Goal: Transaction & Acquisition: Purchase product/service

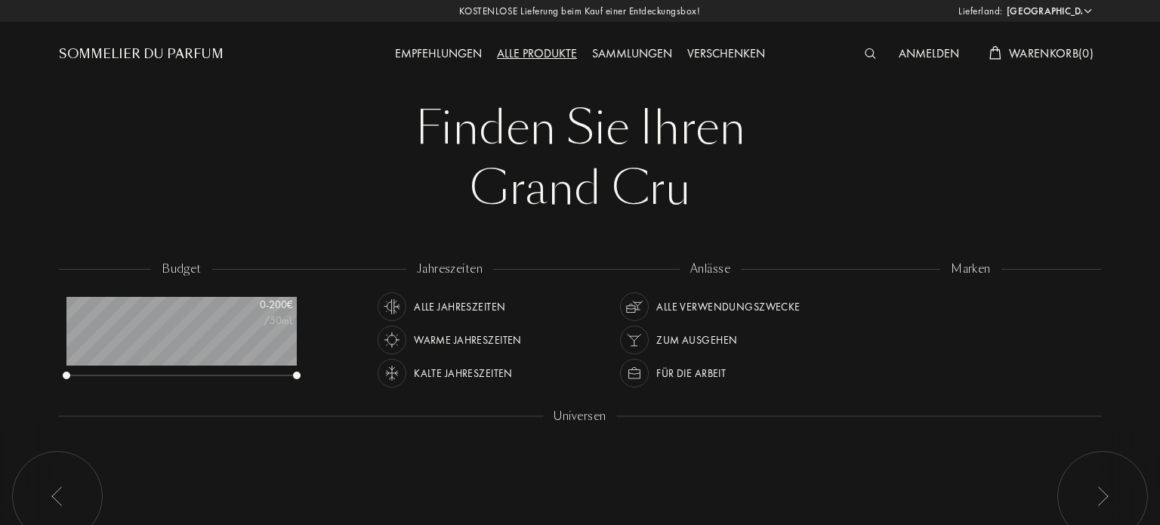
select select "DE"
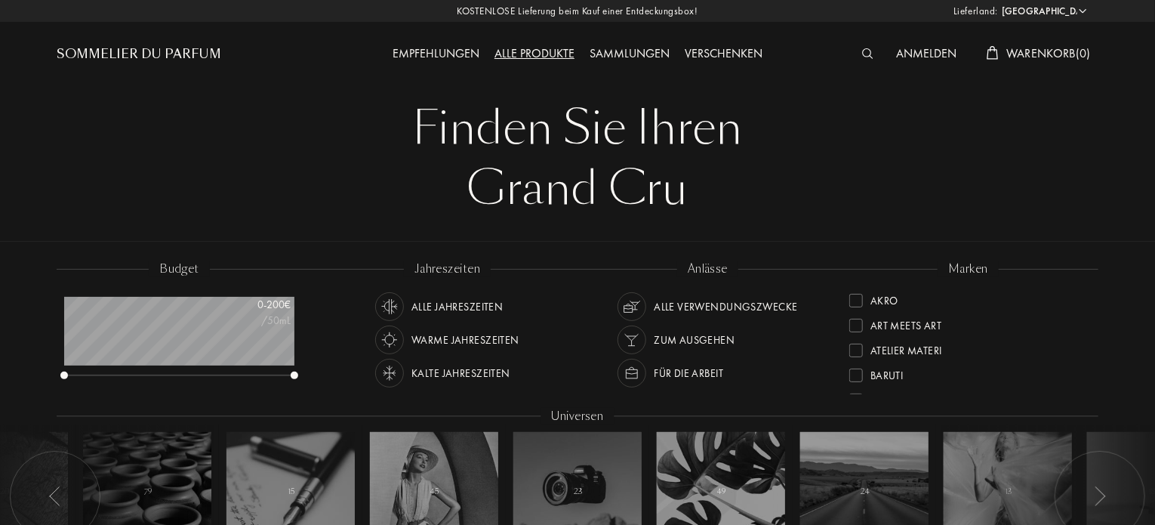
scroll to position [76, 230]
click at [1086, 286] on div "marken Akro Art Meets Art Atelier Materi Baruti Binet-Papillon Cépages Parfums …" at bounding box center [968, 329] width 261 height 136
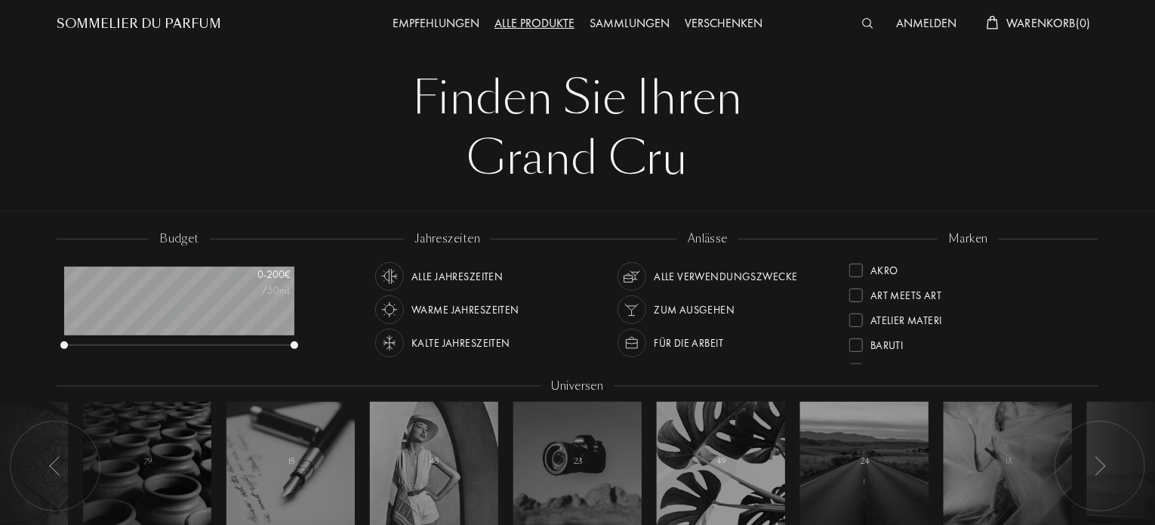
click at [1087, 250] on div "marken Akro Art Meets Art Atelier Materi Baruti Binet-Papillon Cépages Parfums …" at bounding box center [968, 298] width 261 height 136
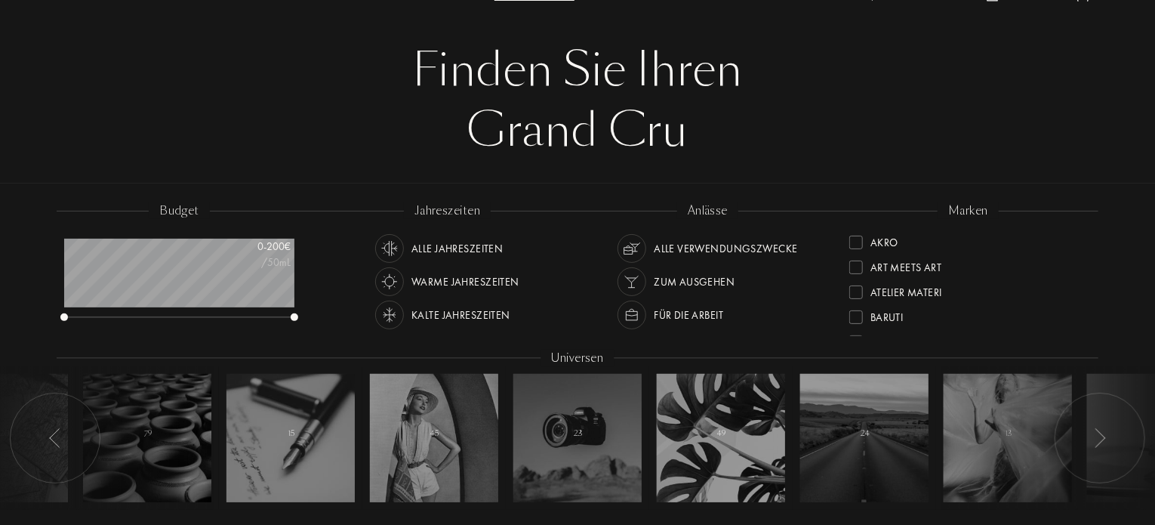
scroll to position [60, 0]
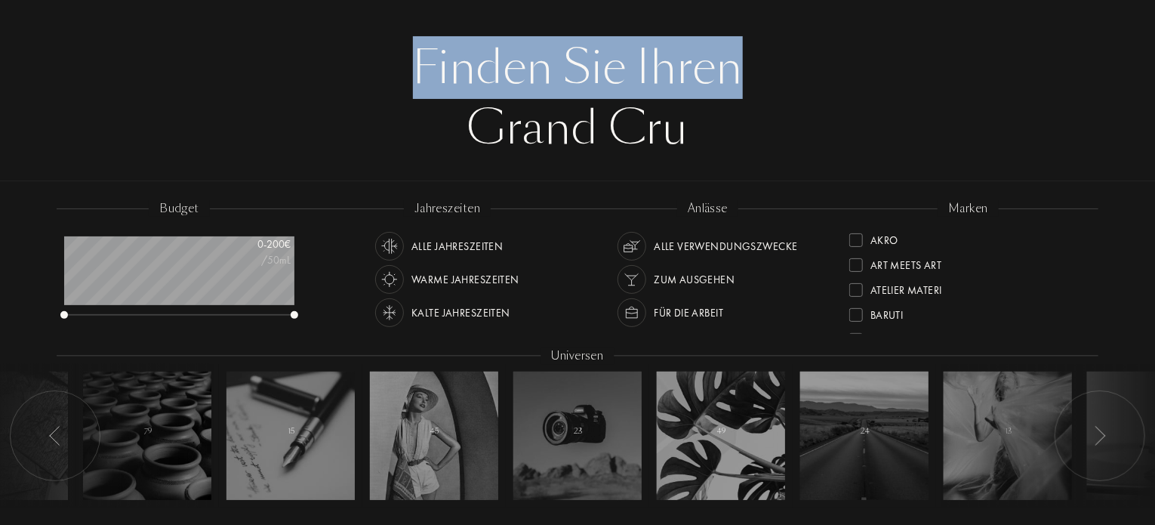
drag, startPoint x: 1155, startPoint y: 102, endPoint x: 1157, endPoint y: 26, distance: 75.5
click at [1115, 72] on div at bounding box center [580, 61] width 1160 height 242
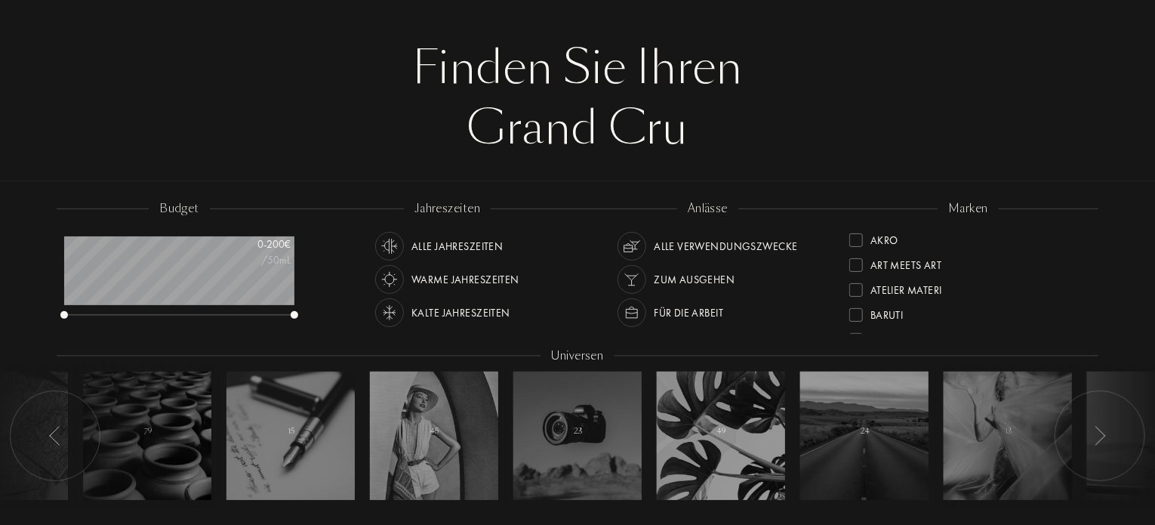
scroll to position [0, 0]
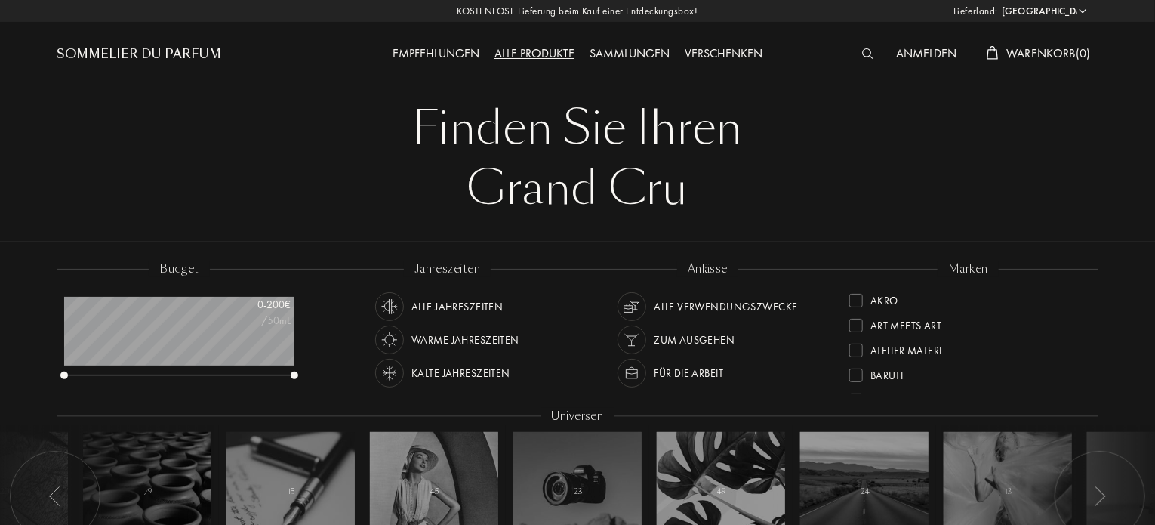
click at [861, 349] on div at bounding box center [857, 351] width 14 height 14
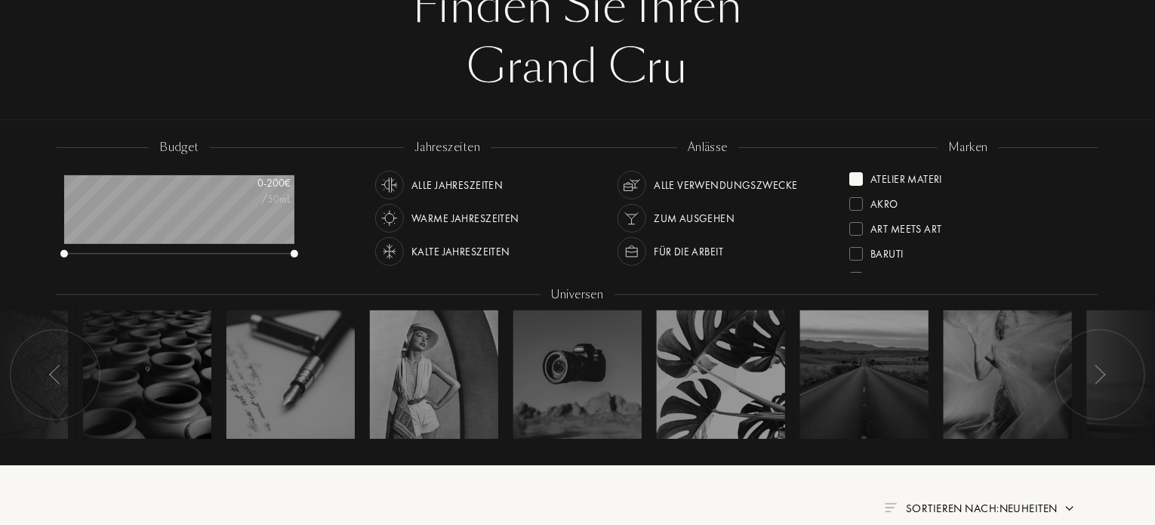
scroll to position [119, 0]
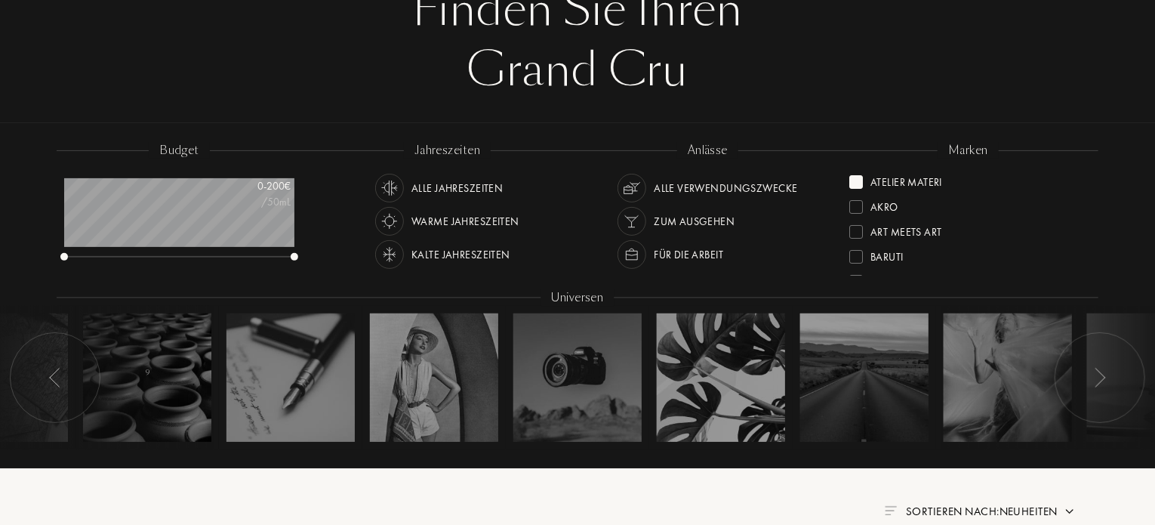
click at [861, 186] on div at bounding box center [857, 182] width 14 height 14
click at [1081, 169] on div "Akro" at bounding box center [969, 179] width 238 height 20
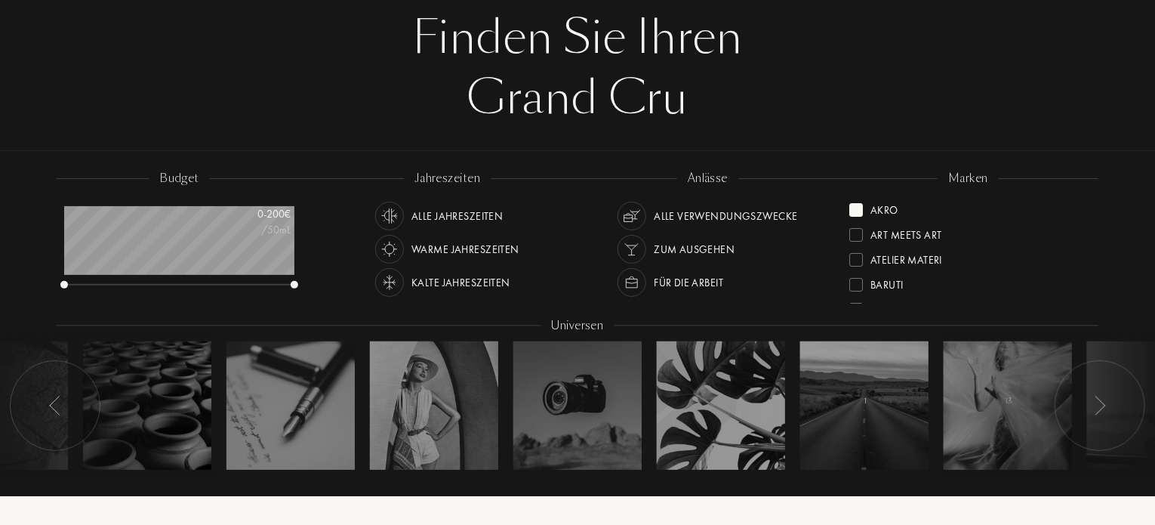
scroll to position [88, 0]
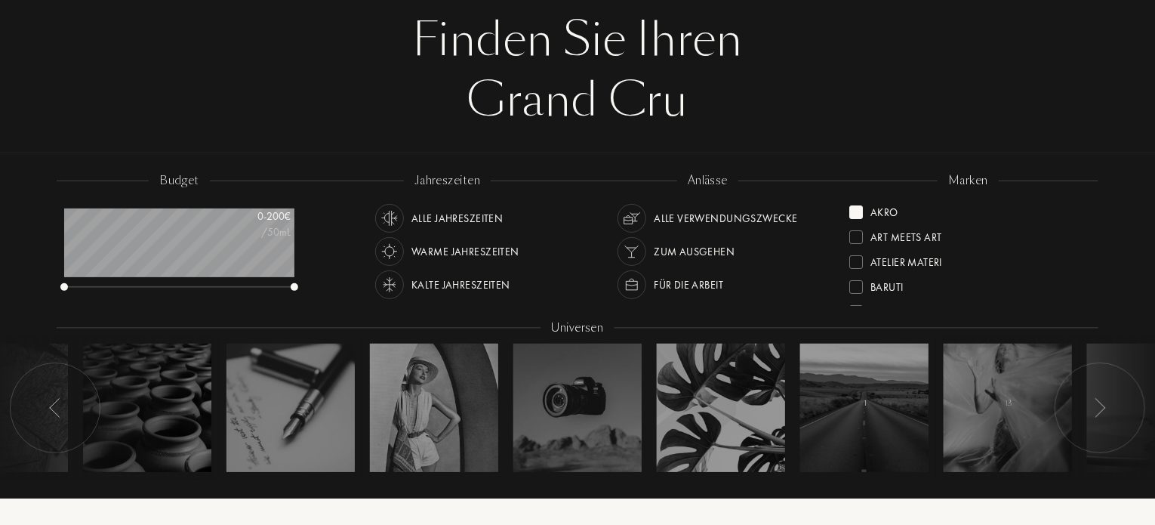
click at [858, 210] on div at bounding box center [857, 212] width 14 height 14
click at [859, 218] on div at bounding box center [857, 217] width 14 height 14
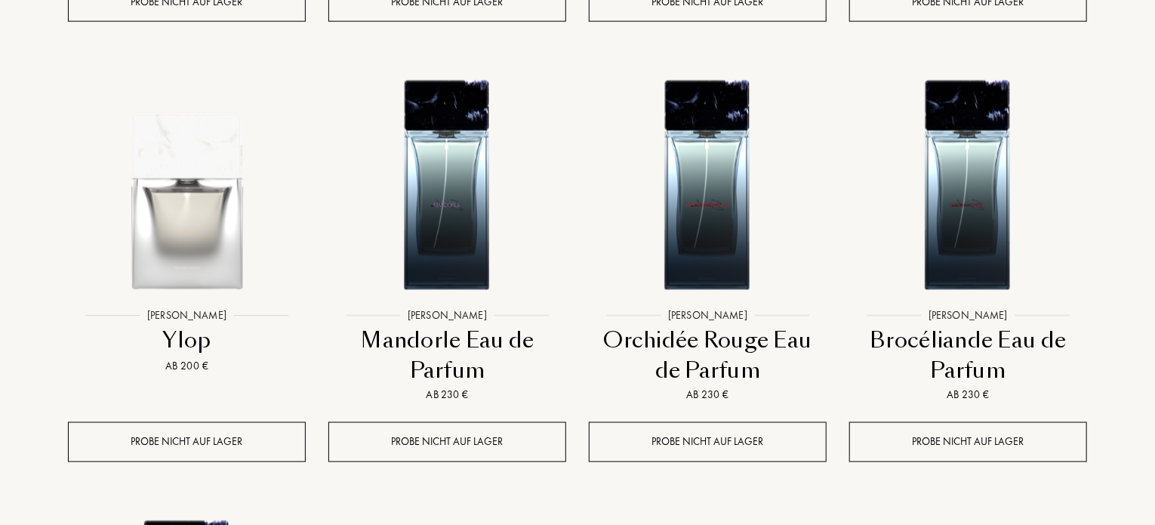
scroll to position [1069, 0]
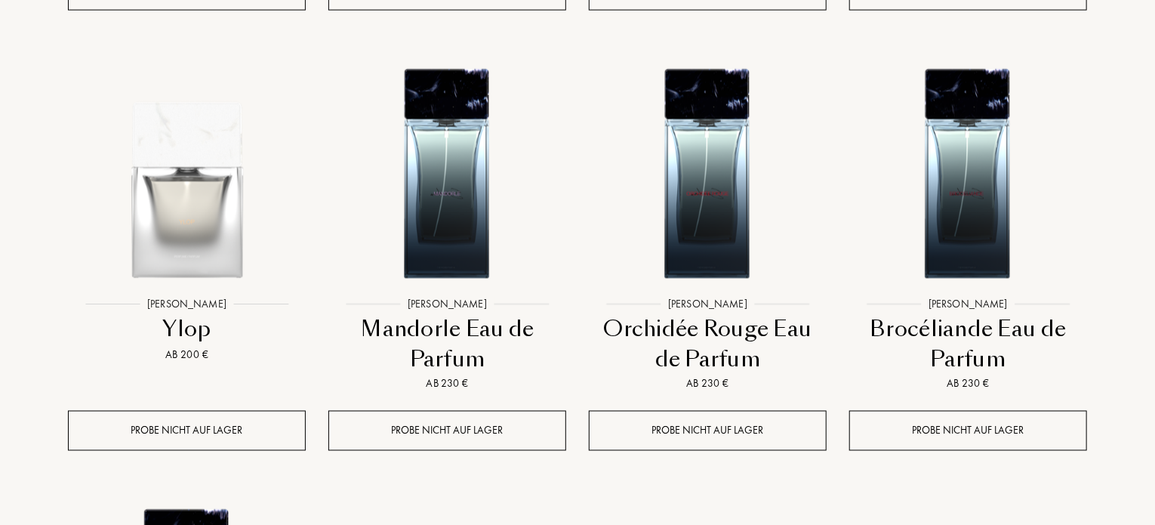
drag, startPoint x: 1155, startPoint y: 265, endPoint x: 1159, endPoint y: 146, distance: 119.4
click at [1155, 146] on html "Lieferland: Afghanistan Ägypten Albanien Algerien Amerikanische Jungferninseln …" at bounding box center [577, 214] width 1155 height 2566
click at [1133, 156] on div "Lieferland: Afghanistan Ägypten Albanien Algerien Amerikanische Jungferninseln …" at bounding box center [577, 214] width 1155 height 2566
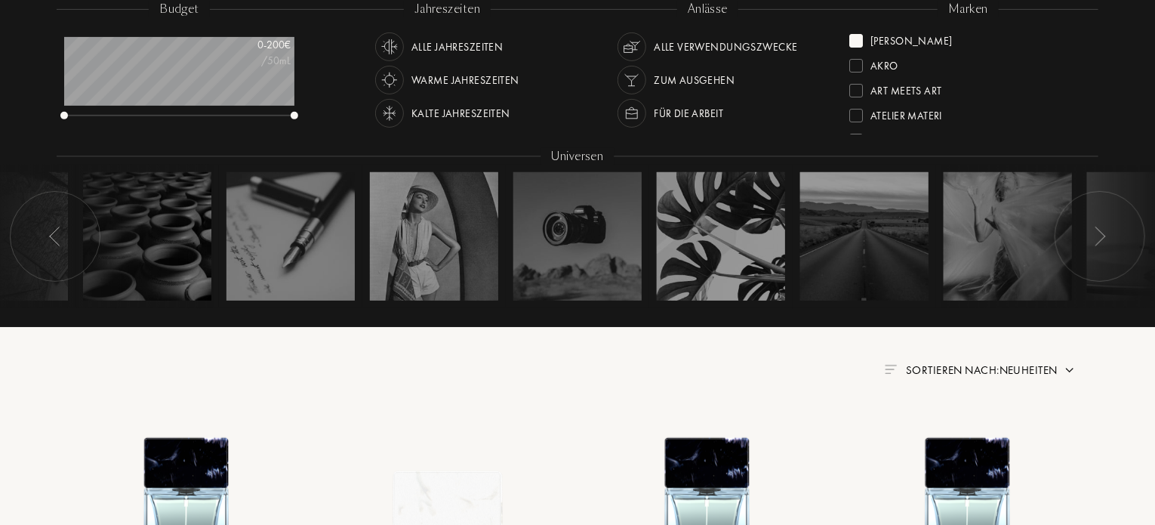
scroll to position [188, 0]
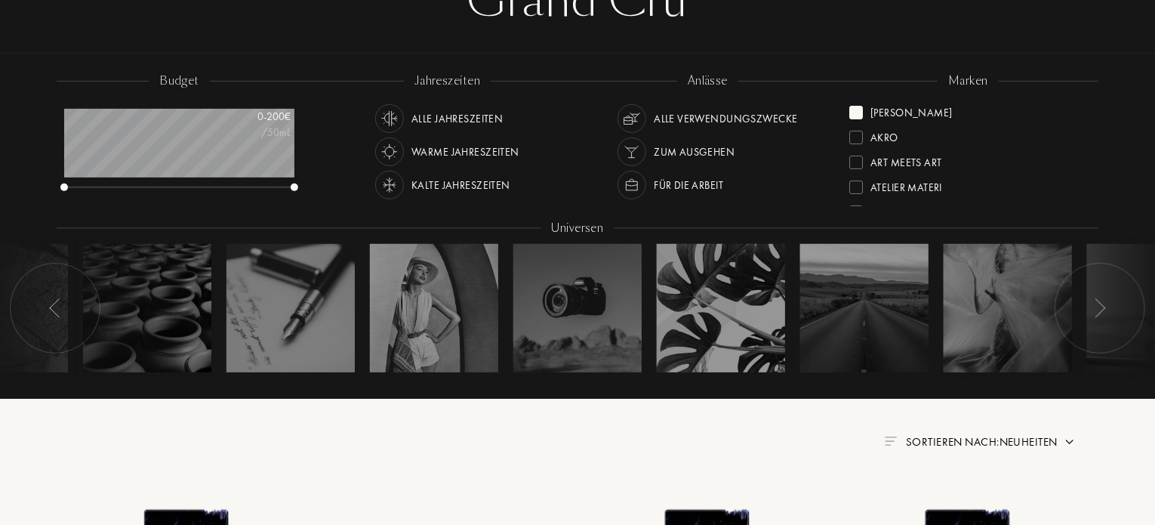
click at [856, 112] on div at bounding box center [857, 113] width 14 height 14
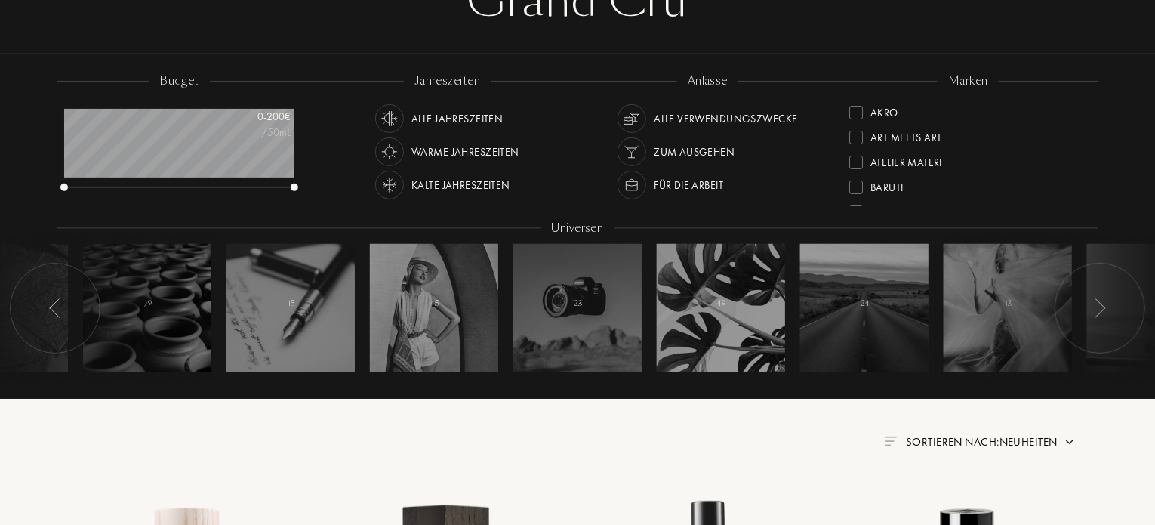
click at [857, 188] on div at bounding box center [857, 187] width 14 height 14
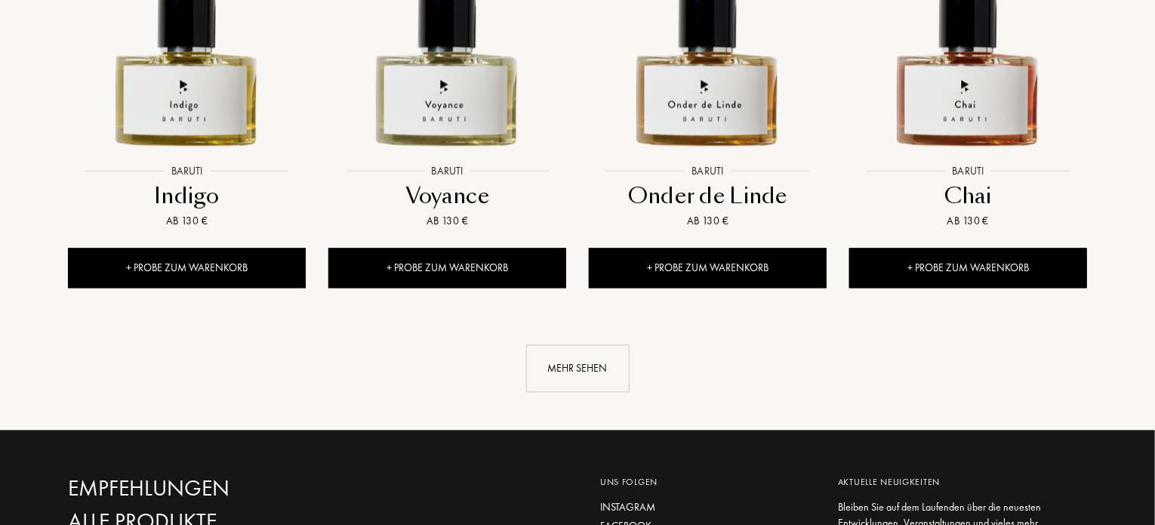
scroll to position [1586, 0]
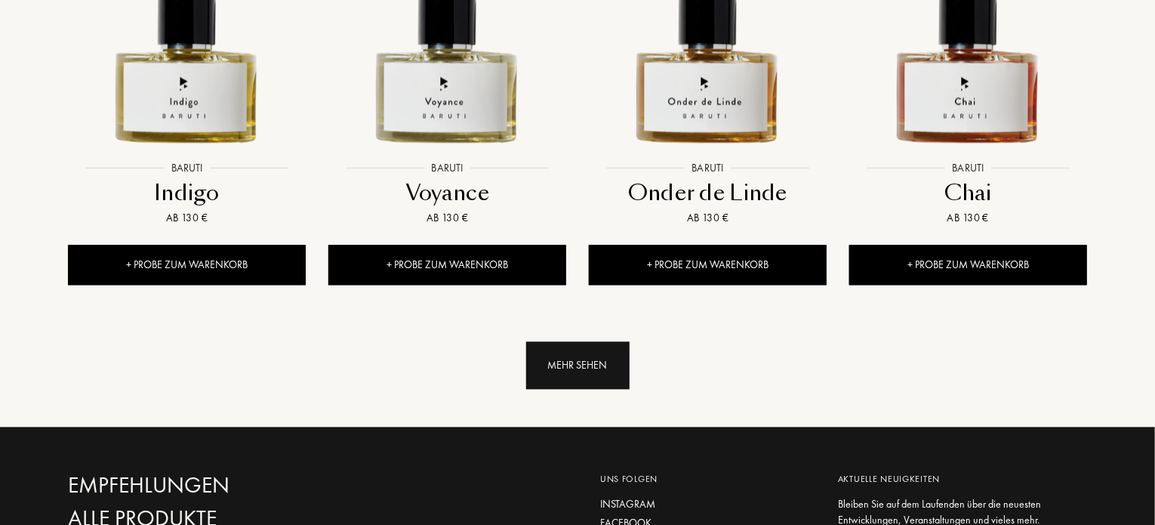
click at [592, 362] on div "Mehr sehen" at bounding box center [577, 365] width 103 height 48
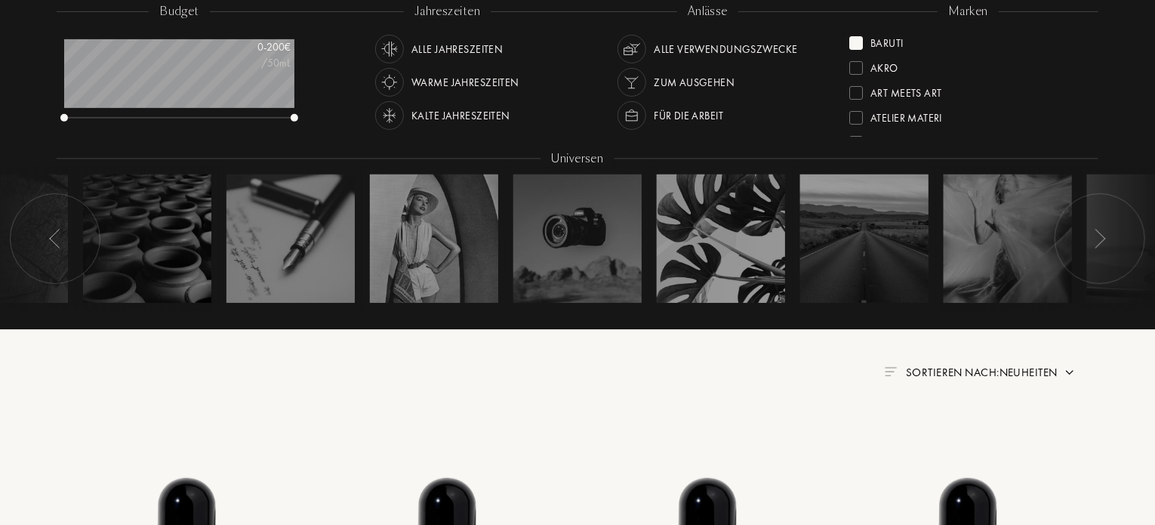
scroll to position [251, 0]
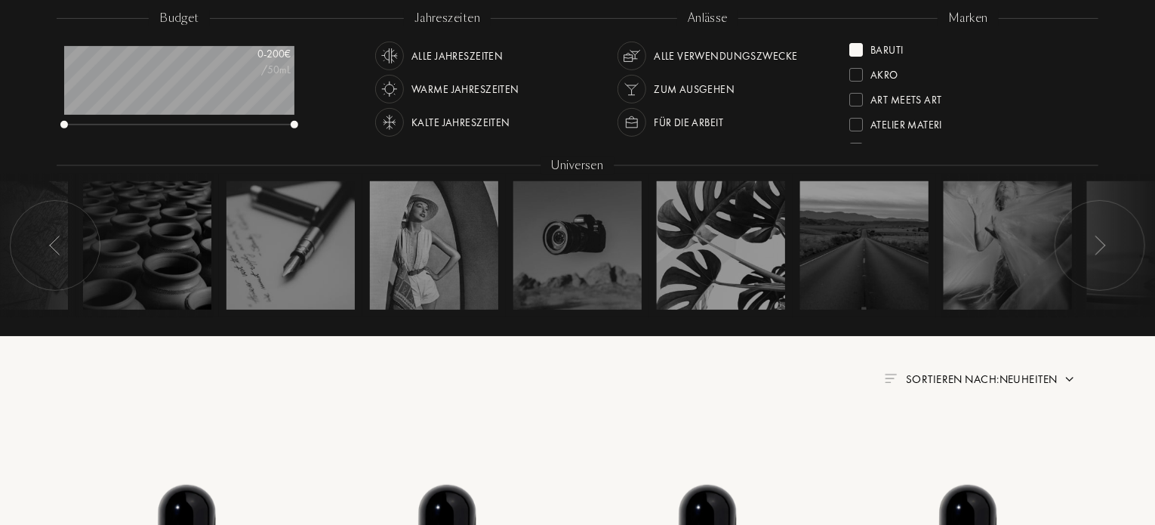
click at [861, 46] on div at bounding box center [857, 50] width 14 height 14
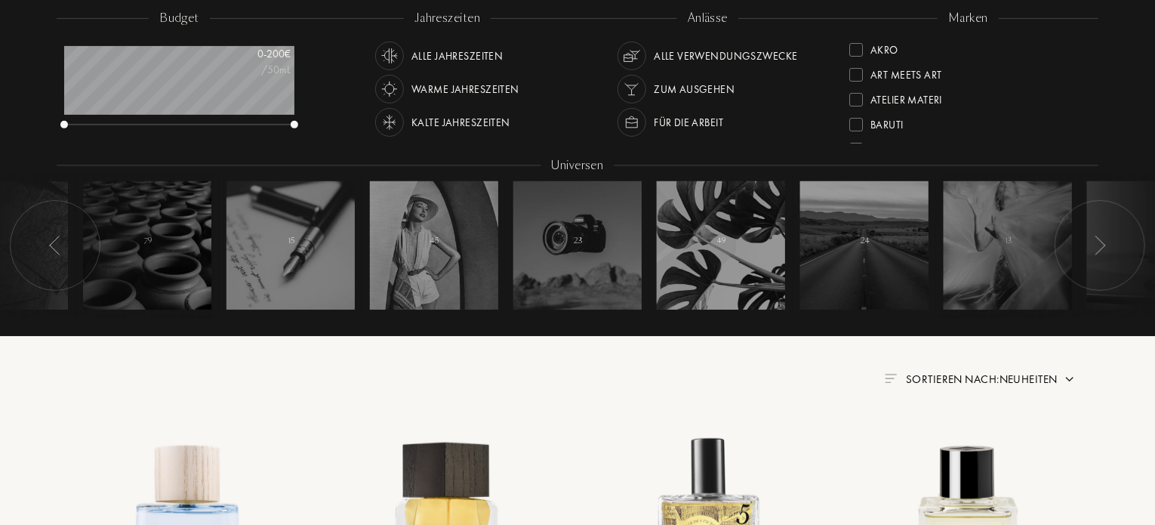
click at [859, 72] on div at bounding box center [857, 75] width 14 height 14
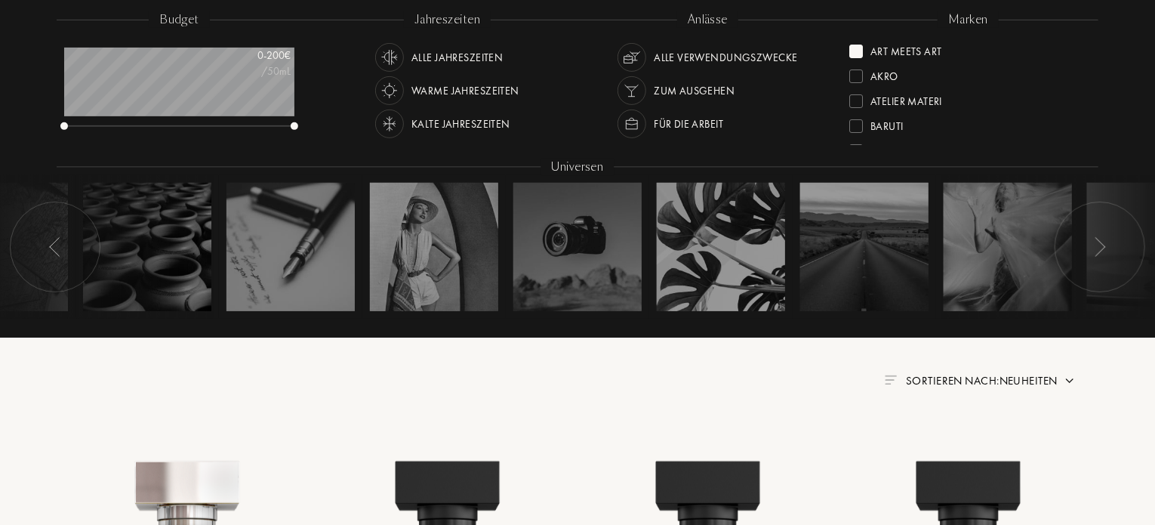
scroll to position [245, 0]
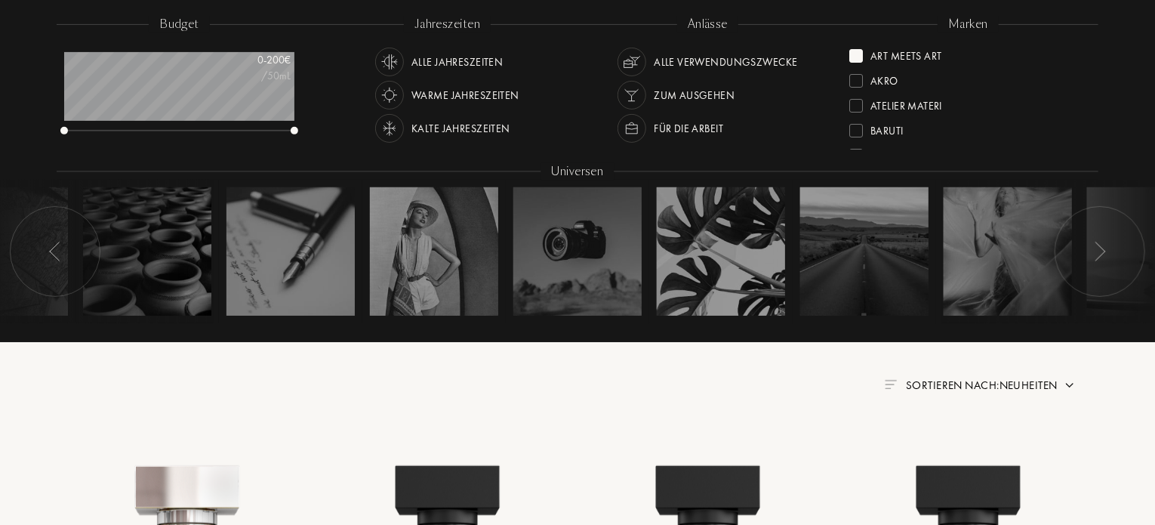
click at [856, 58] on div at bounding box center [857, 56] width 14 height 14
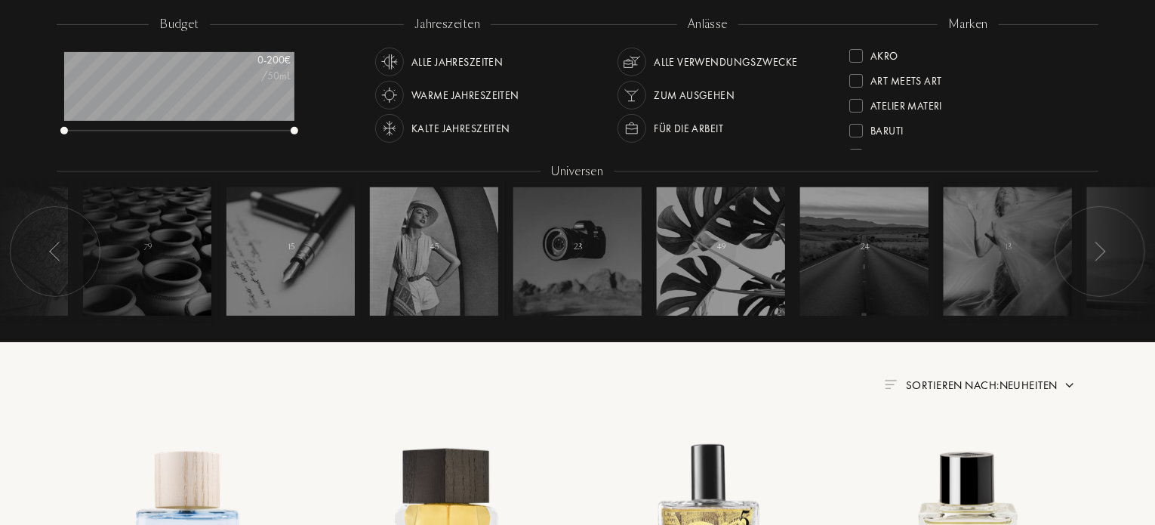
click at [858, 60] on div at bounding box center [857, 56] width 14 height 14
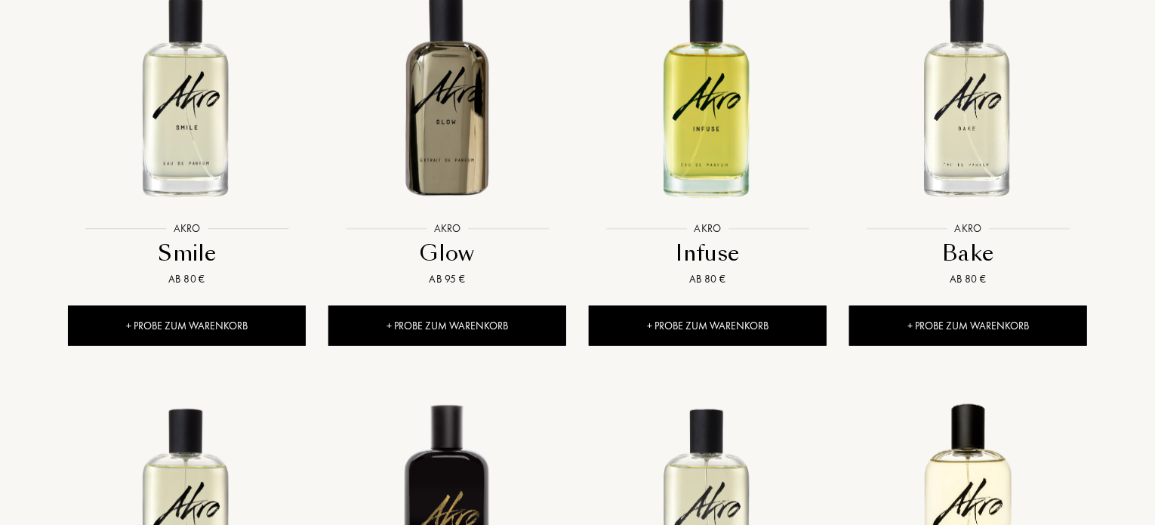
scroll to position [222, 0]
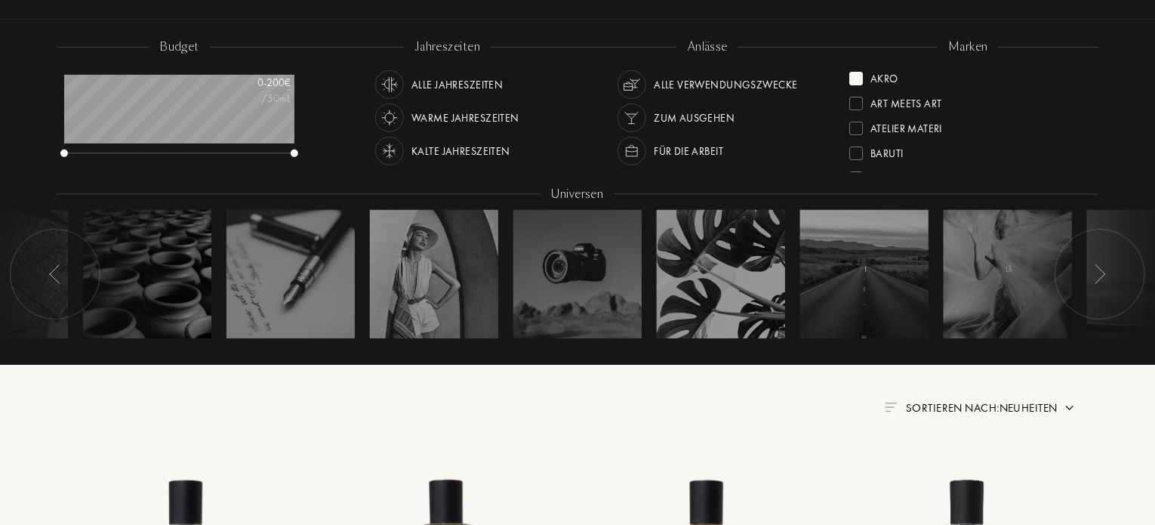
click at [856, 78] on div at bounding box center [857, 79] width 14 height 14
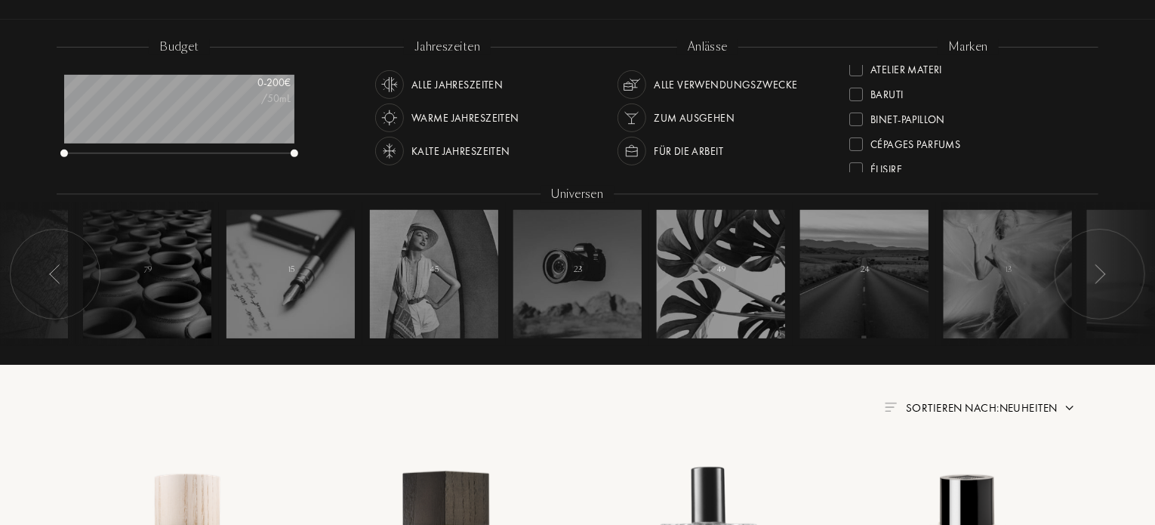
scroll to position [60, 0]
click at [858, 114] on div at bounding box center [857, 118] width 14 height 14
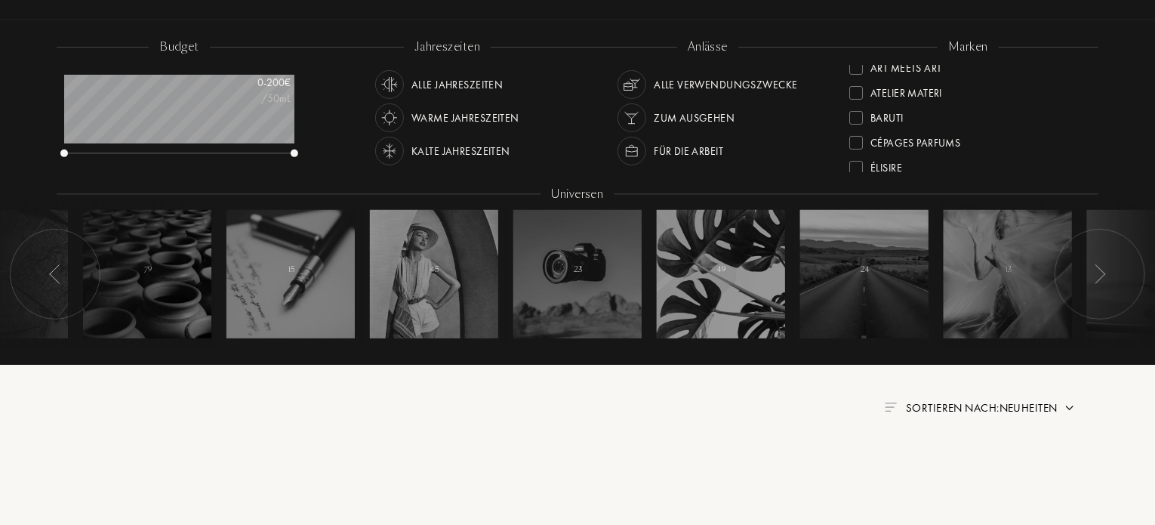
scroll to position [0, 0]
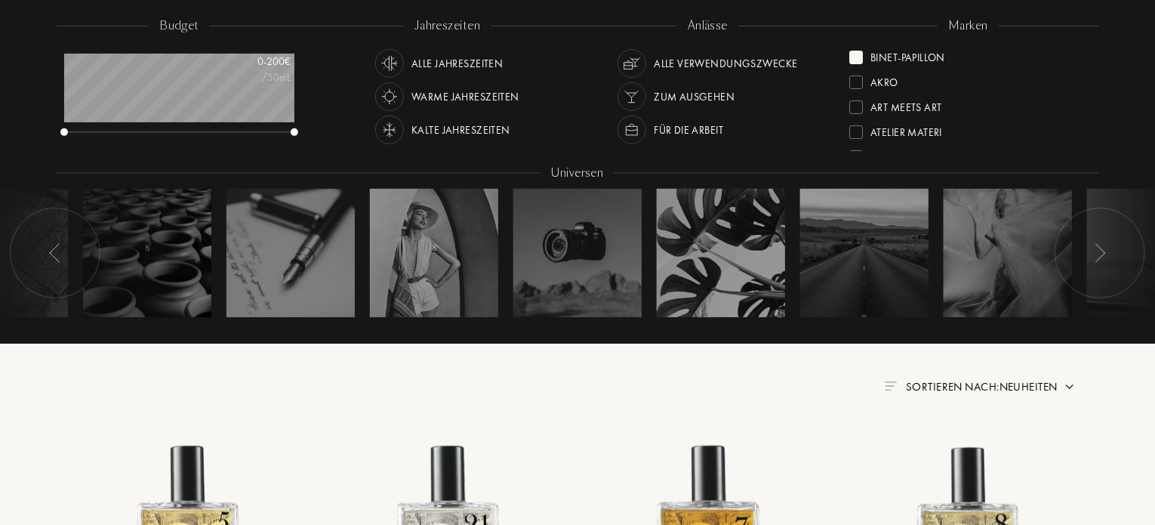
scroll to position [240, 0]
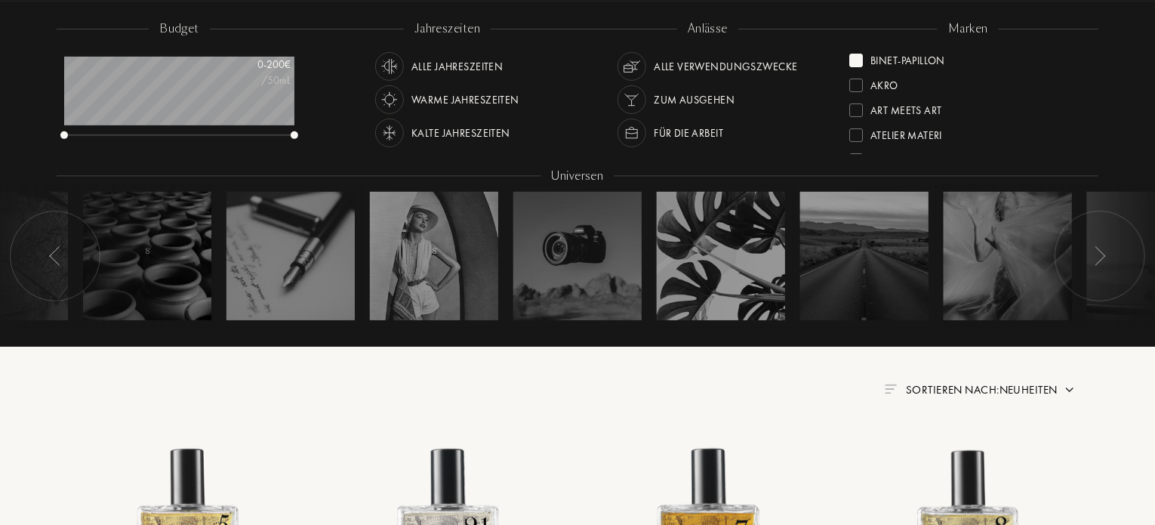
click at [856, 63] on div at bounding box center [857, 61] width 14 height 14
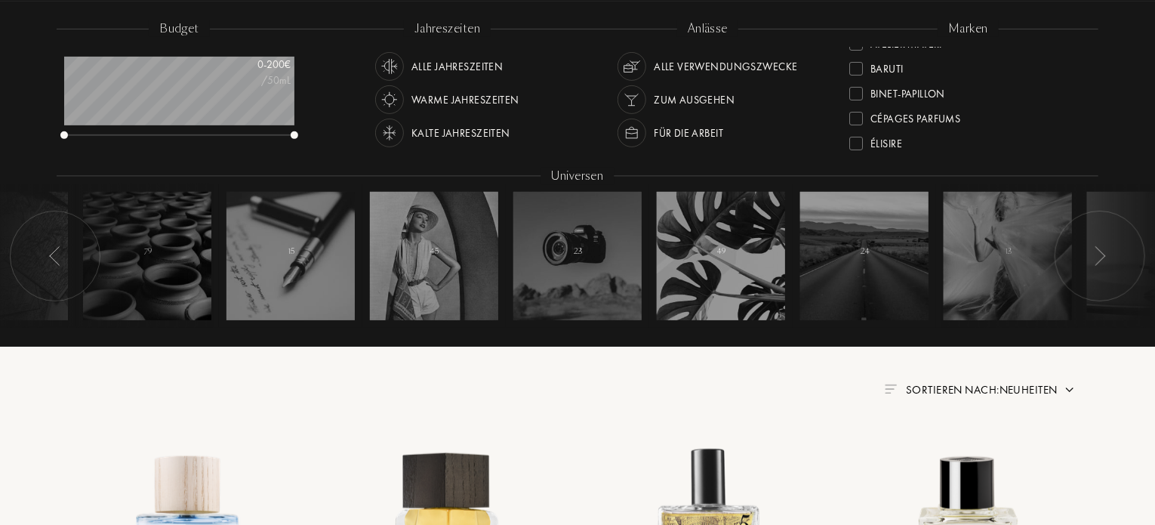
scroll to position [91, 0]
click at [856, 95] on div at bounding box center [857, 95] width 14 height 14
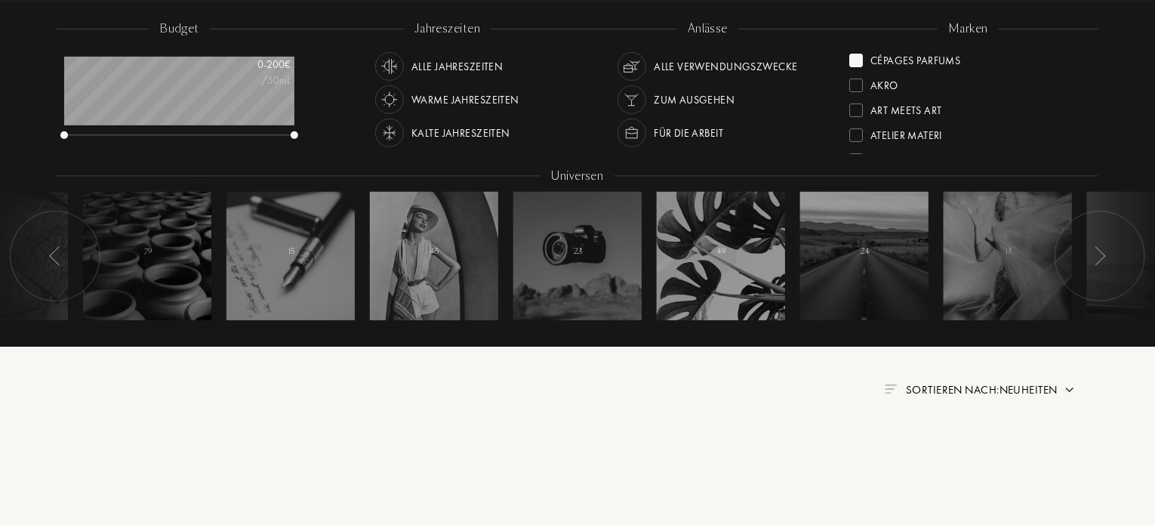
scroll to position [0, 0]
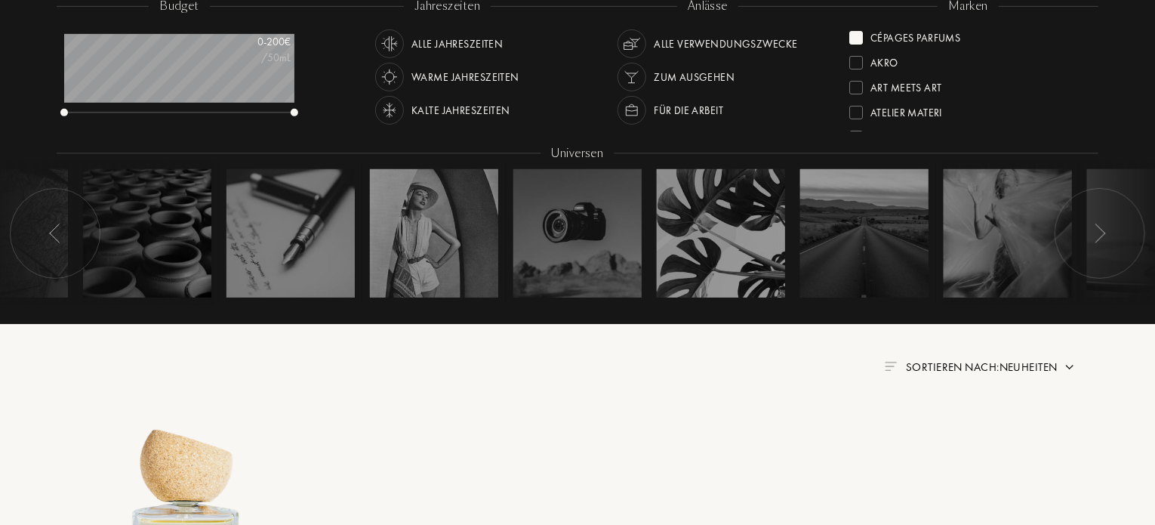
scroll to position [254, 0]
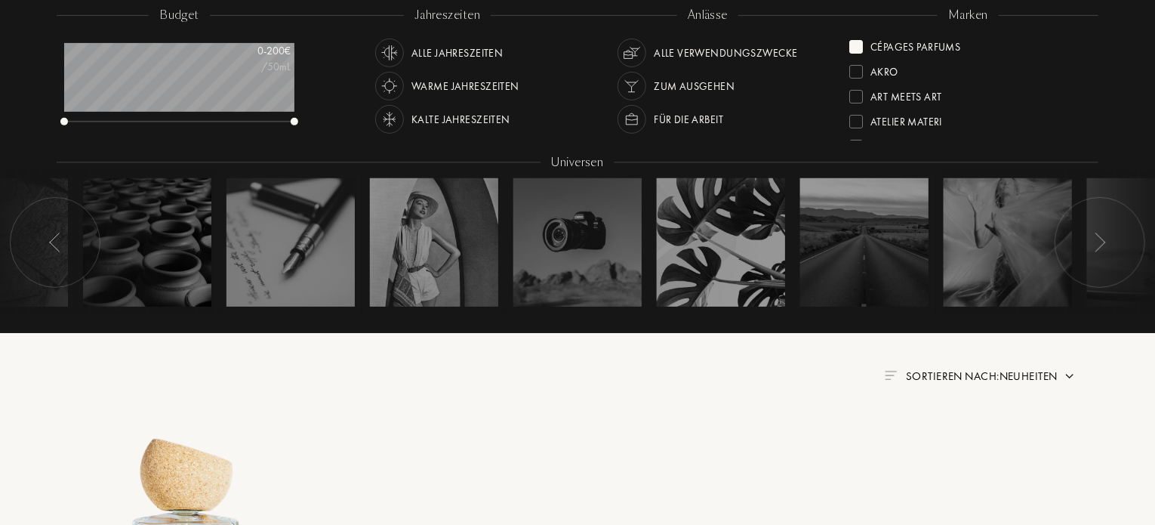
click at [853, 39] on div "Cépages Parfums" at bounding box center [905, 44] width 111 height 20
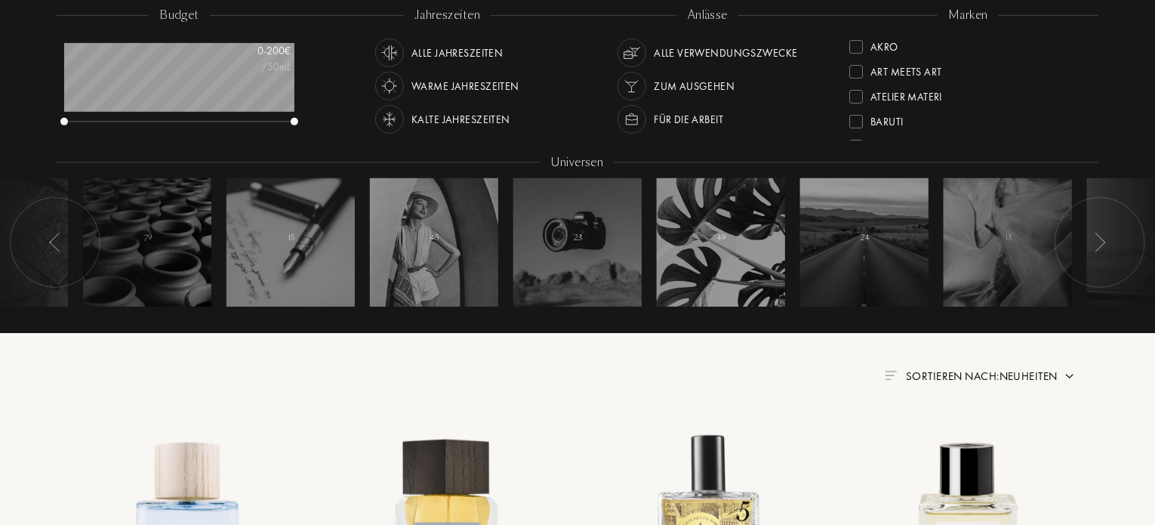
click at [1087, 39] on div "marken Akro Art Meets Art Atelier Materi Baruti Binet-Papillon Cépages Parfums …" at bounding box center [968, 75] width 261 height 136
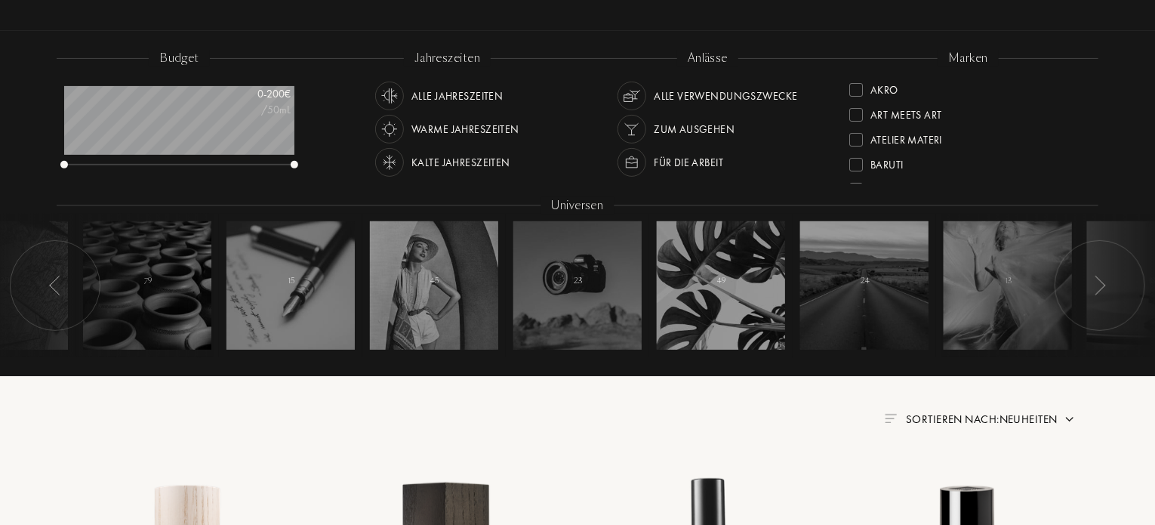
scroll to position [216, 0]
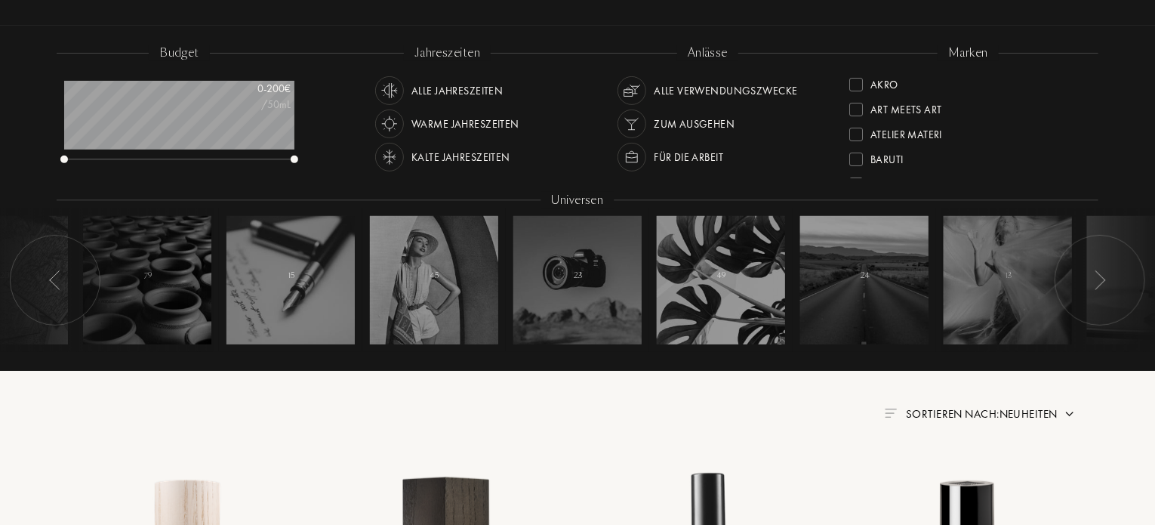
click at [1086, 69] on div "marken Akro Art Meets Art Atelier Materi Baruti Binet-Papillon Cépages Parfums …" at bounding box center [968, 113] width 261 height 136
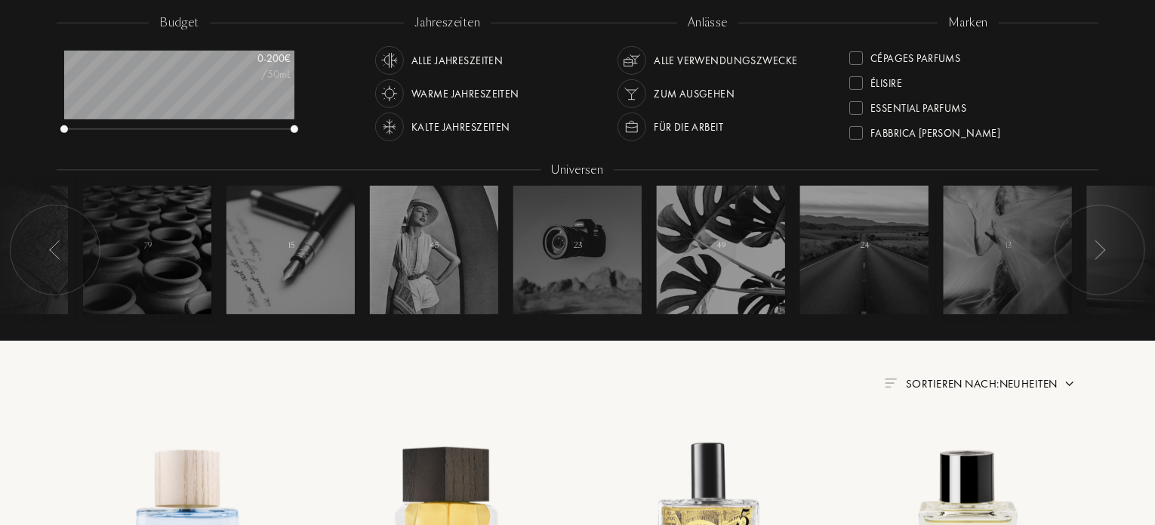
scroll to position [151, 0]
click at [853, 81] on div at bounding box center [857, 78] width 14 height 14
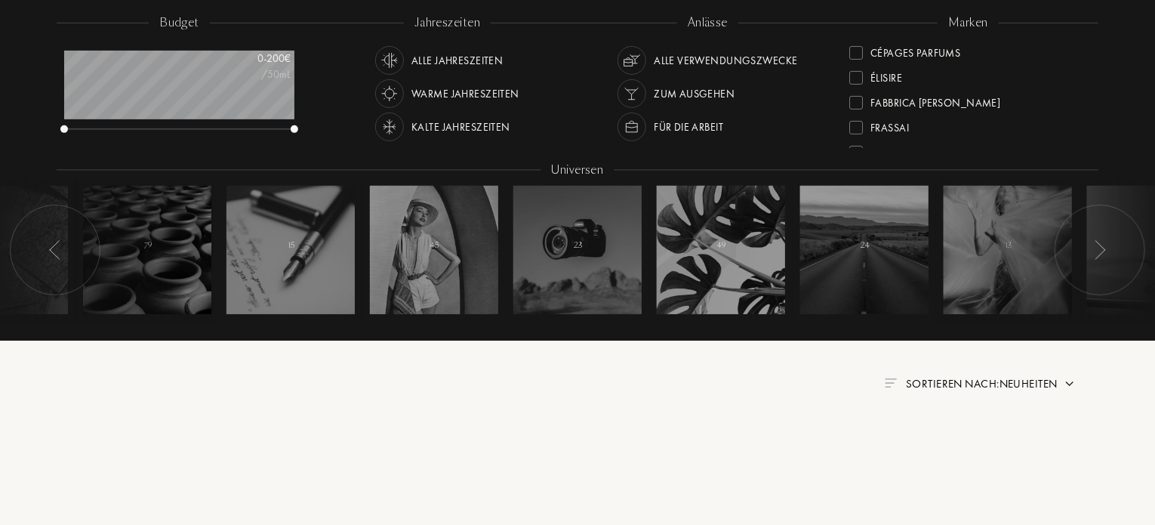
scroll to position [0, 0]
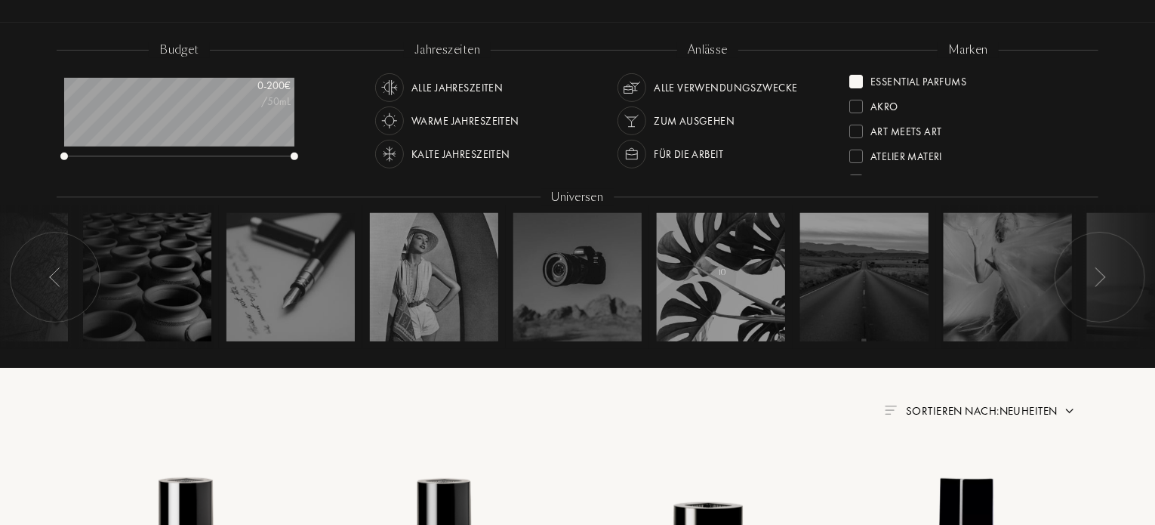
scroll to position [225, 0]
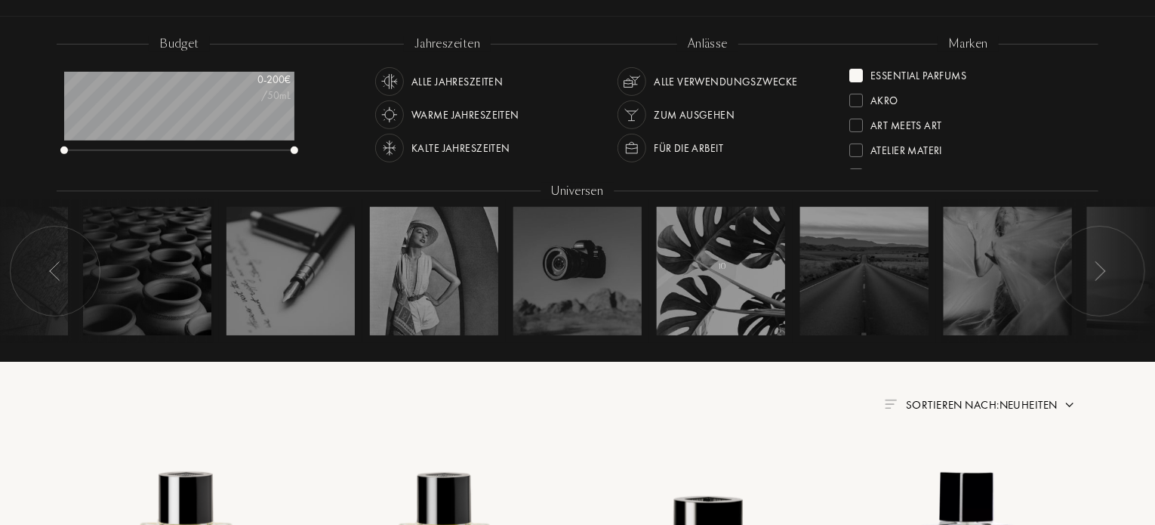
click at [854, 80] on div at bounding box center [857, 76] width 14 height 14
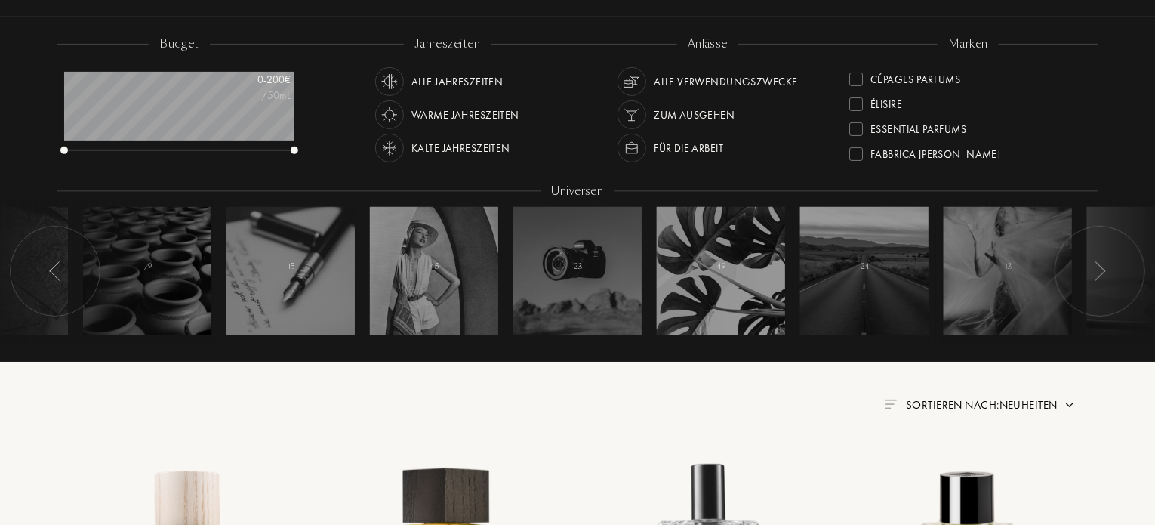
scroll to position [151, 0]
click at [857, 122] on div at bounding box center [857, 124] width 14 height 14
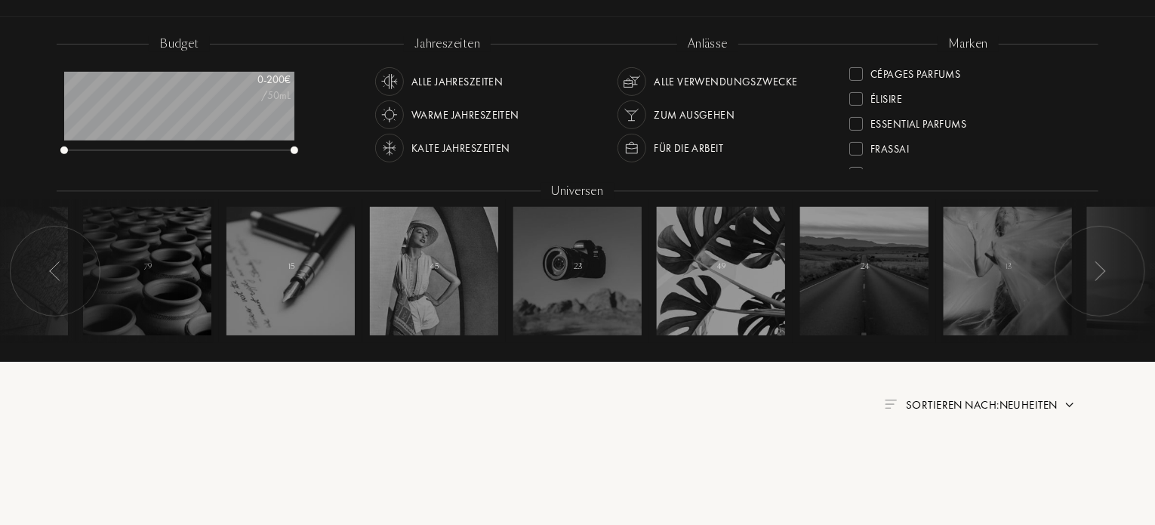
scroll to position [0, 0]
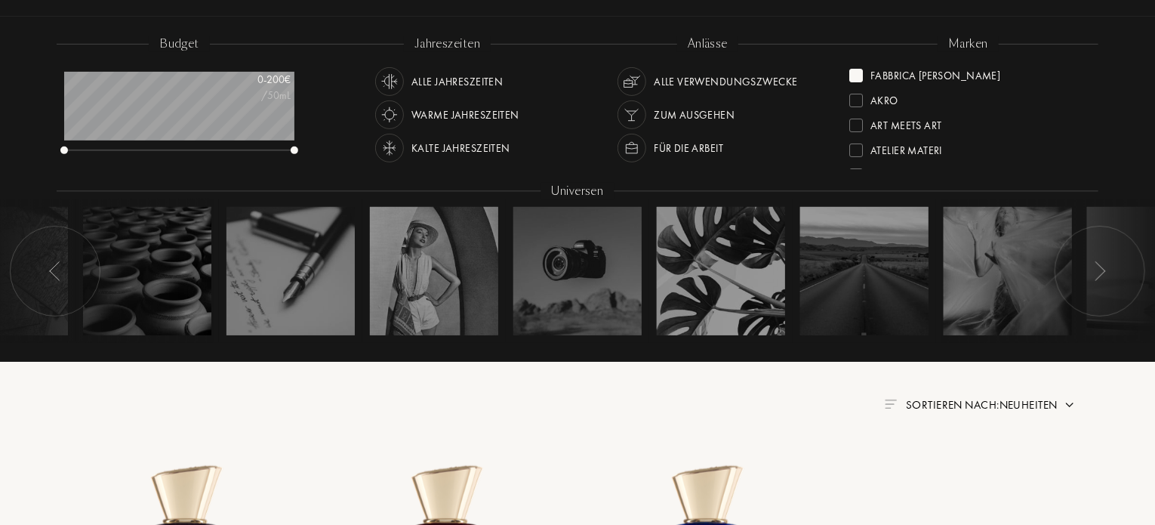
scroll to position [215, 0]
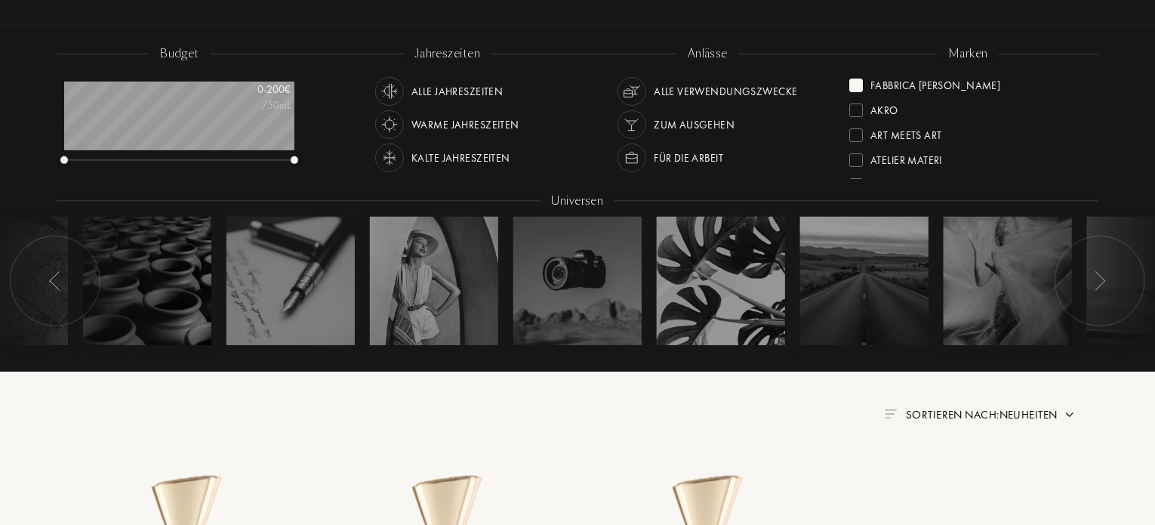
click at [859, 85] on div at bounding box center [857, 86] width 14 height 14
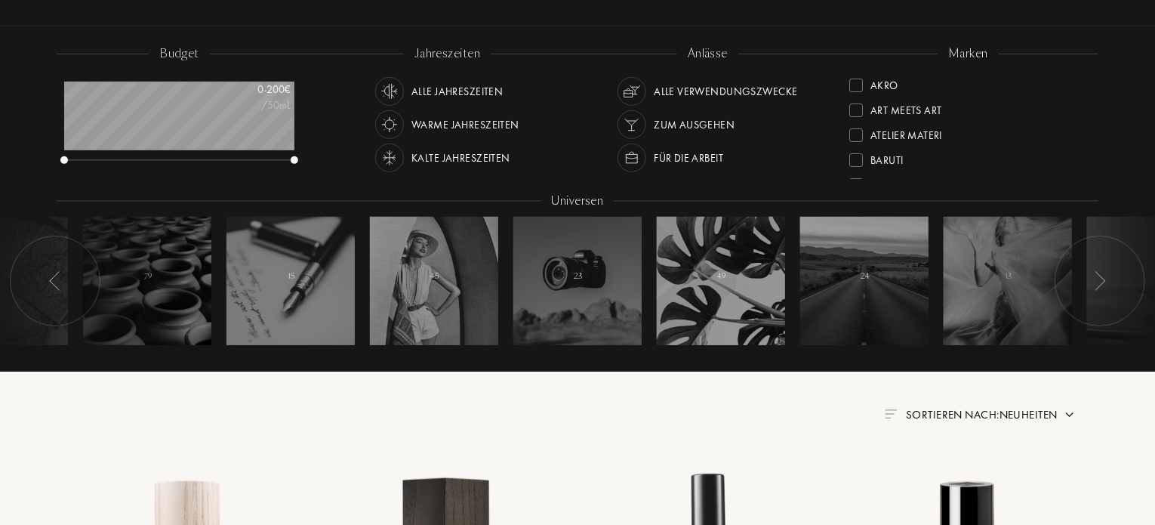
click at [1087, 75] on div "Akro Art Meets Art Atelier Materi Baruti Binet-Papillon Cépages Parfums Élisire…" at bounding box center [969, 125] width 238 height 106
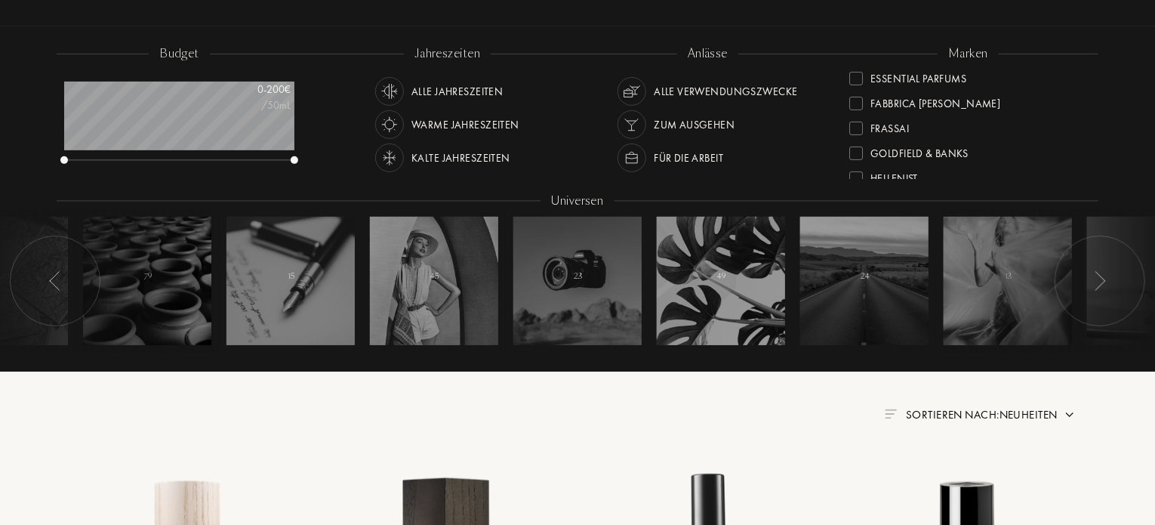
click at [856, 123] on div at bounding box center [857, 129] width 14 height 14
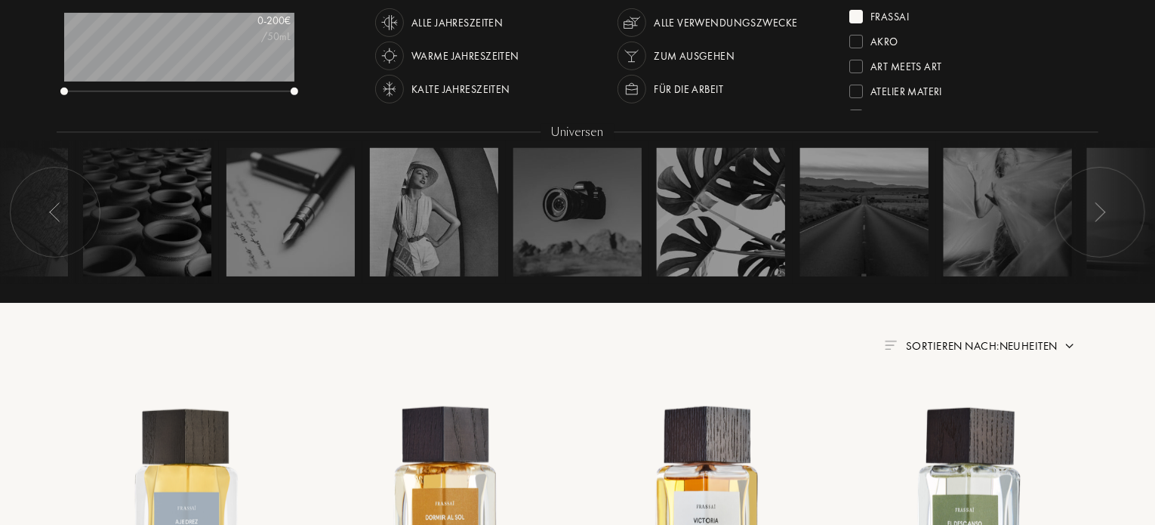
scroll to position [275, 0]
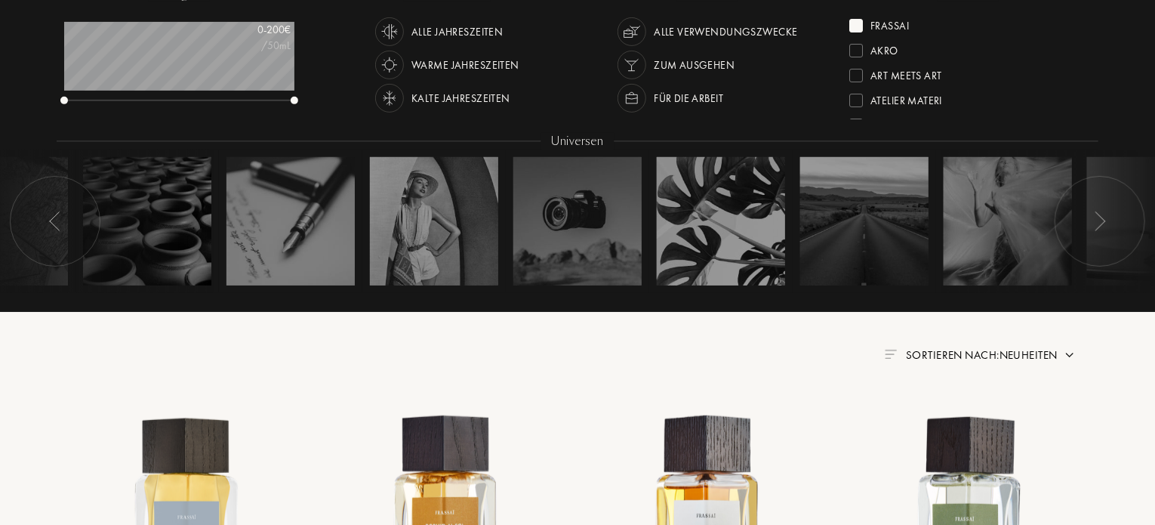
click at [858, 25] on div at bounding box center [857, 26] width 14 height 14
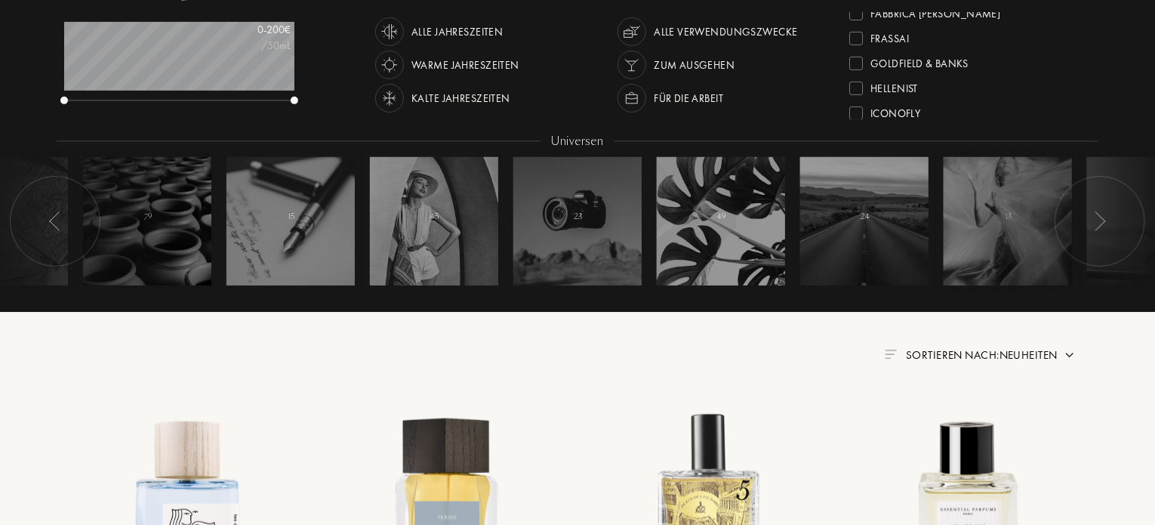
scroll to position [242, 0]
click at [859, 34] on div at bounding box center [857, 33] width 14 height 14
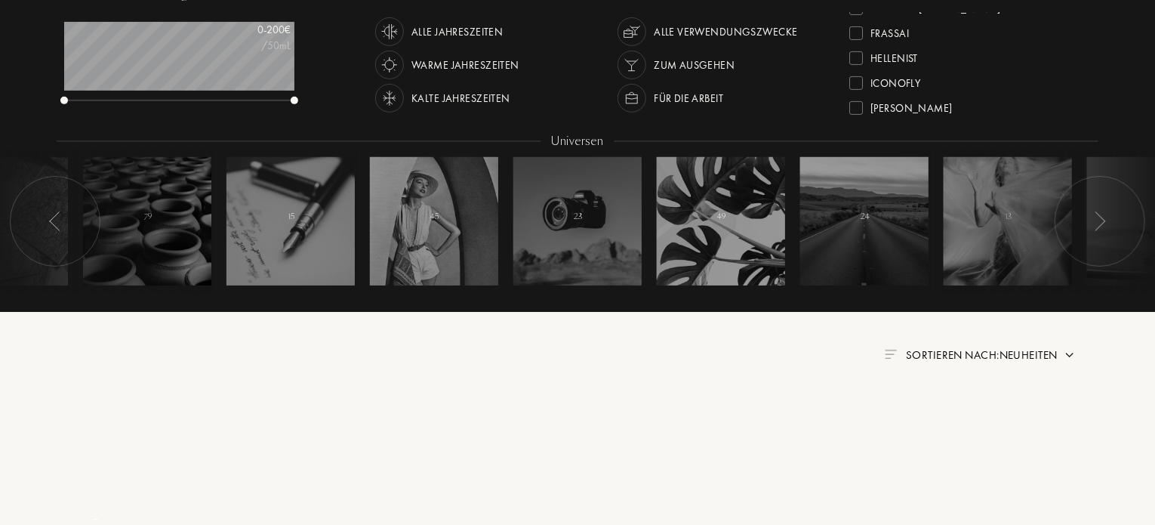
scroll to position [0, 0]
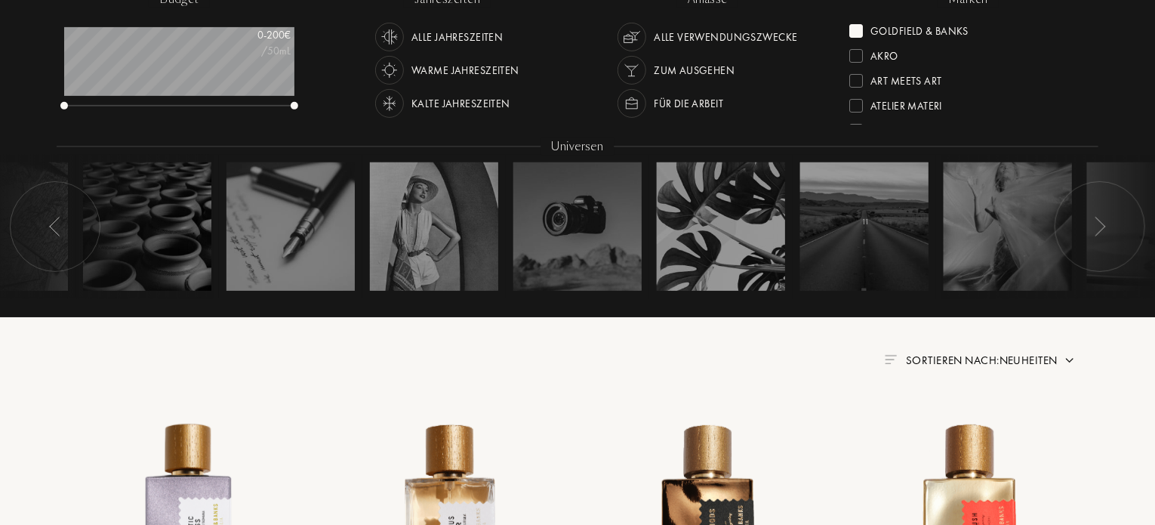
scroll to position [259, 0]
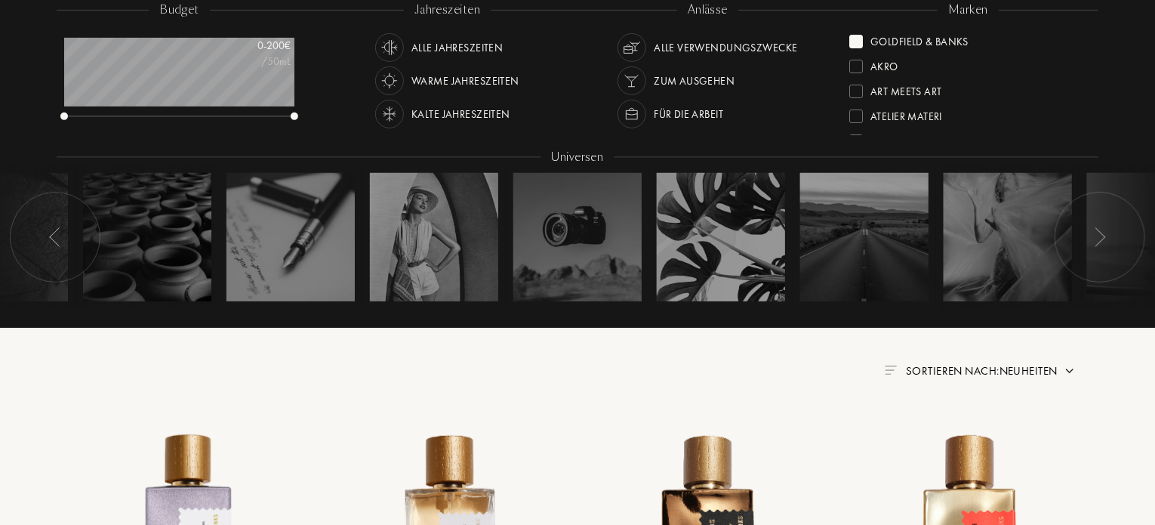
click at [854, 40] on div at bounding box center [857, 42] width 14 height 14
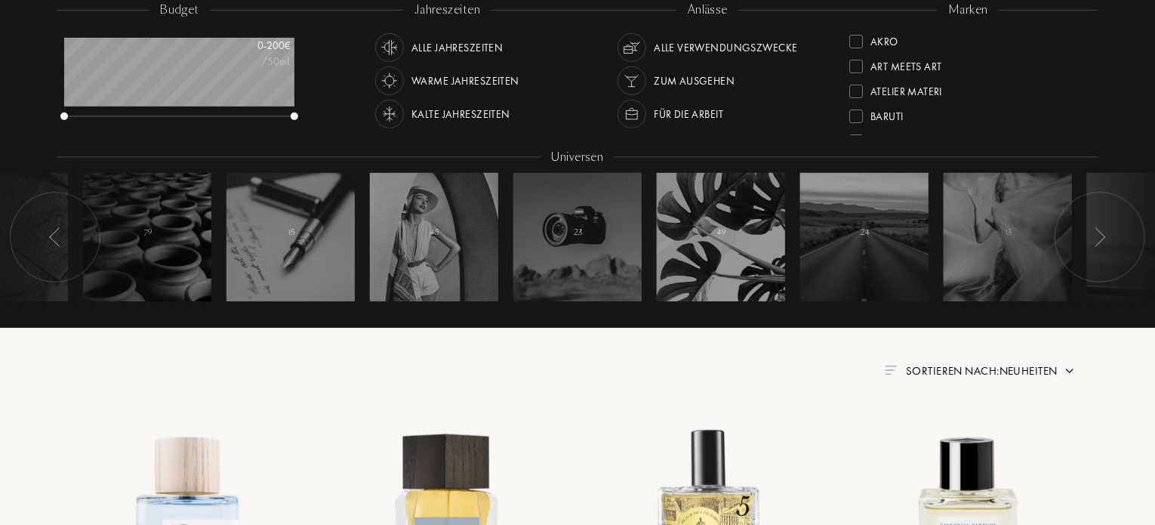
click at [1088, 24] on div "marken Akro Art Meets Art Atelier Materi Baruti Binet-Papillon Cépages Parfums …" at bounding box center [968, 70] width 261 height 136
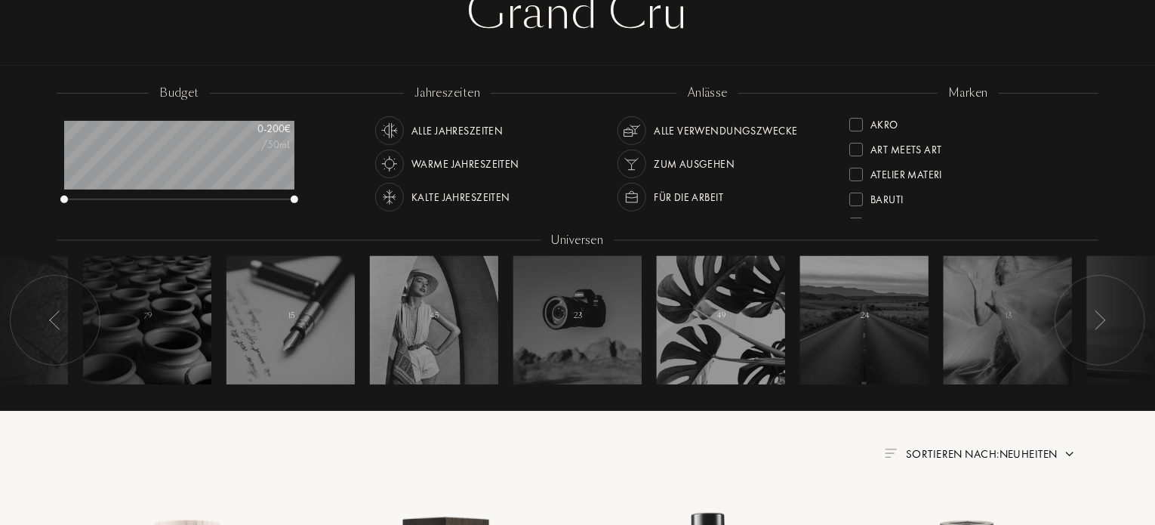
scroll to position [168, 0]
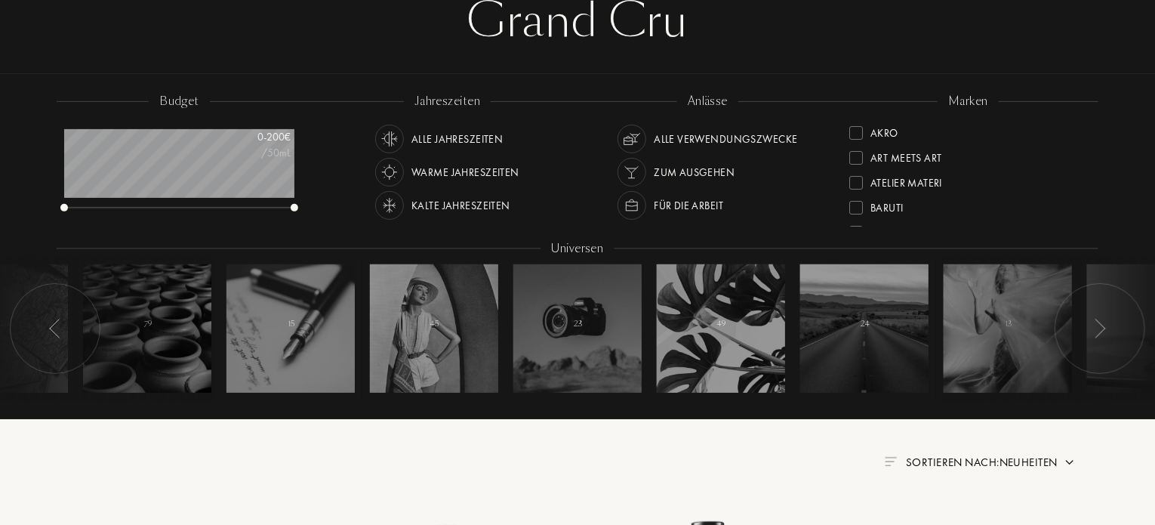
click at [1084, 113] on div "marken Akro Art Meets Art Atelier Materi Baruti Binet-Papillon Cépages Parfums …" at bounding box center [968, 161] width 261 height 136
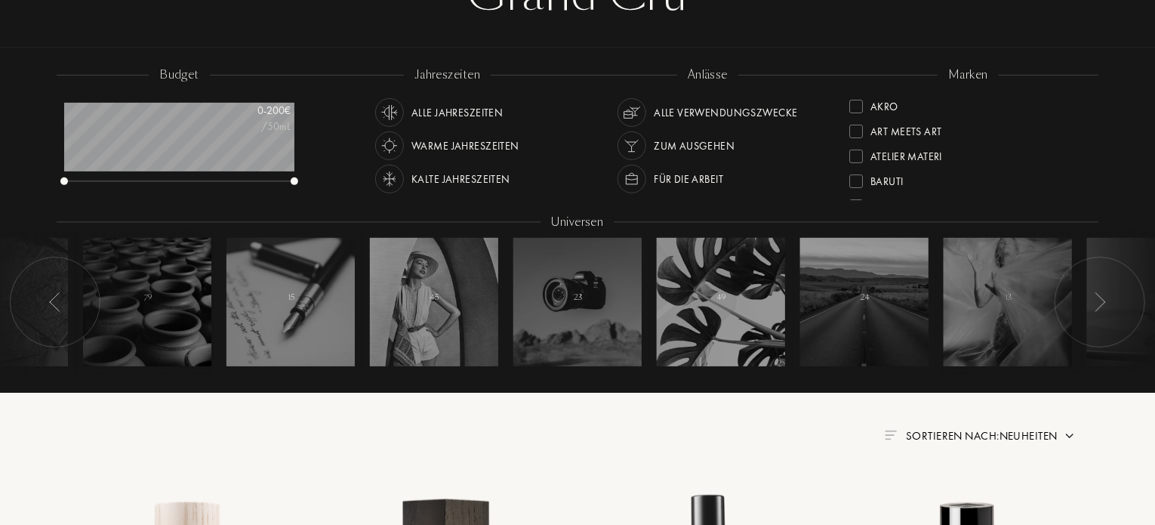
scroll to position [198, 0]
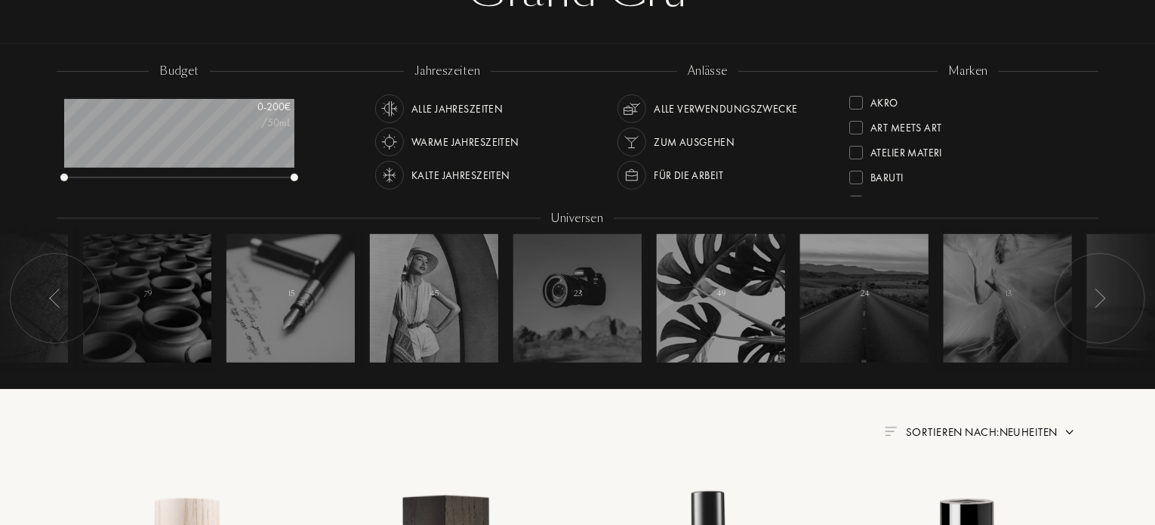
click at [1084, 113] on div "Art Meets Art" at bounding box center [969, 122] width 238 height 25
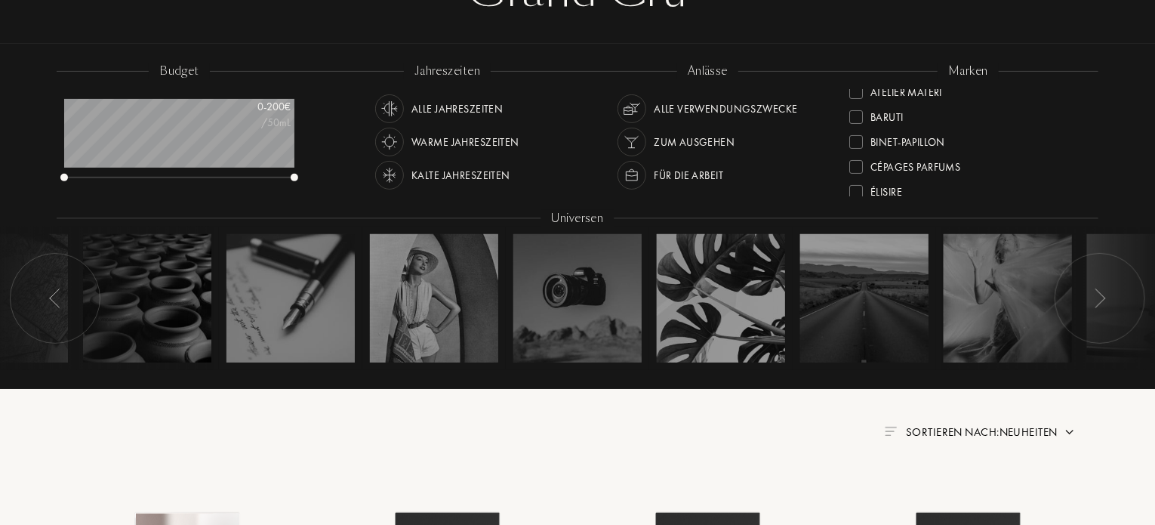
scroll to position [91, 0]
click at [858, 161] on div at bounding box center [857, 162] width 14 height 14
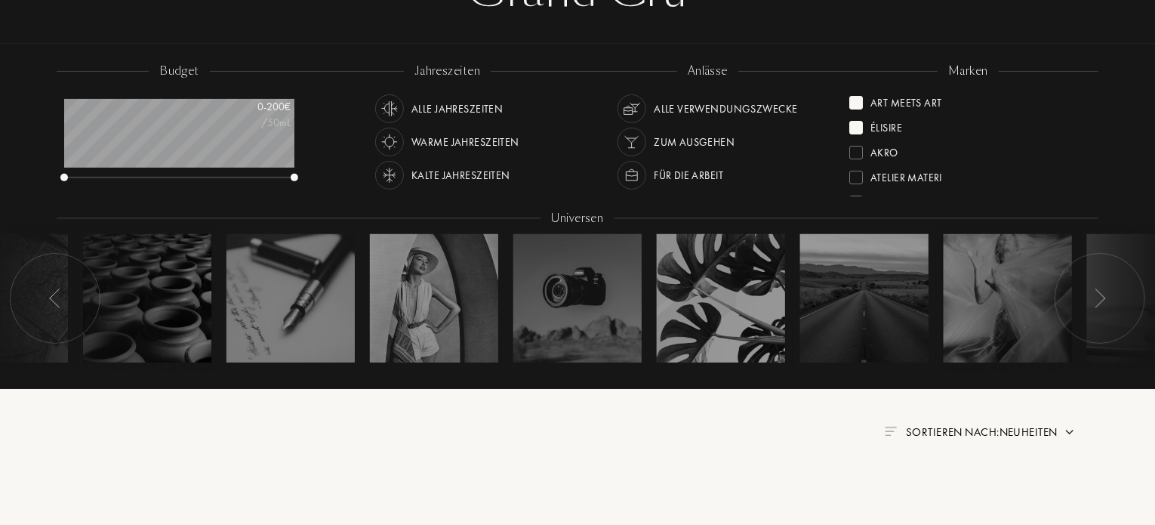
scroll to position [0, 0]
click at [859, 102] on div at bounding box center [857, 103] width 14 height 14
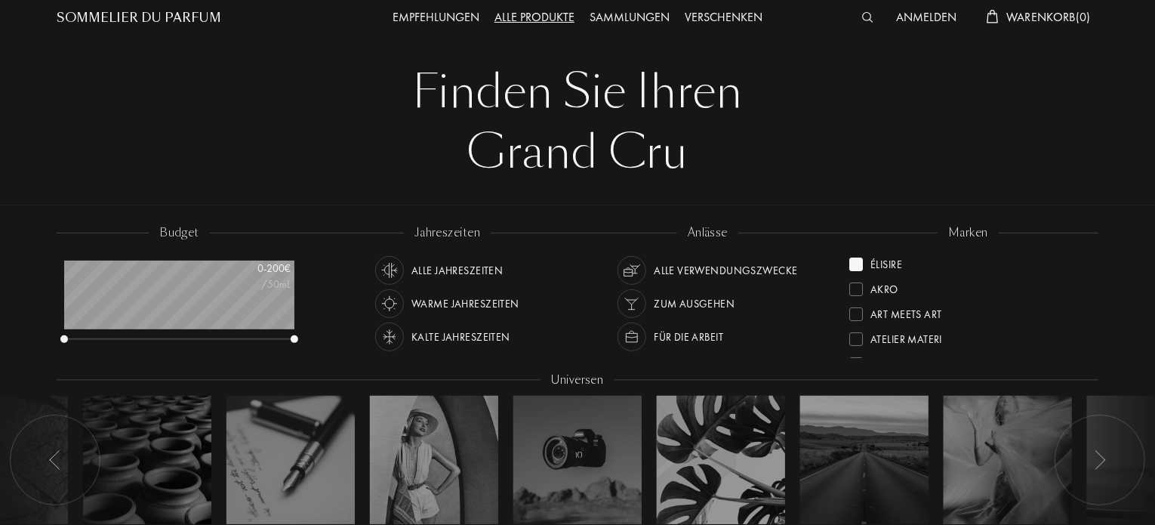
scroll to position [17, 0]
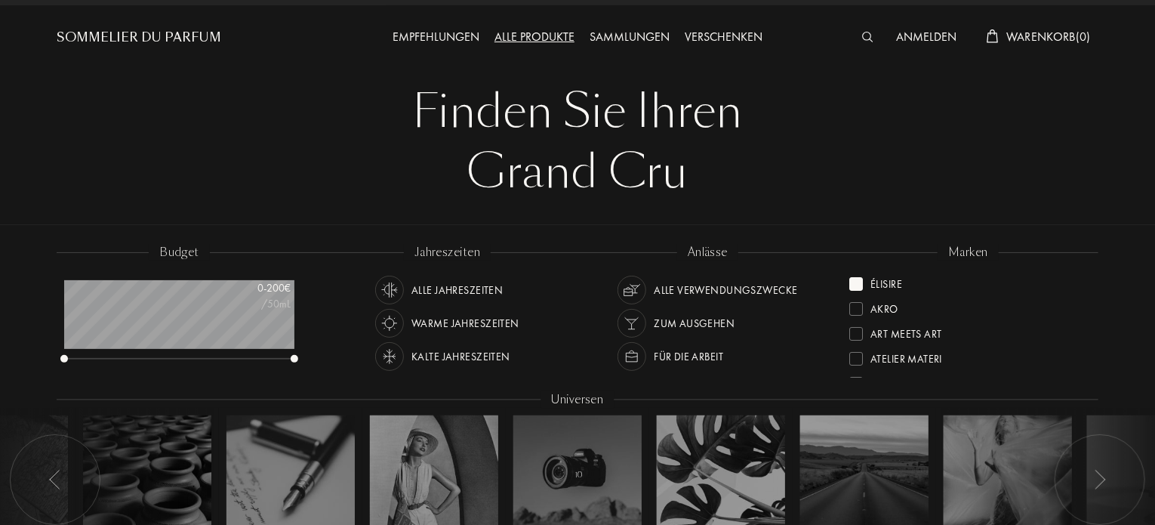
click at [859, 278] on div at bounding box center [857, 284] width 14 height 14
click at [1086, 271] on div "marken Akro Art Meets Art Atelier Materi Baruti Binet-Papillon Cépages Parfums …" at bounding box center [968, 312] width 261 height 136
click at [1087, 267] on div "marken Akro Art Meets Art Atelier Materi Baruti Binet-Papillon Cépages Parfums …" at bounding box center [968, 312] width 261 height 136
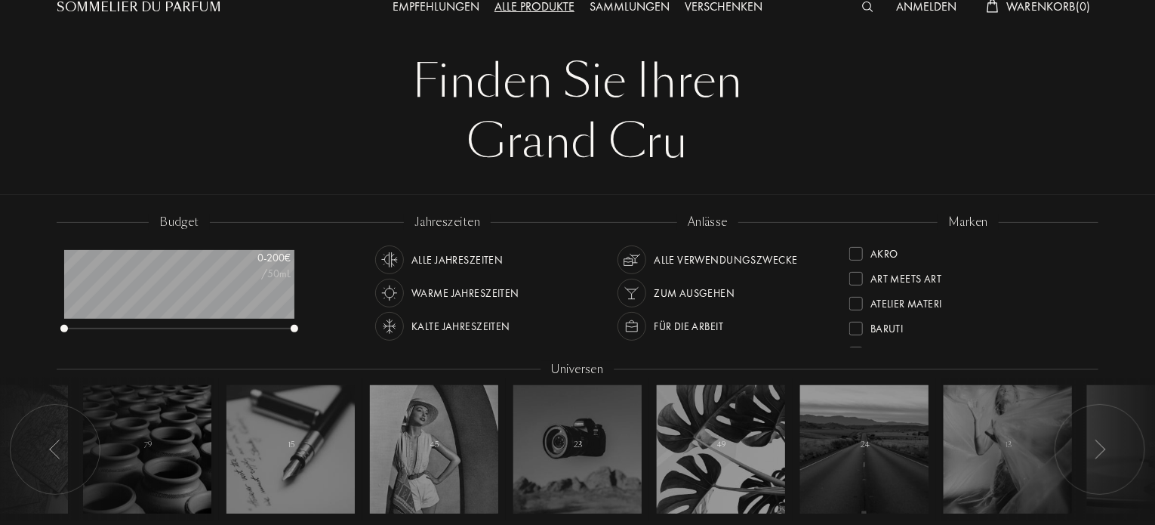
click at [1087, 267] on div "Akro Art Meets Art Atelier Materi Baruti Binet-Papillon Cépages Parfums Élisire…" at bounding box center [969, 294] width 238 height 106
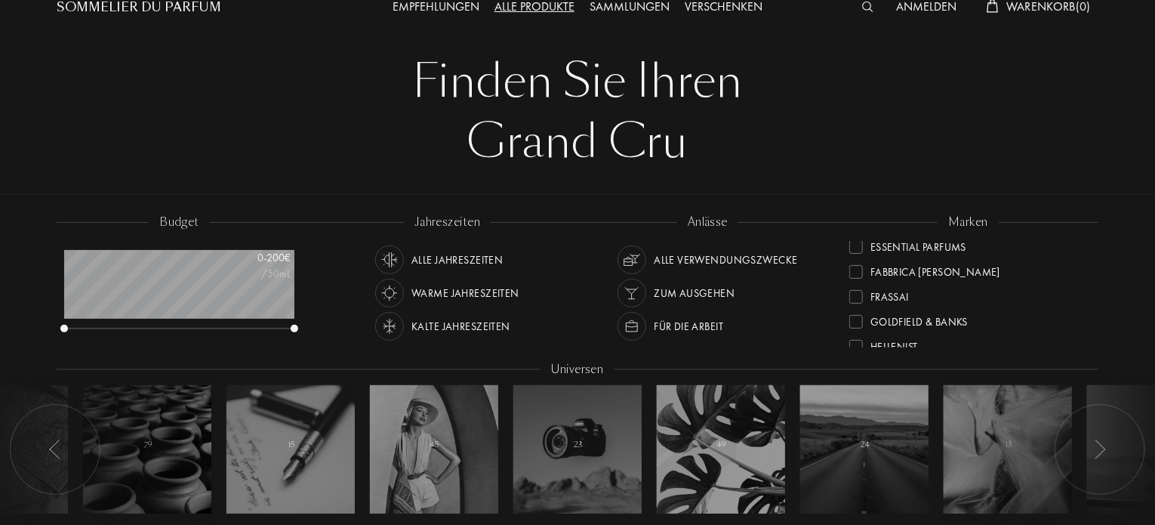
scroll to position [211, 0]
click at [861, 293] on div at bounding box center [857, 292] width 14 height 14
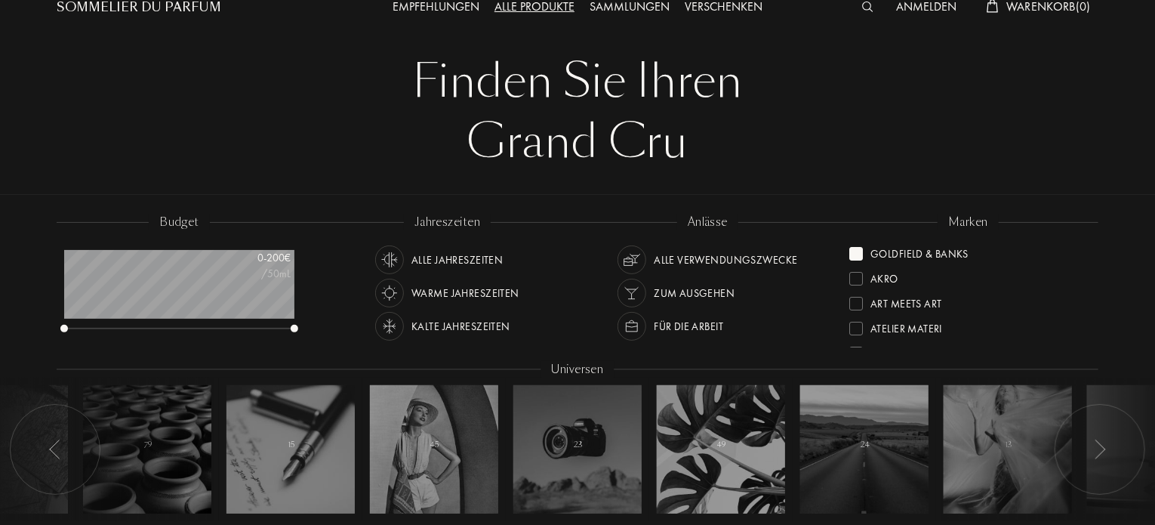
scroll to position [0, 0]
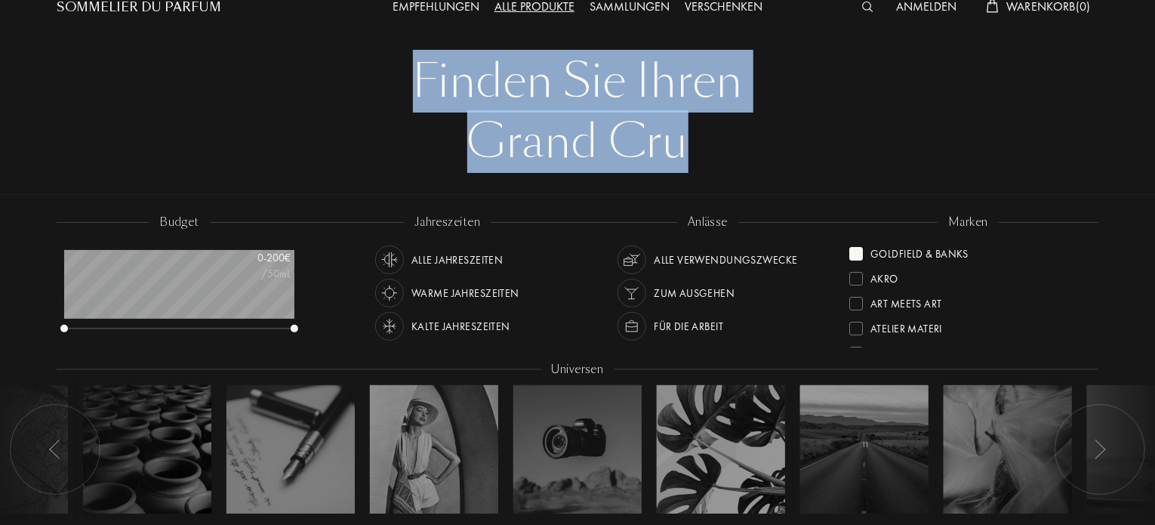
drag, startPoint x: 1154, startPoint y: 39, endPoint x: 1159, endPoint y: 122, distance: 84.0
click at [1149, 60] on div at bounding box center [580, 74] width 1160 height 242
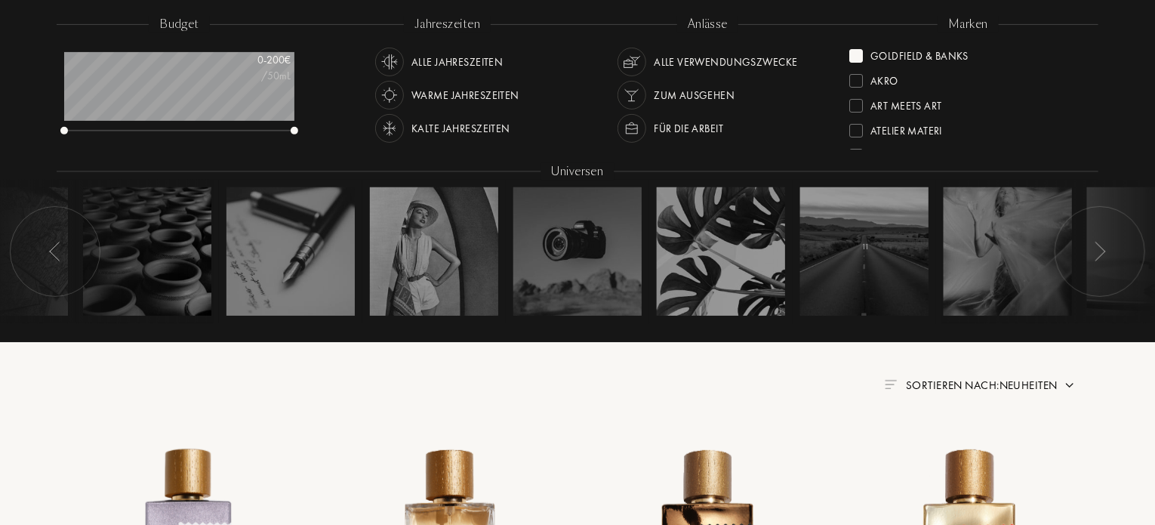
scroll to position [239, 0]
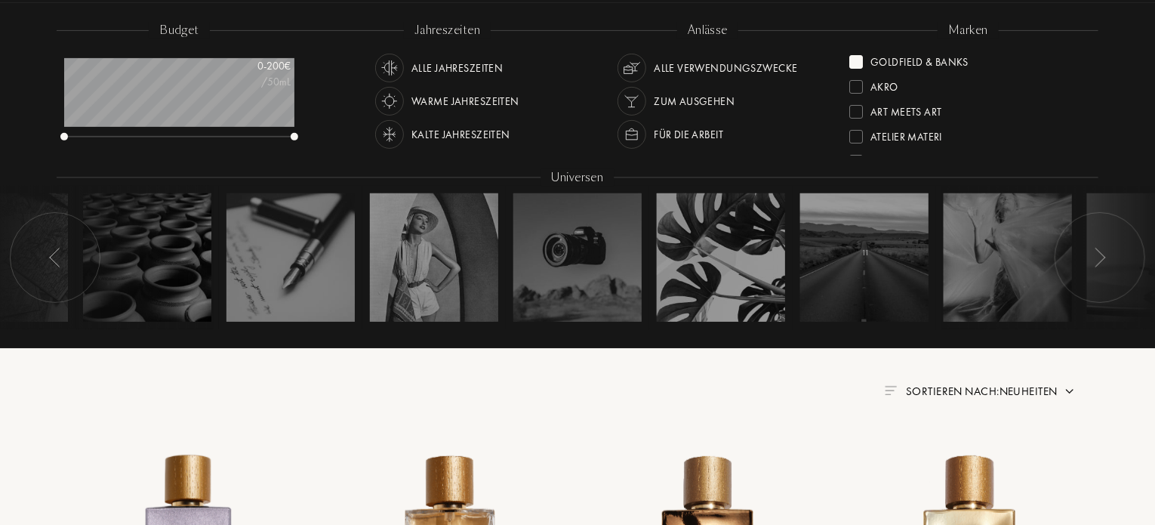
click at [859, 66] on div at bounding box center [857, 62] width 14 height 14
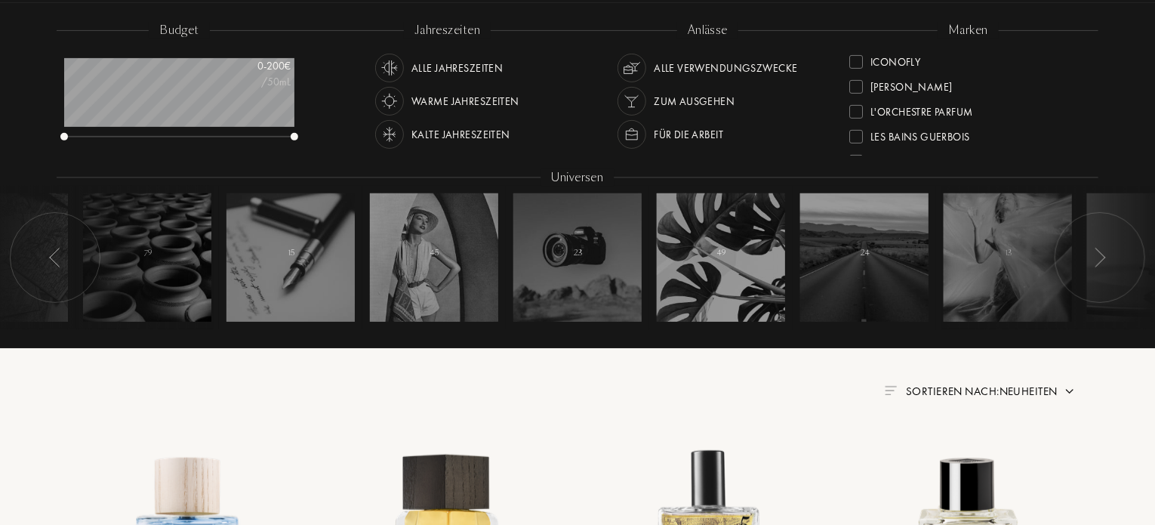
scroll to position [302, 0]
click at [855, 79] on div at bounding box center [857, 84] width 14 height 14
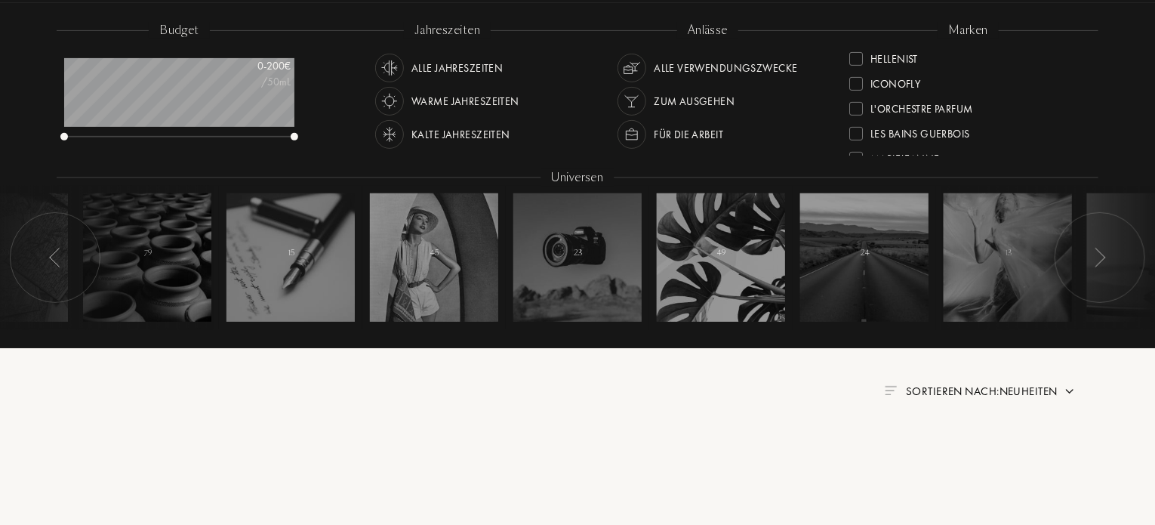
scroll to position [0, 0]
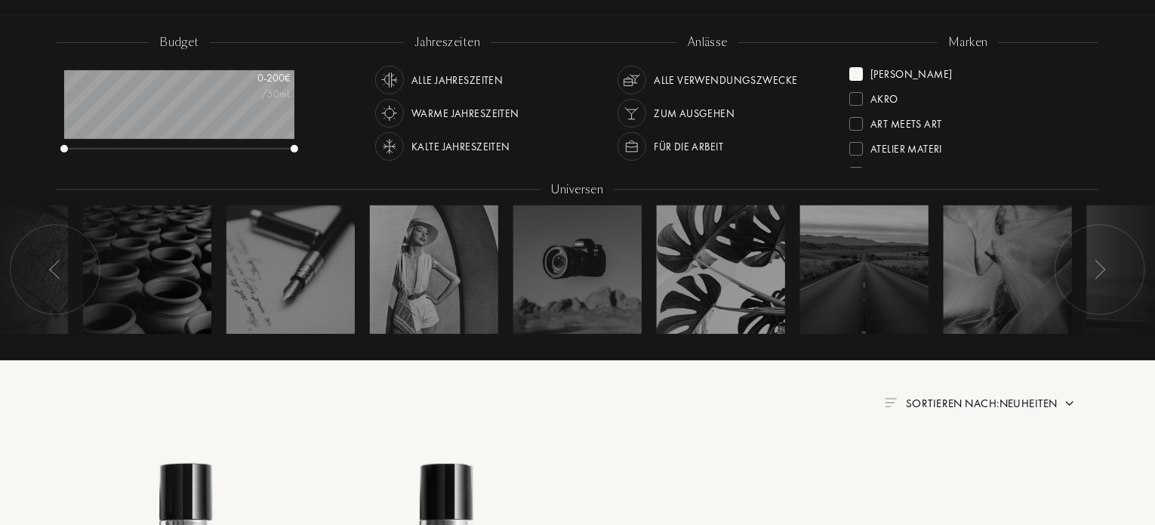
scroll to position [224, 0]
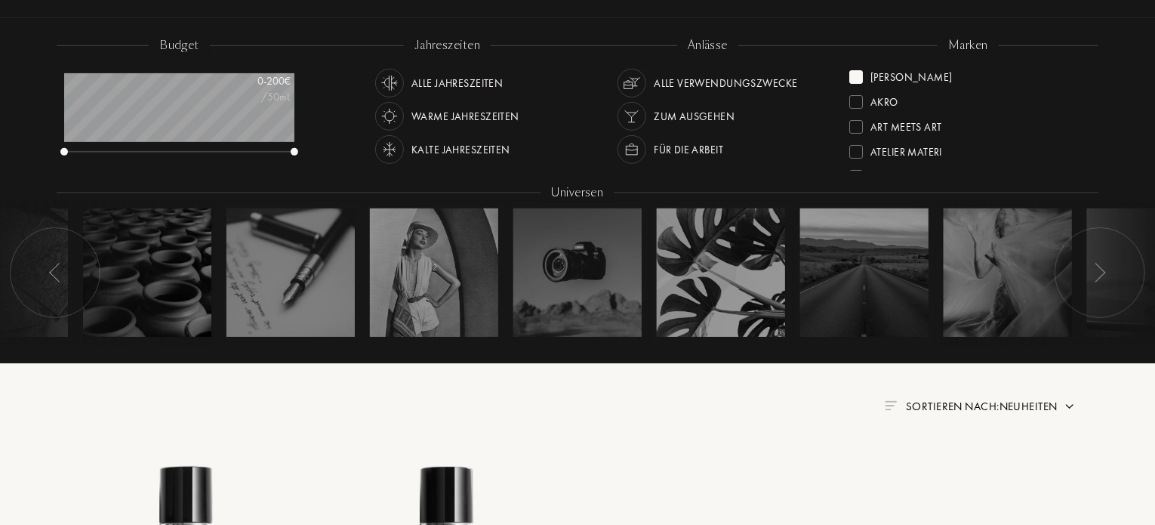
click at [858, 75] on div at bounding box center [857, 77] width 14 height 14
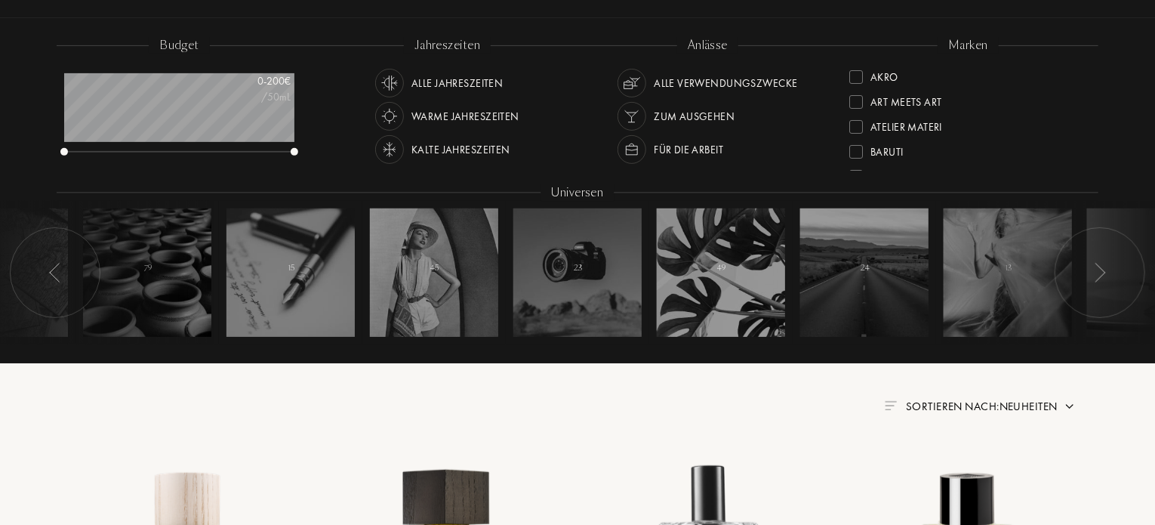
click at [1084, 66] on div "Akro" at bounding box center [969, 74] width 238 height 20
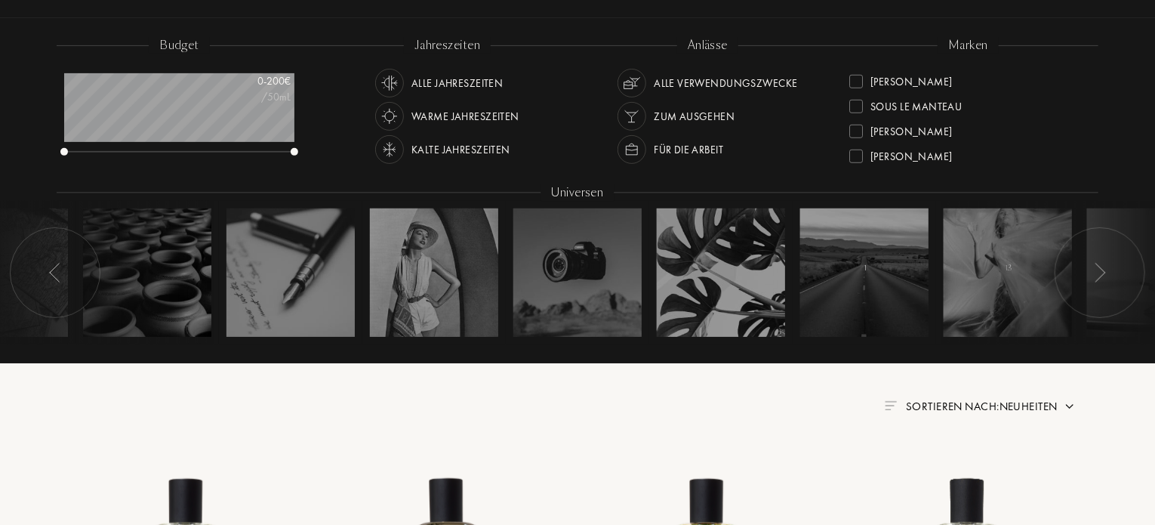
scroll to position [547, 0]
click at [857, 122] on div at bounding box center [857, 128] width 14 height 14
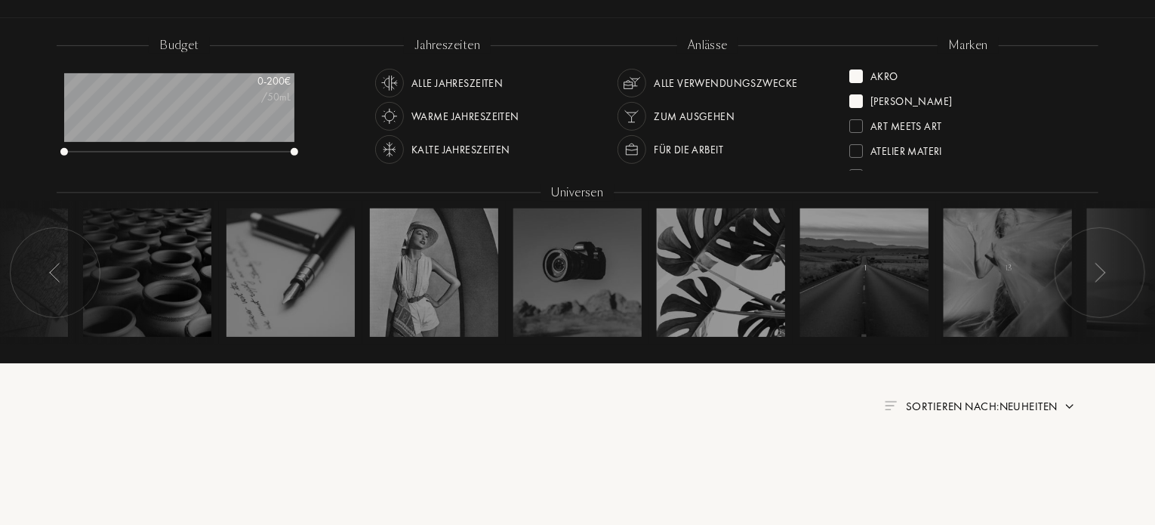
scroll to position [0, 0]
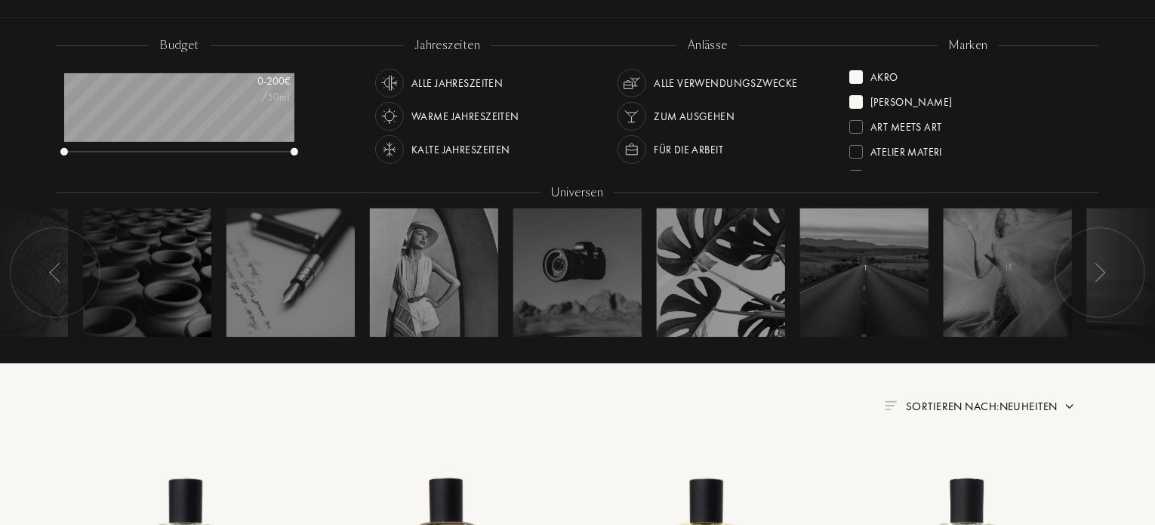
click at [860, 75] on div at bounding box center [857, 77] width 14 height 14
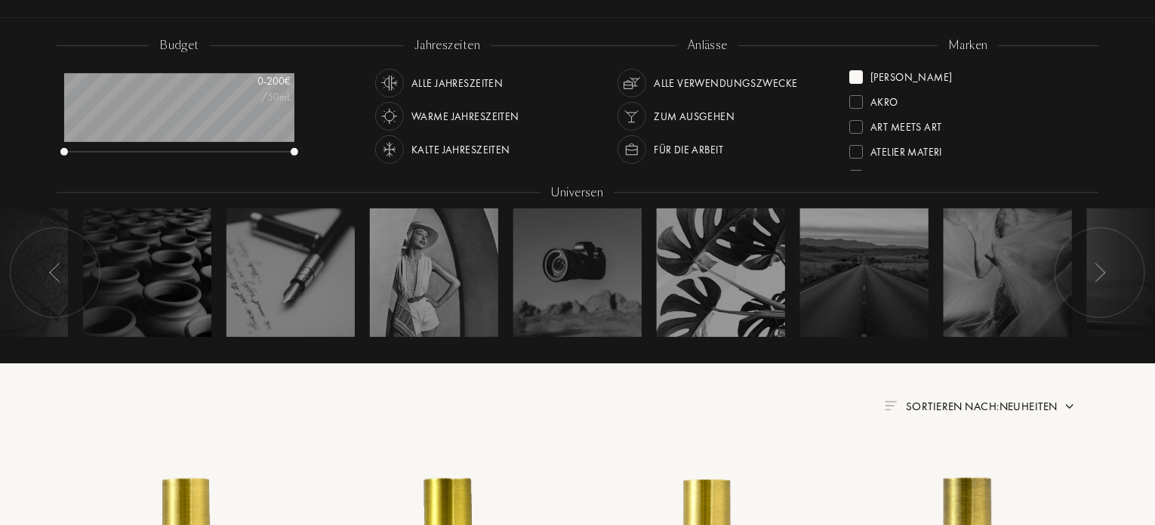
drag, startPoint x: 1154, startPoint y: 69, endPoint x: 1159, endPoint y: 170, distance: 101.3
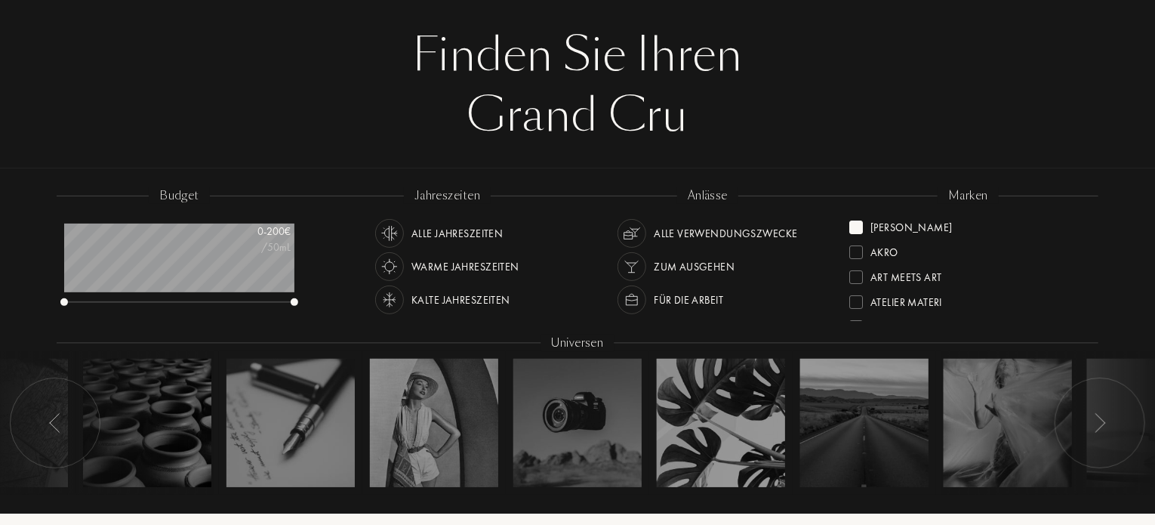
scroll to position [68, 0]
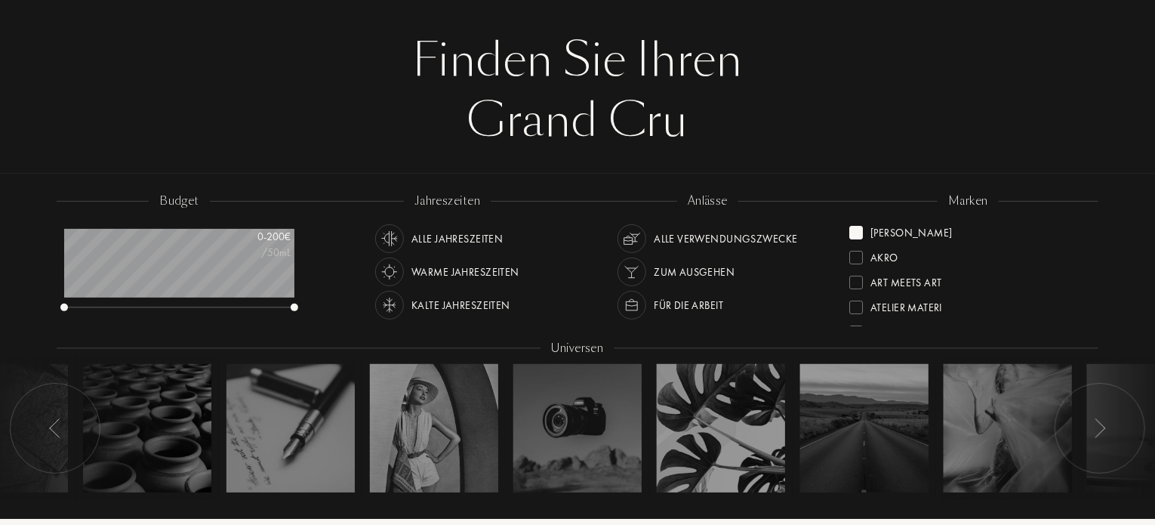
click at [864, 231] on div "Sylvaine Delacourte" at bounding box center [901, 230] width 103 height 20
click at [1084, 216] on div "marken Akro Art Meets Art Atelier Materi Baruti Binet-Papillon Cépages Parfums …" at bounding box center [968, 261] width 261 height 136
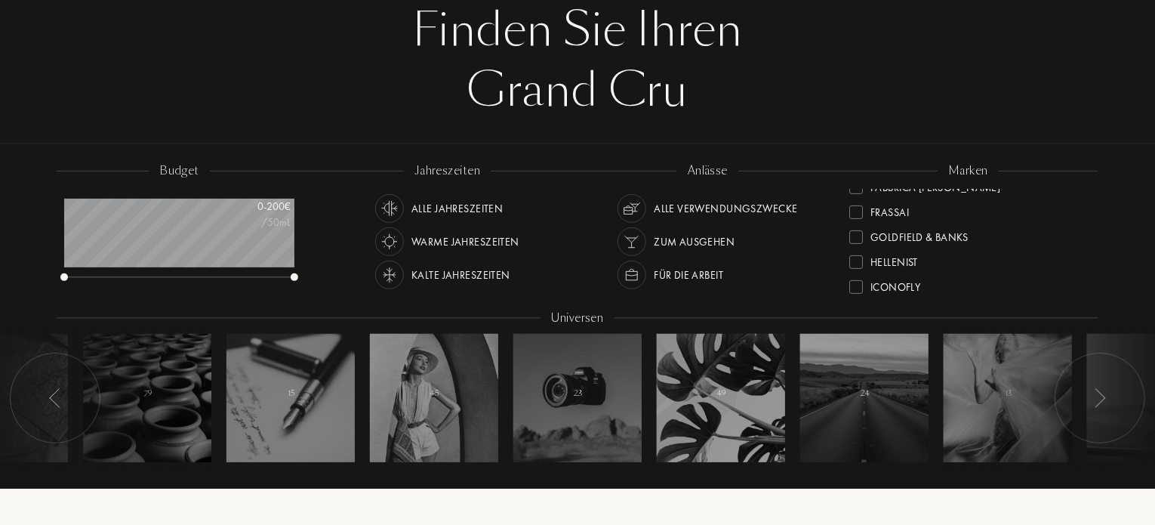
scroll to position [245, 0]
click at [853, 232] on div at bounding box center [857, 232] width 14 height 14
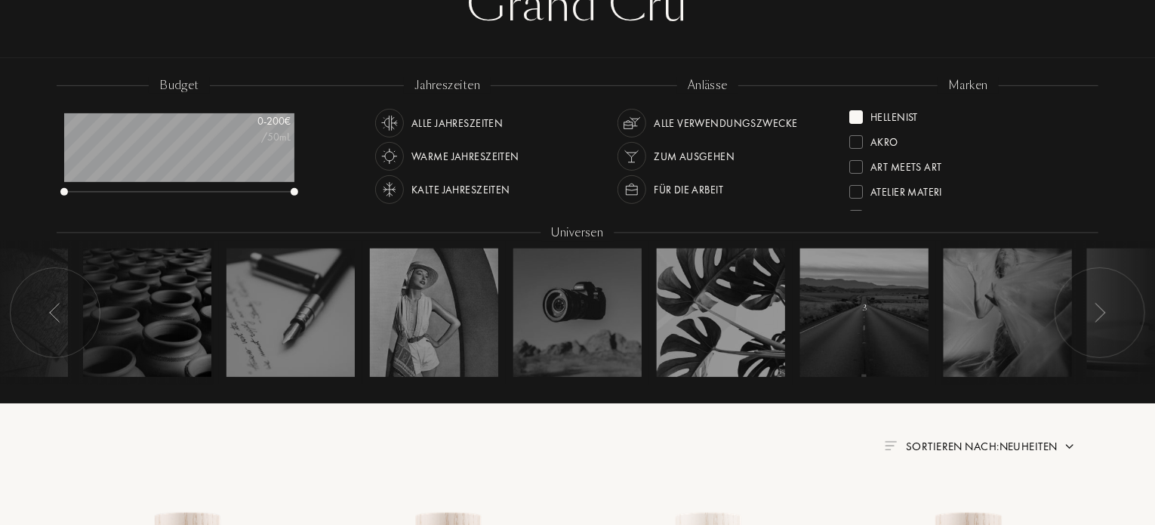
scroll to position [196, 0]
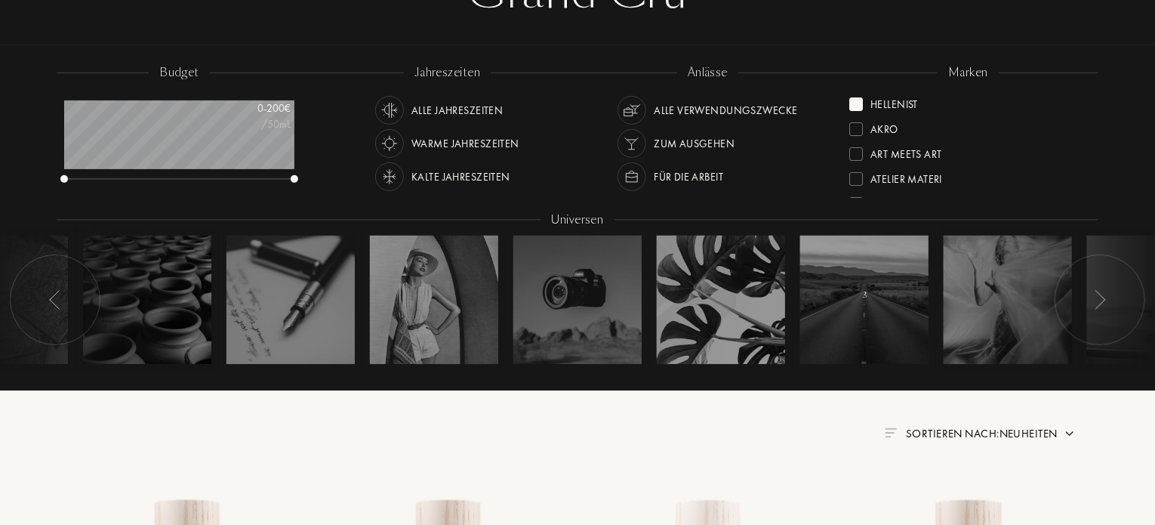
click at [856, 103] on div at bounding box center [857, 104] width 14 height 14
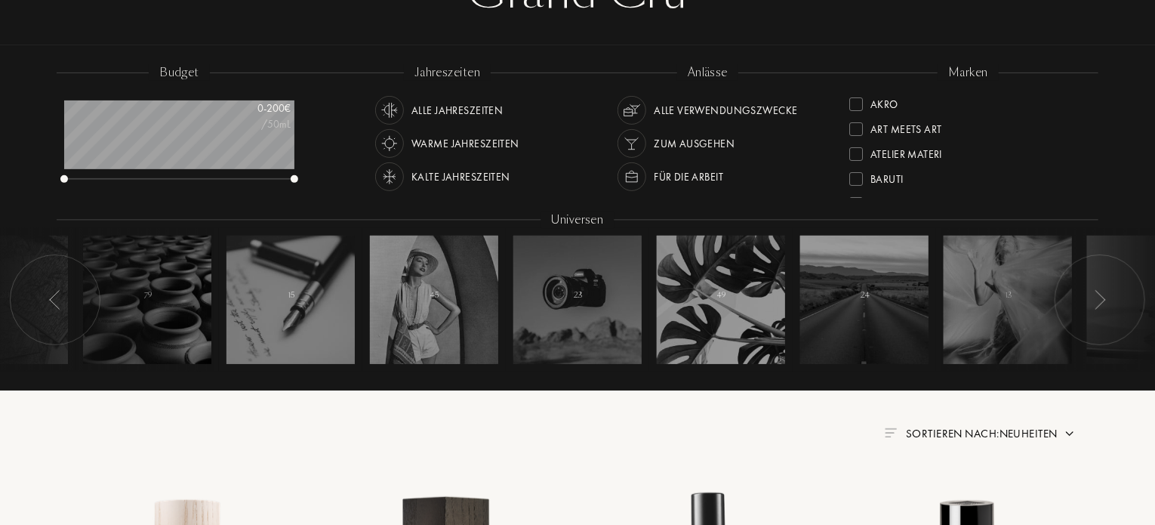
click at [1087, 90] on div "marken Akro Art Meets Art Atelier Materi Baruti Binet-Papillon Cépages Parfums …" at bounding box center [968, 132] width 261 height 136
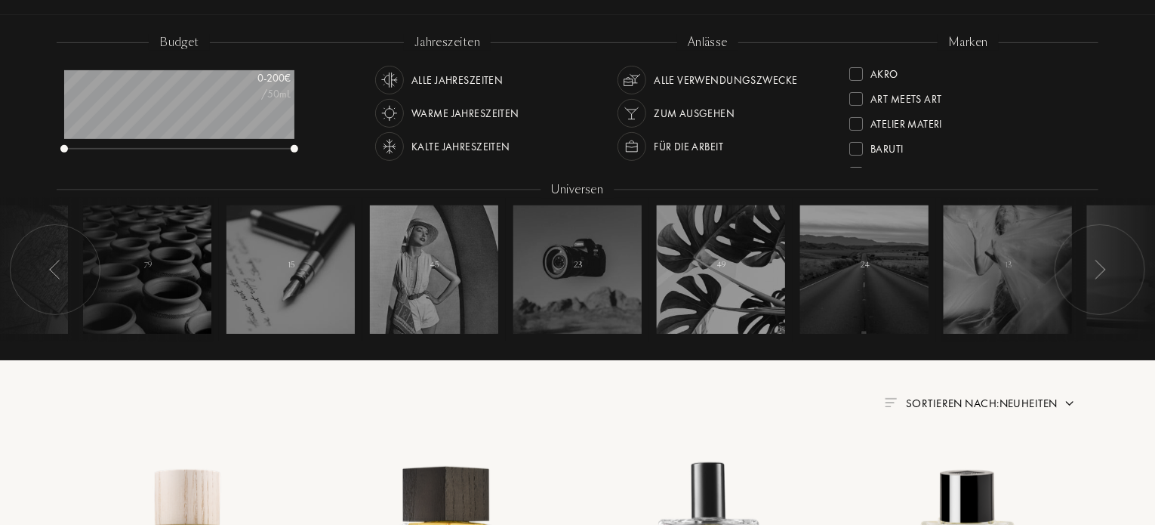
click at [1087, 90] on div "Akro Art Meets Art Atelier Materi Baruti Binet-Papillon Cépages Parfums Élisire…" at bounding box center [969, 114] width 238 height 106
click at [855, 131] on div at bounding box center [857, 132] width 14 height 14
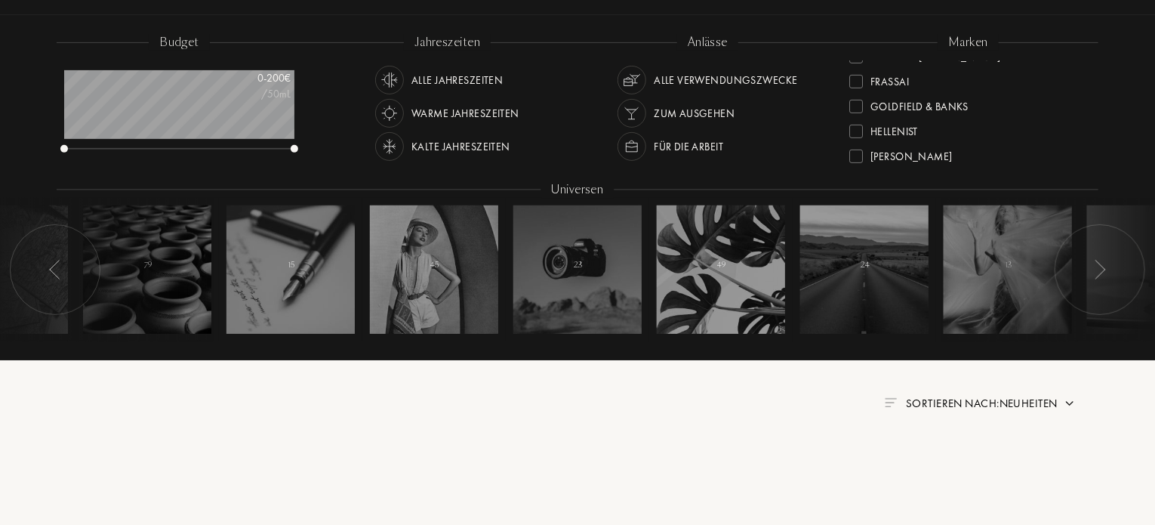
scroll to position [0, 0]
drag, startPoint x: 1155, startPoint y: 85, endPoint x: 1159, endPoint y: 177, distance: 92.2
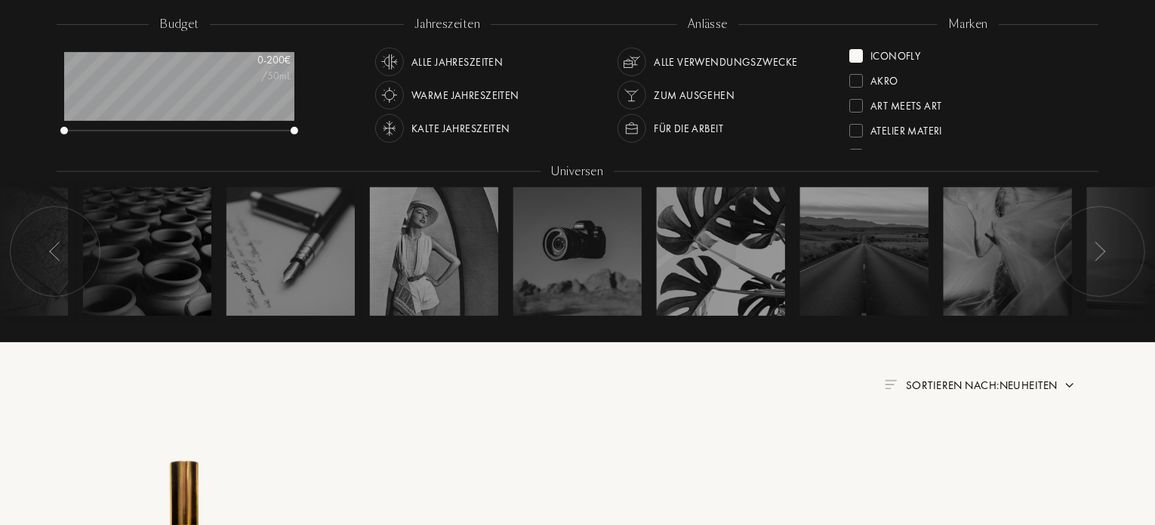
scroll to position [242, 0]
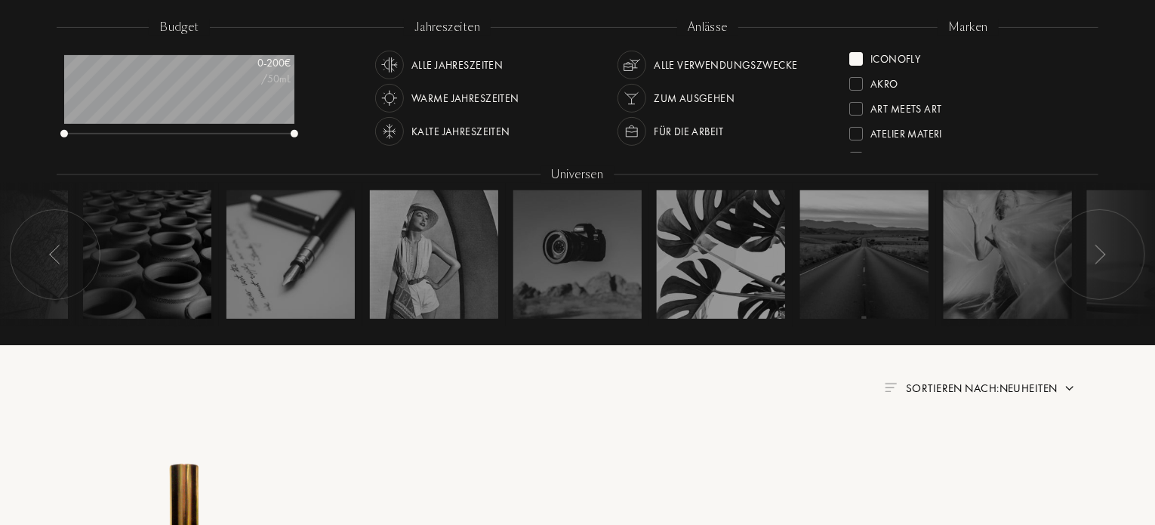
click at [860, 59] on div at bounding box center [857, 59] width 14 height 14
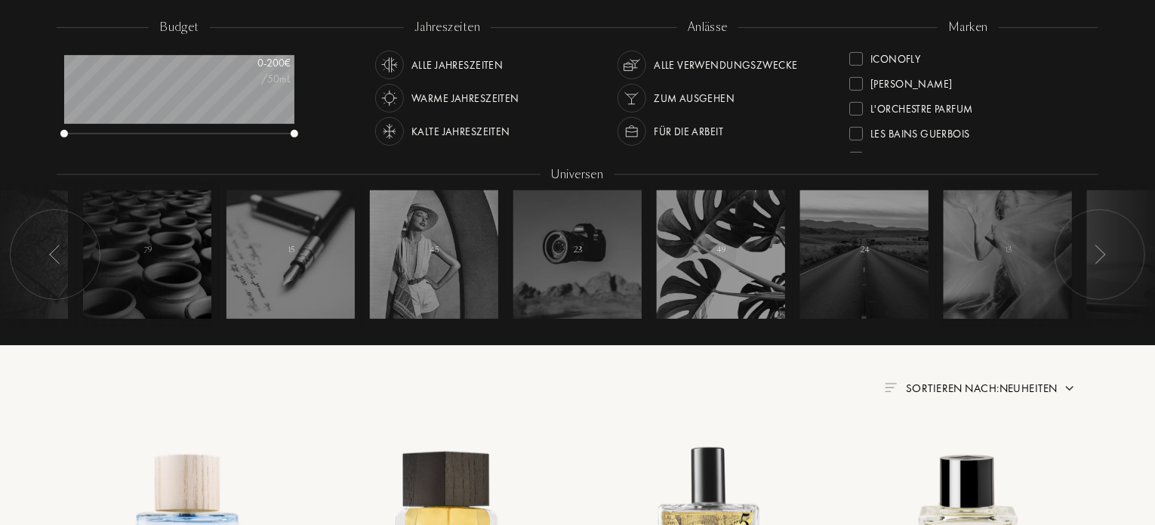
scroll to position [302, 0]
click at [863, 103] on div "L'Orchestre Parfum" at bounding box center [912, 103] width 124 height 20
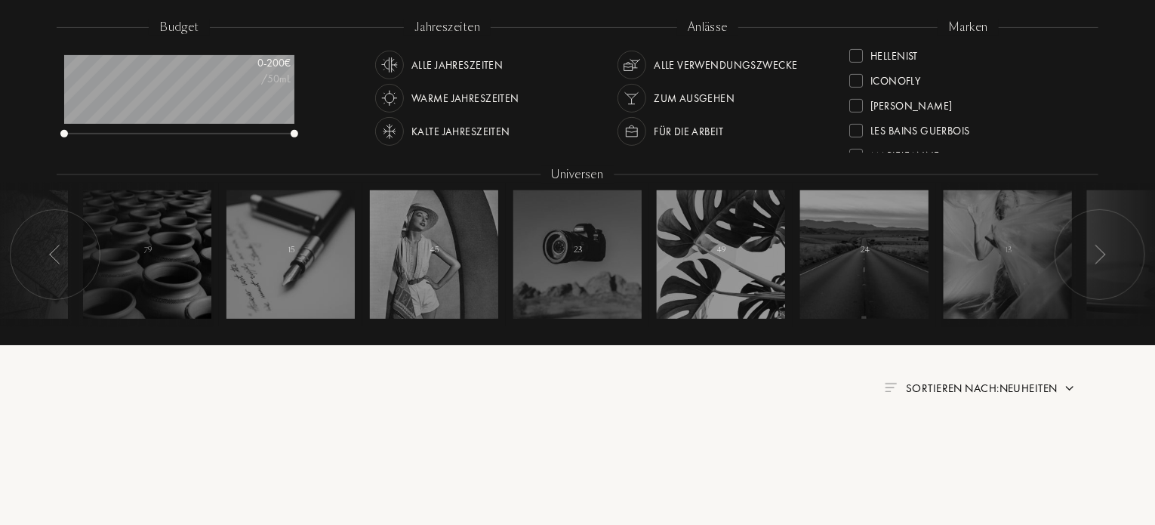
scroll to position [0, 0]
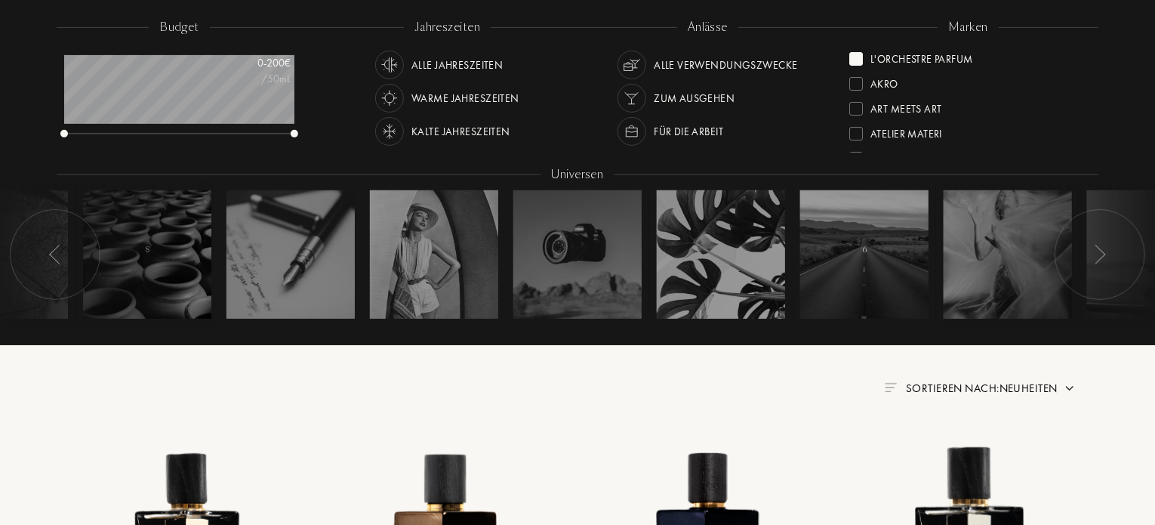
drag, startPoint x: 1155, startPoint y: 57, endPoint x: 1159, endPoint y: 104, distance: 47.8
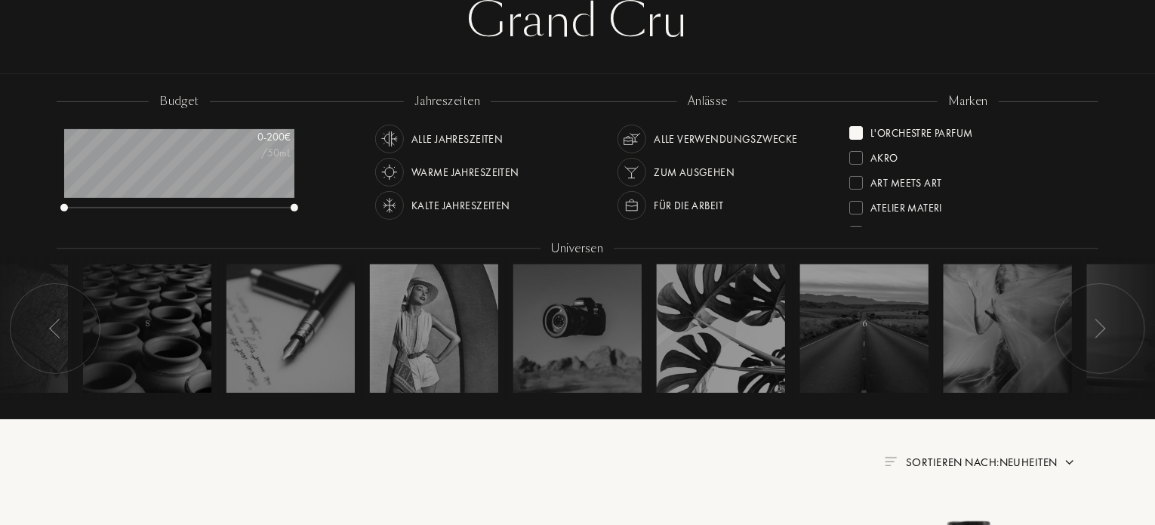
scroll to position [159, 0]
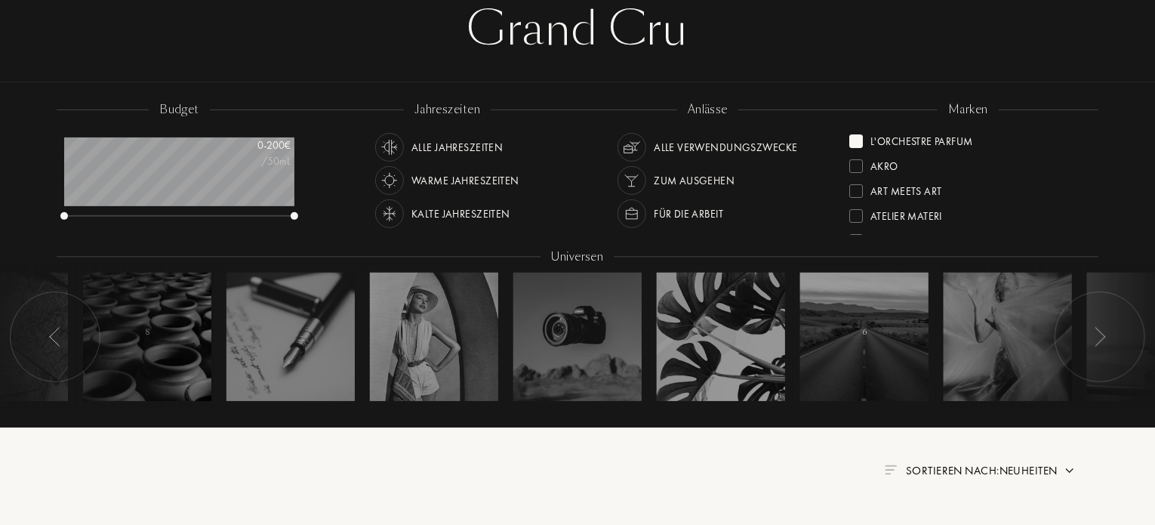
click at [862, 143] on div at bounding box center [857, 141] width 14 height 14
click at [1084, 128] on div "Akro" at bounding box center [969, 138] width 238 height 20
click at [859, 187] on div at bounding box center [857, 183] width 14 height 14
click at [853, 135] on div at bounding box center [857, 141] width 14 height 14
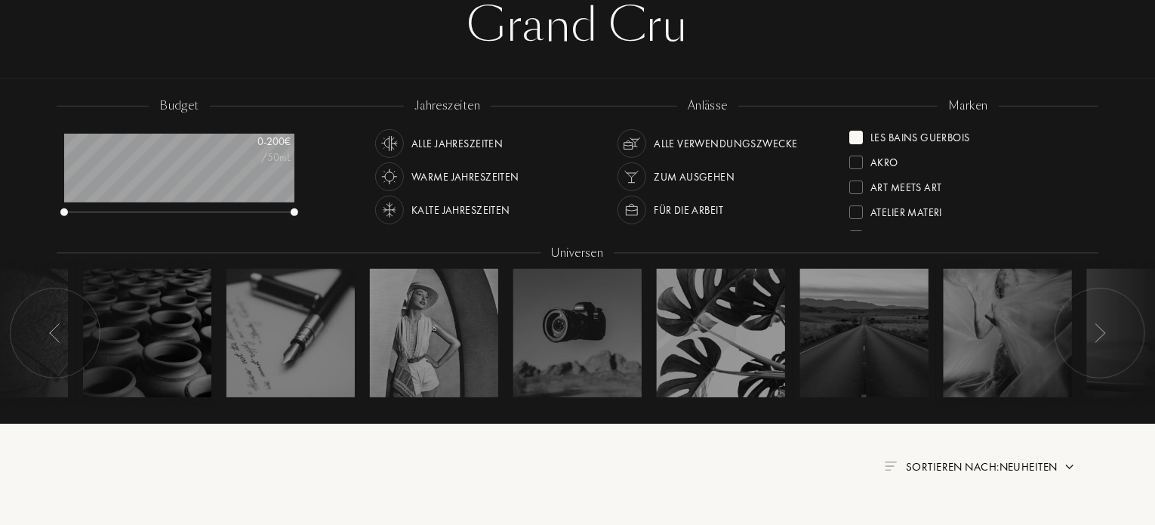
scroll to position [151, 0]
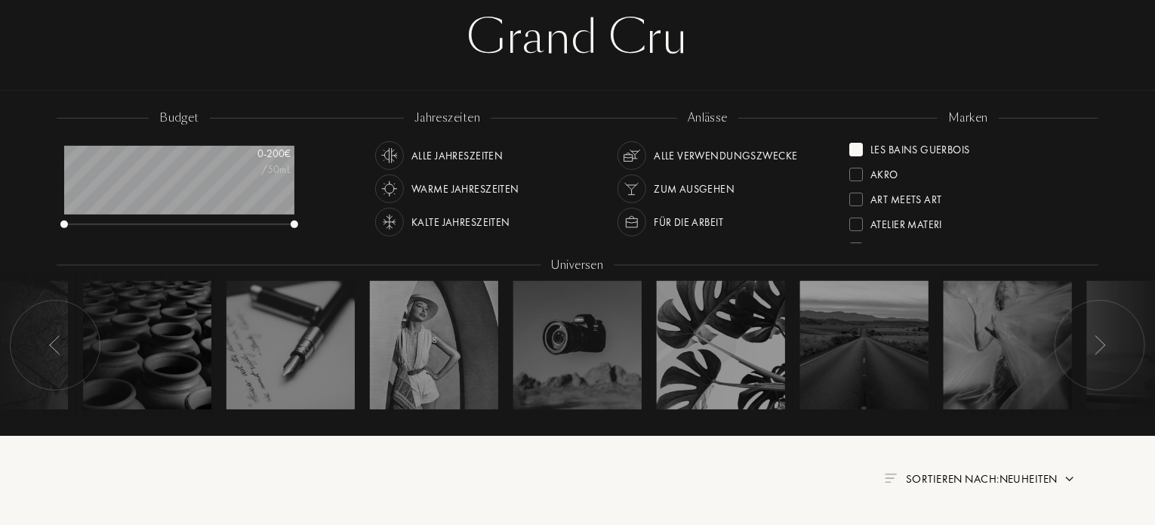
click at [857, 144] on div at bounding box center [857, 150] width 14 height 14
click at [1086, 134] on div "marken Akro Art Meets Art Atelier Materi Baruti Binet-Papillon Cépages Parfums …" at bounding box center [968, 177] width 261 height 136
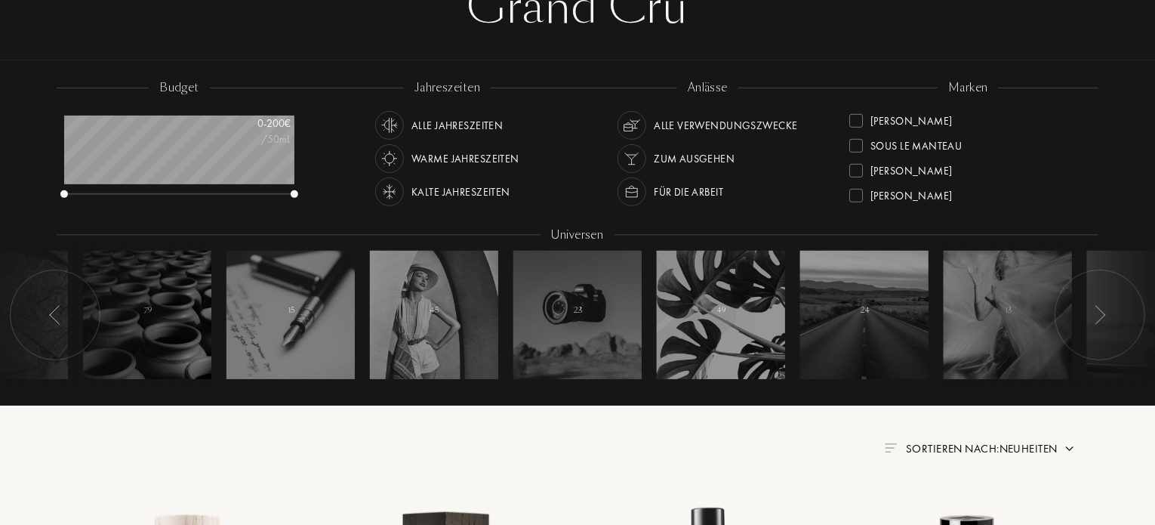
scroll to position [547, 0]
click at [857, 196] on div at bounding box center [857, 195] width 14 height 14
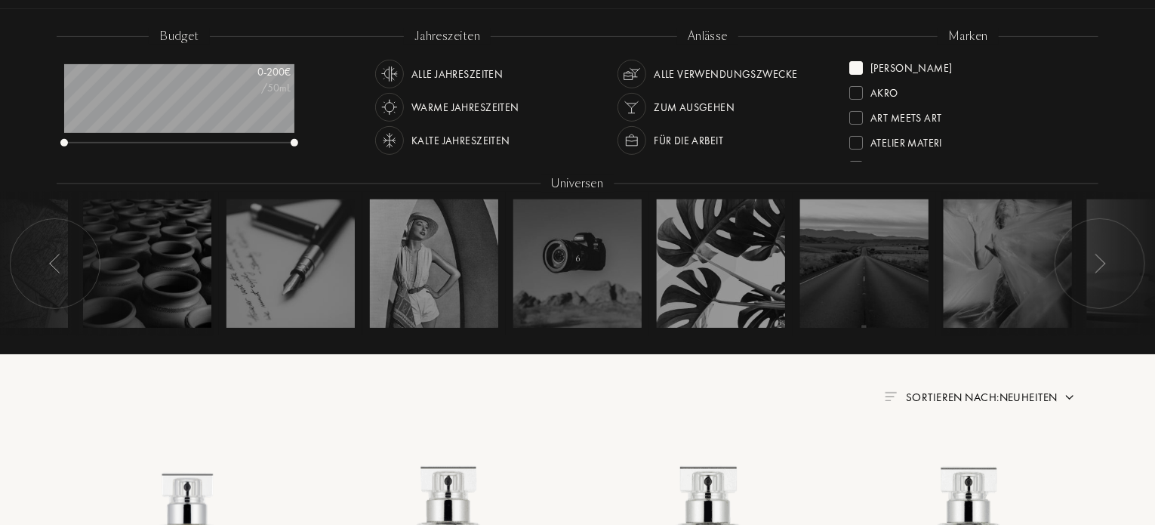
scroll to position [230, 0]
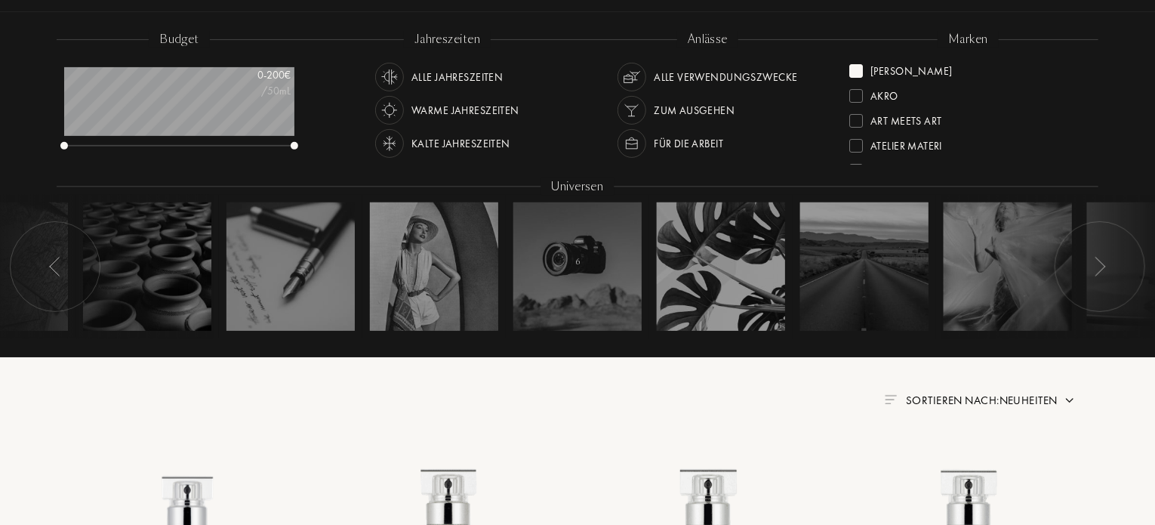
click at [861, 70] on div at bounding box center [857, 71] width 14 height 14
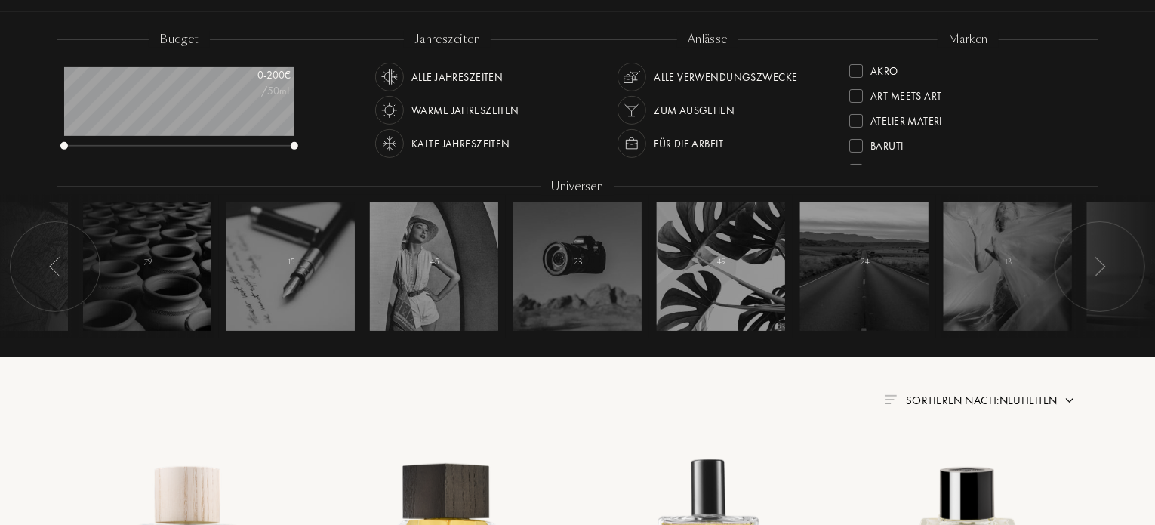
click at [855, 143] on div at bounding box center [857, 146] width 14 height 14
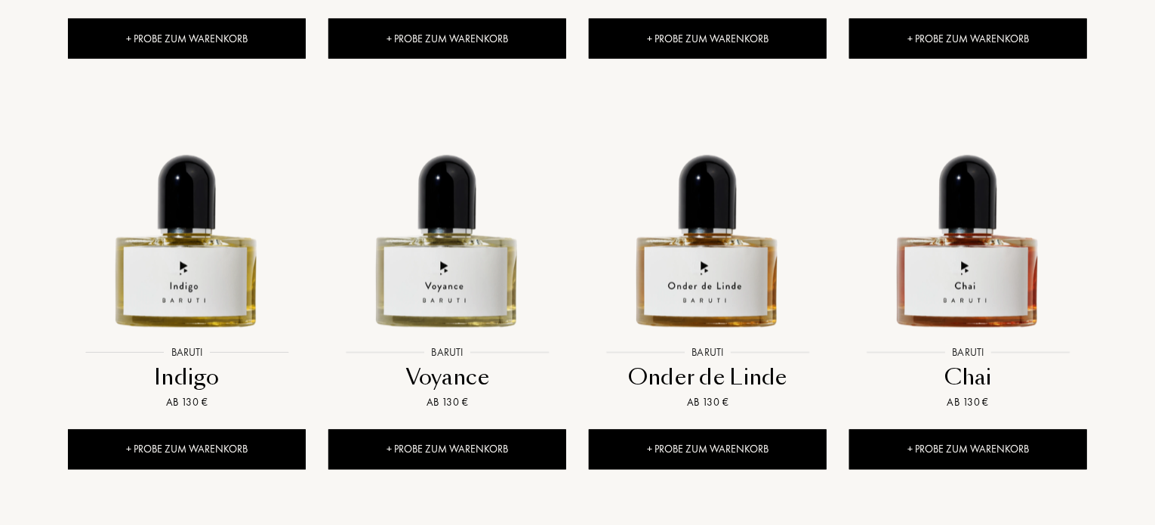
scroll to position [1554, 0]
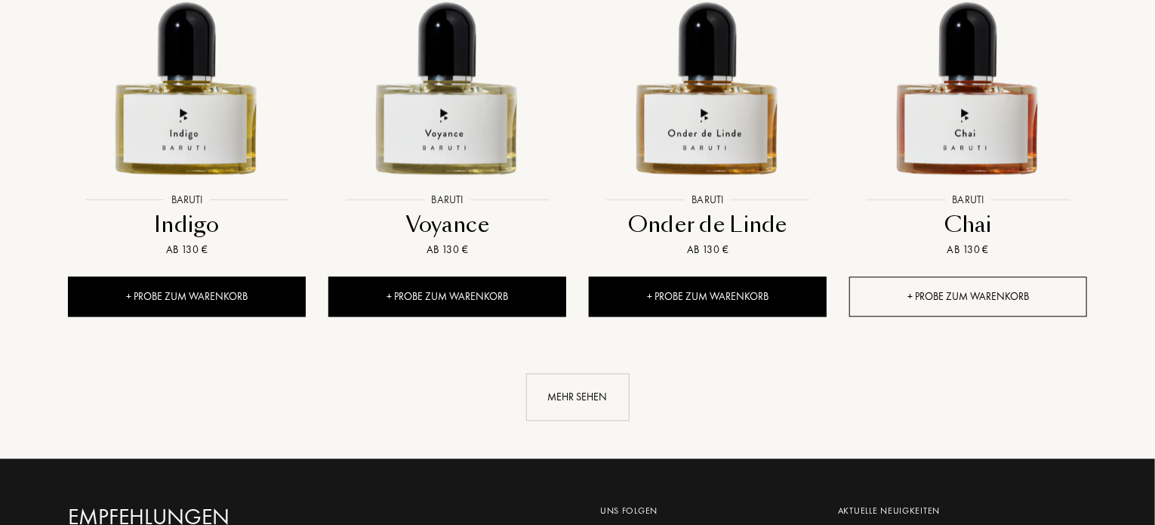
click at [982, 295] on div "+ Probe zum Warenkorb" at bounding box center [969, 296] width 238 height 40
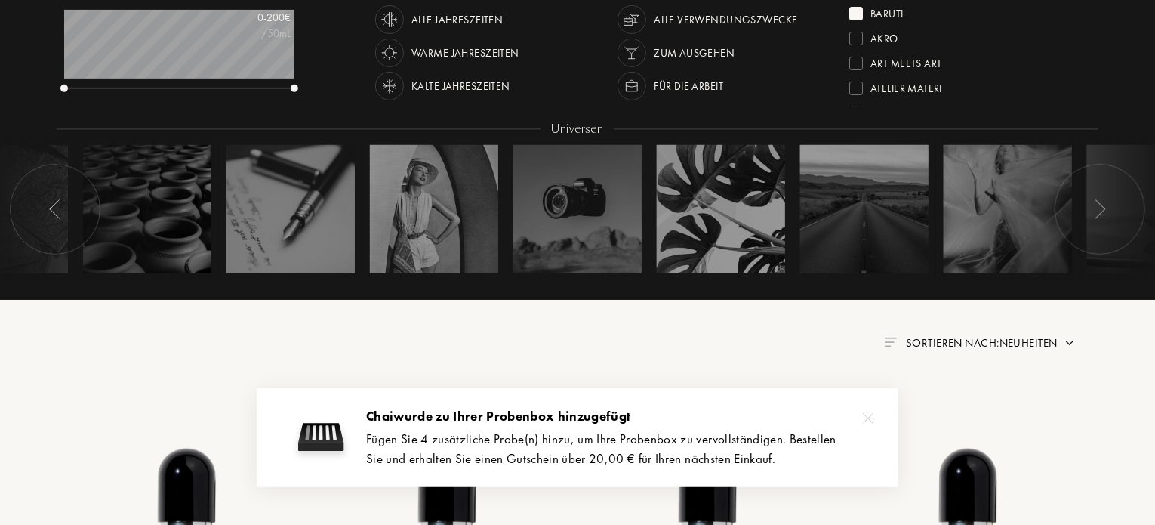
scroll to position [236, 0]
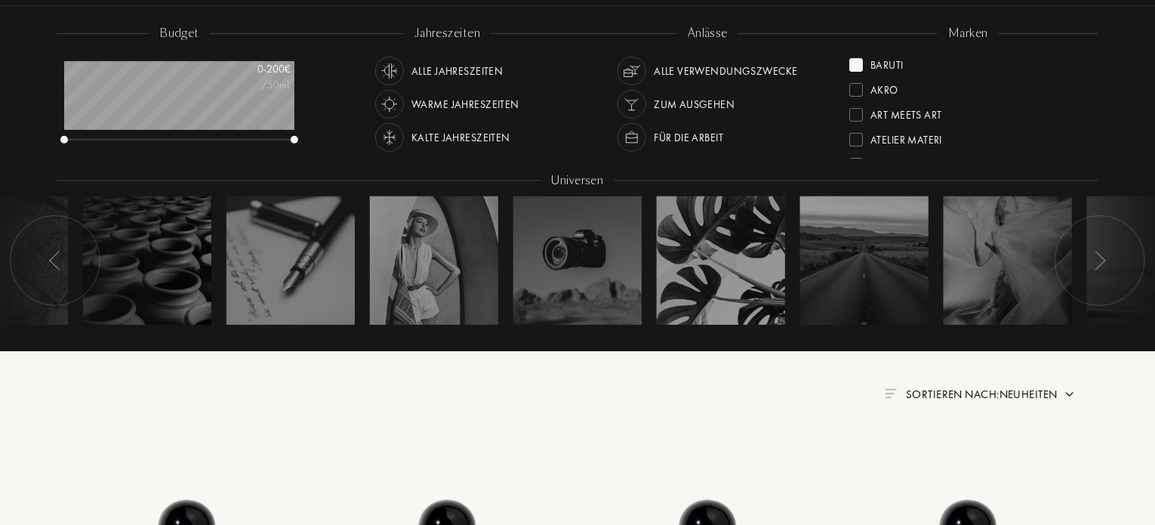
click at [1087, 53] on div "Baruti Akro Art Meets Art Atelier Materi Binet-Papillon Cépages Parfums Élisire…" at bounding box center [969, 105] width 238 height 106
click at [859, 93] on div at bounding box center [857, 94] width 14 height 14
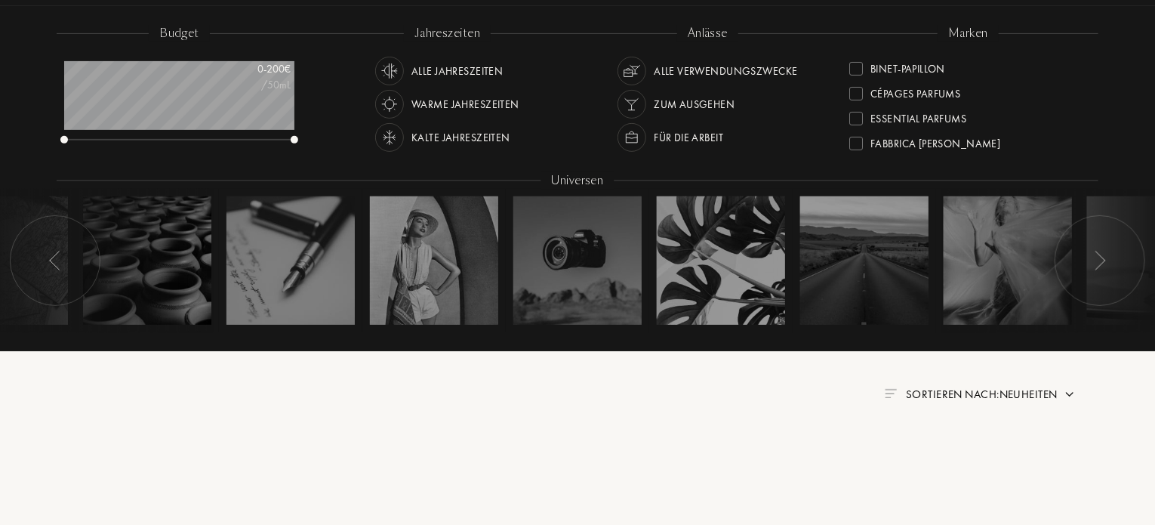
scroll to position [0, 0]
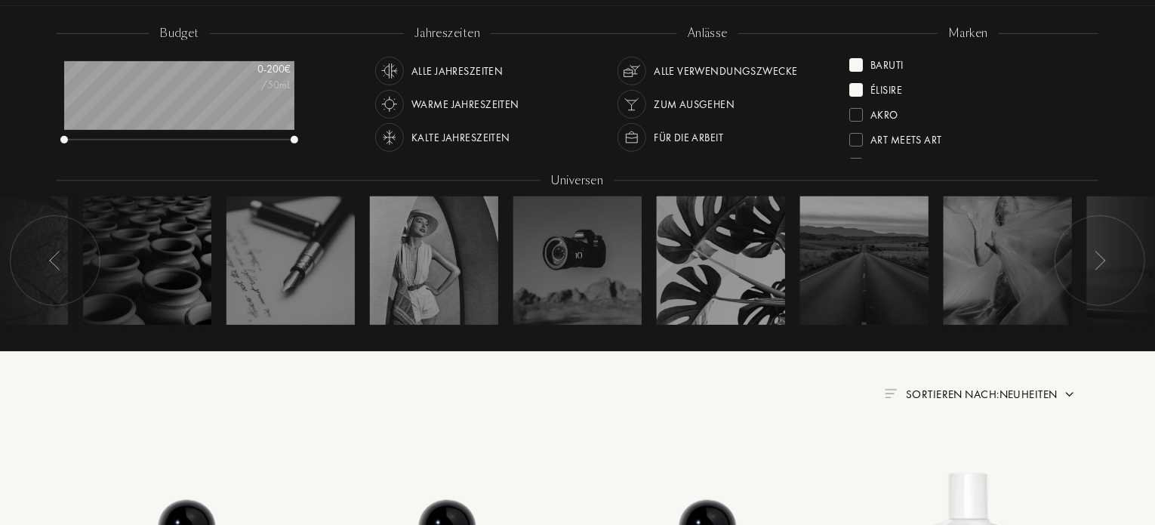
click at [858, 63] on div at bounding box center [857, 65] width 14 height 14
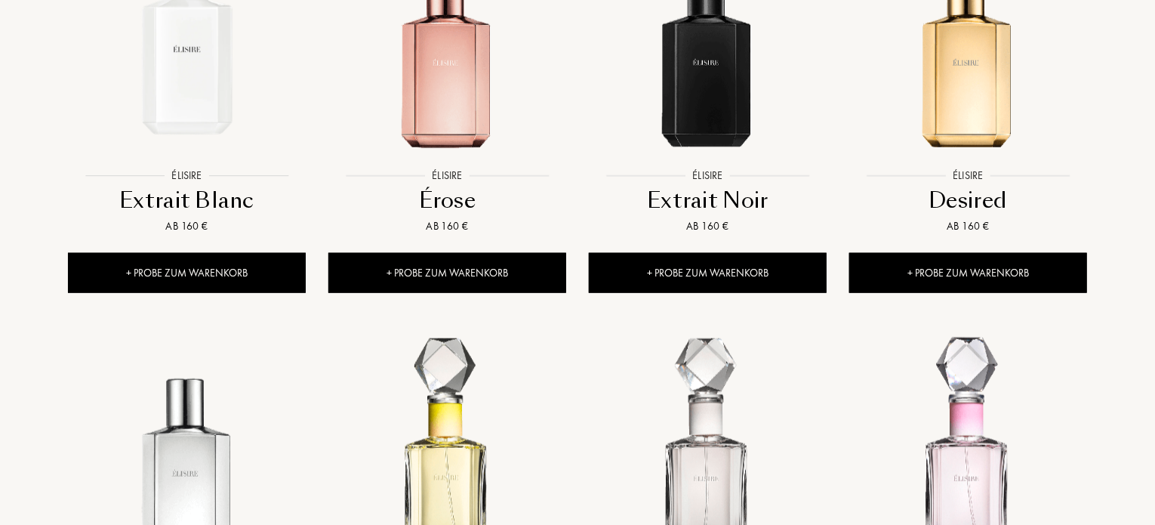
scroll to position [765, 0]
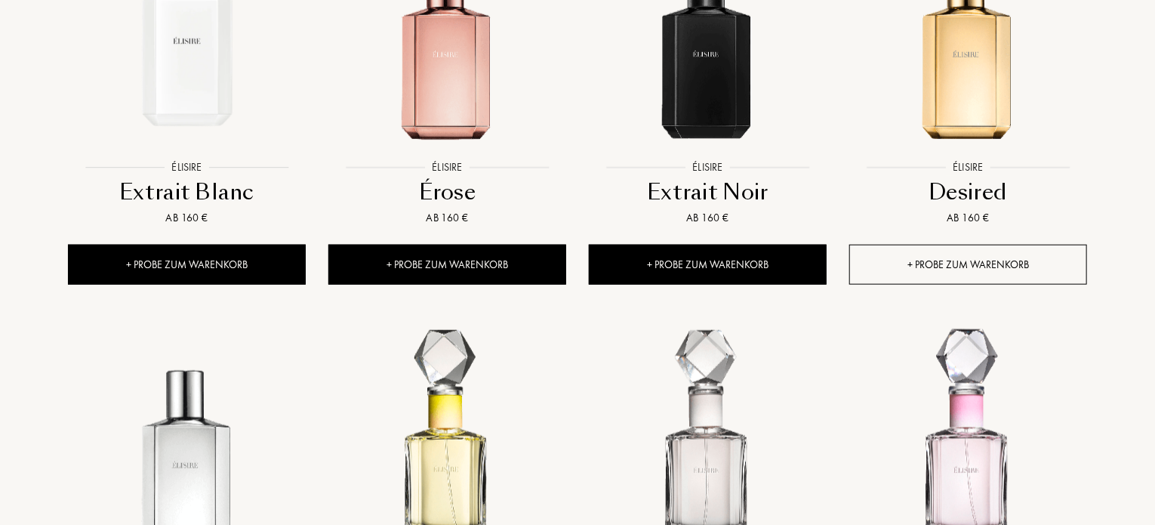
click at [986, 264] on div "+ Probe zum Warenkorb" at bounding box center [969, 265] width 238 height 40
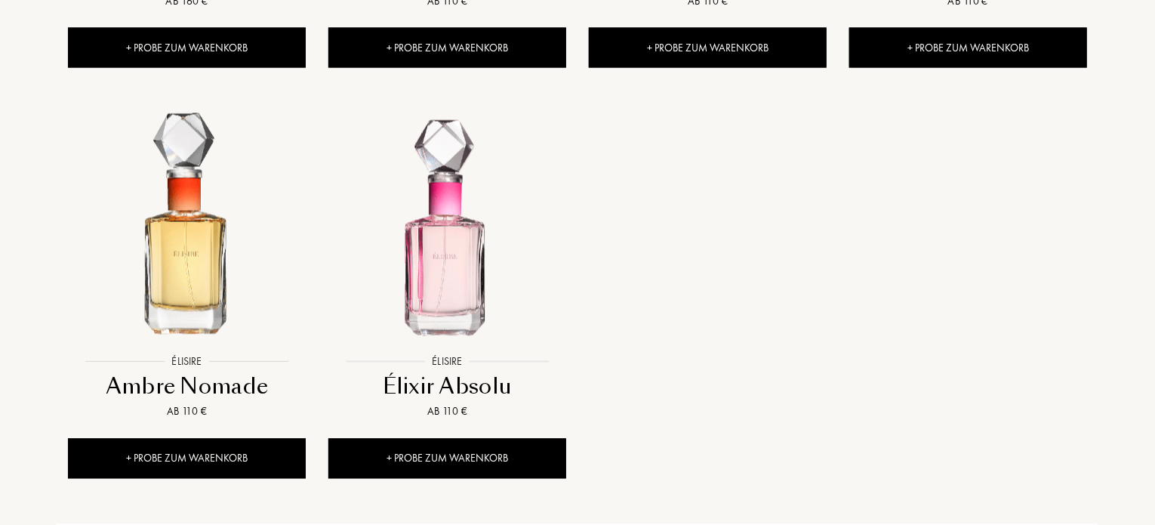
scroll to position [1513, 0]
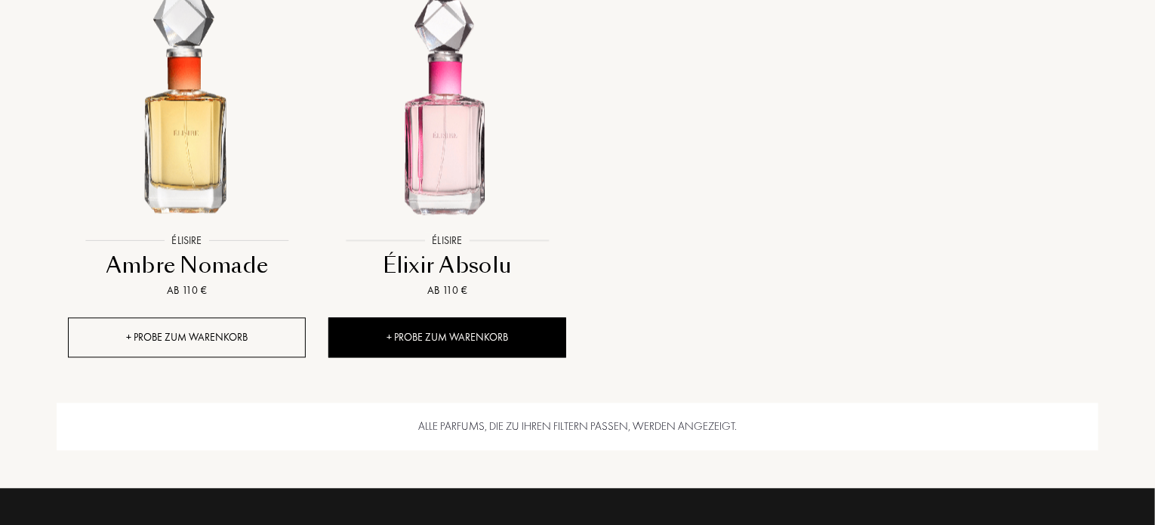
click at [217, 339] on div "+ Probe zum Warenkorb" at bounding box center [187, 337] width 238 height 40
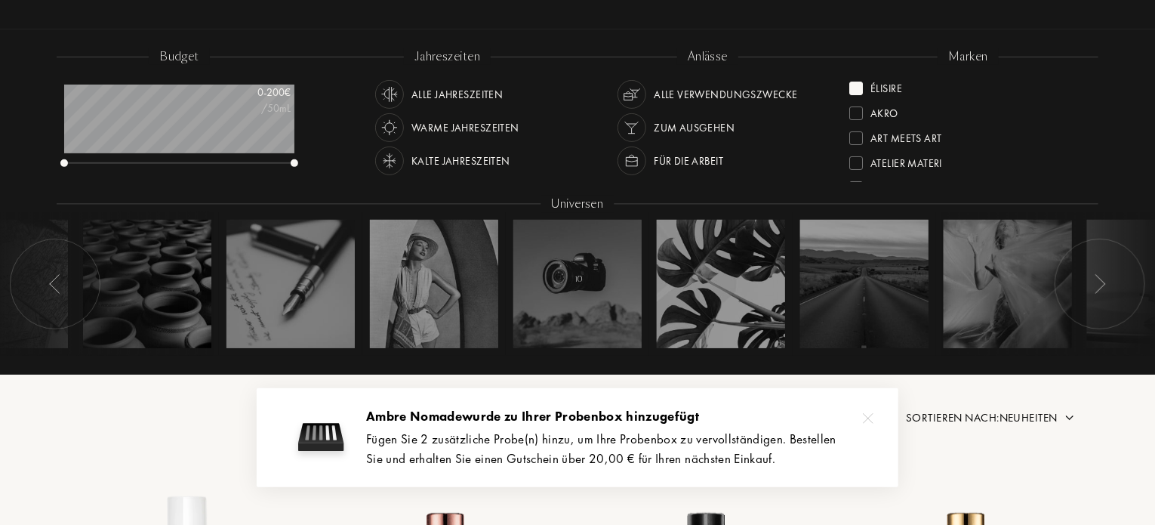
scroll to position [187, 0]
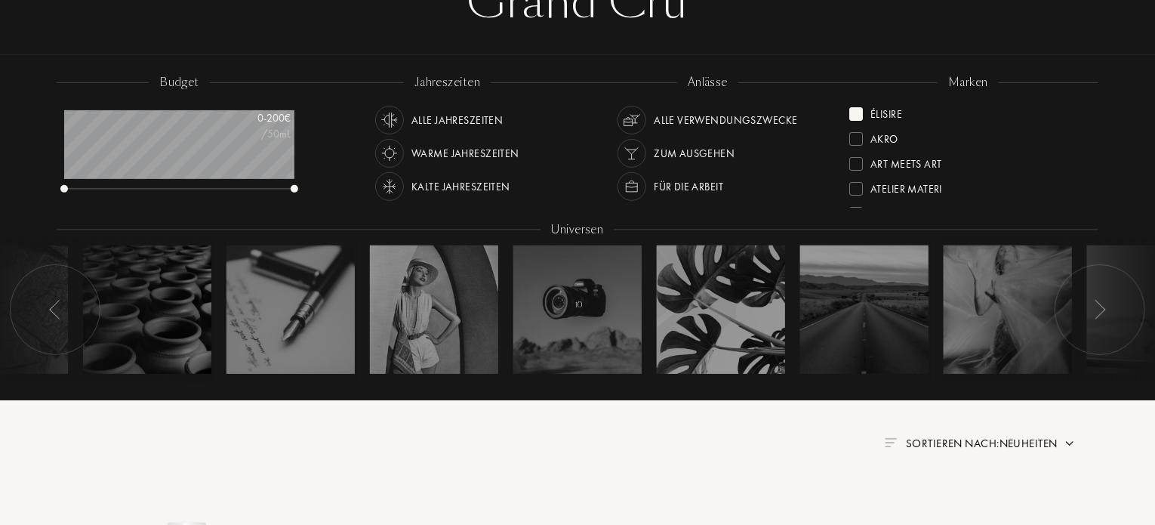
click at [1084, 101] on div "Élisire" at bounding box center [969, 111] width 238 height 20
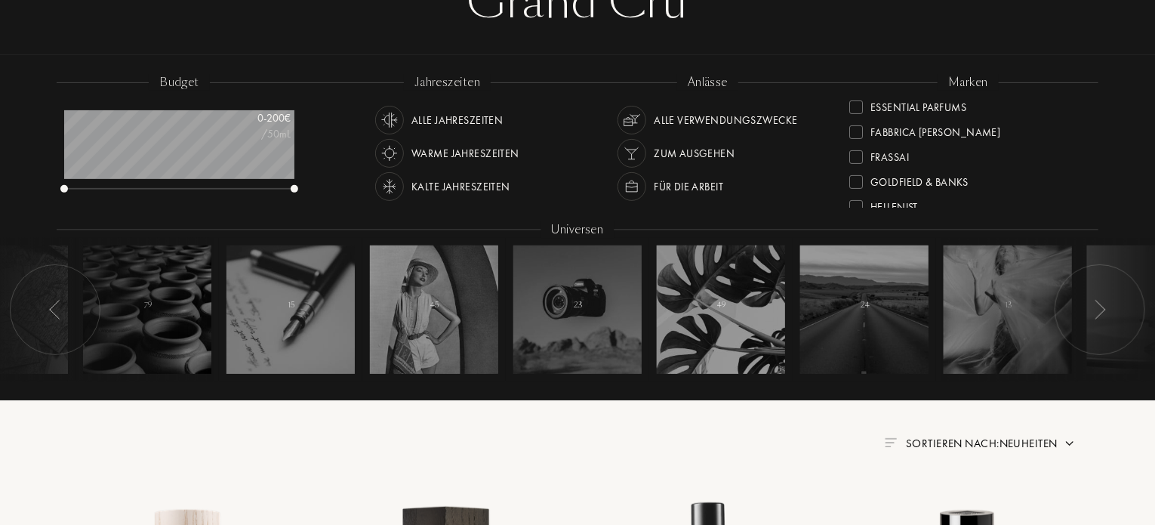
scroll to position [211, 0]
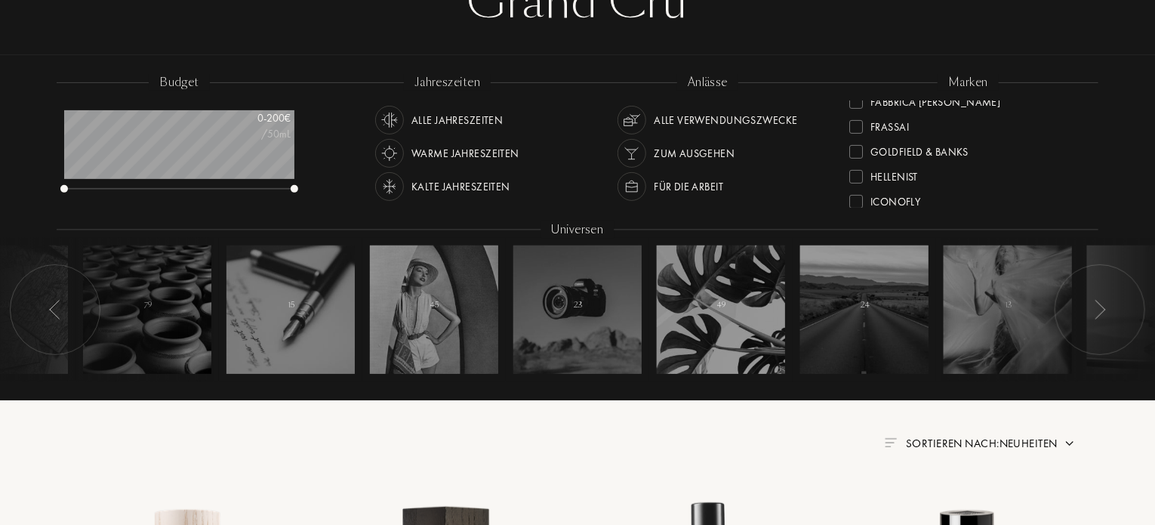
click at [861, 150] on div at bounding box center [857, 152] width 14 height 14
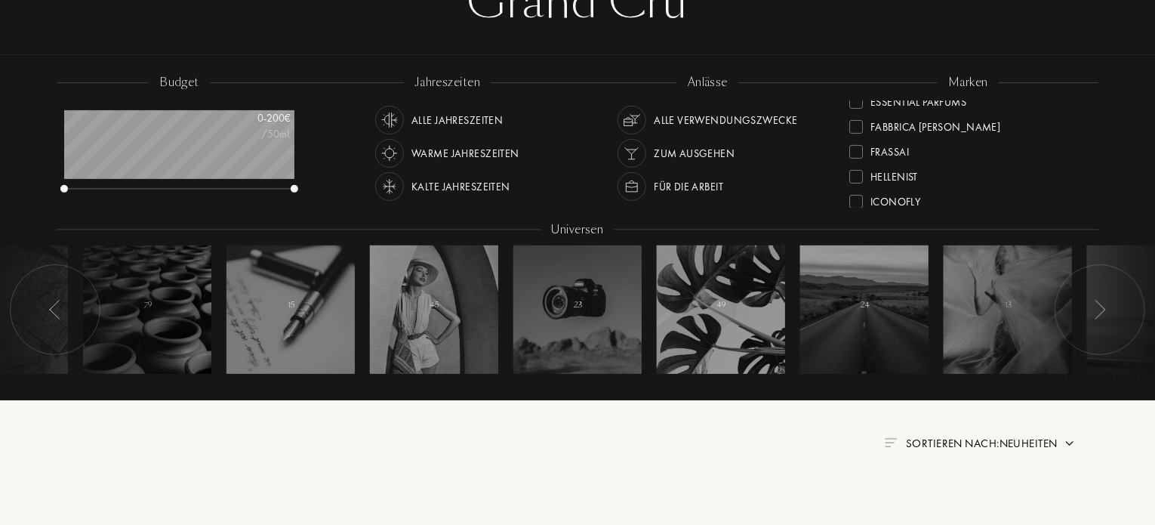
scroll to position [0, 0]
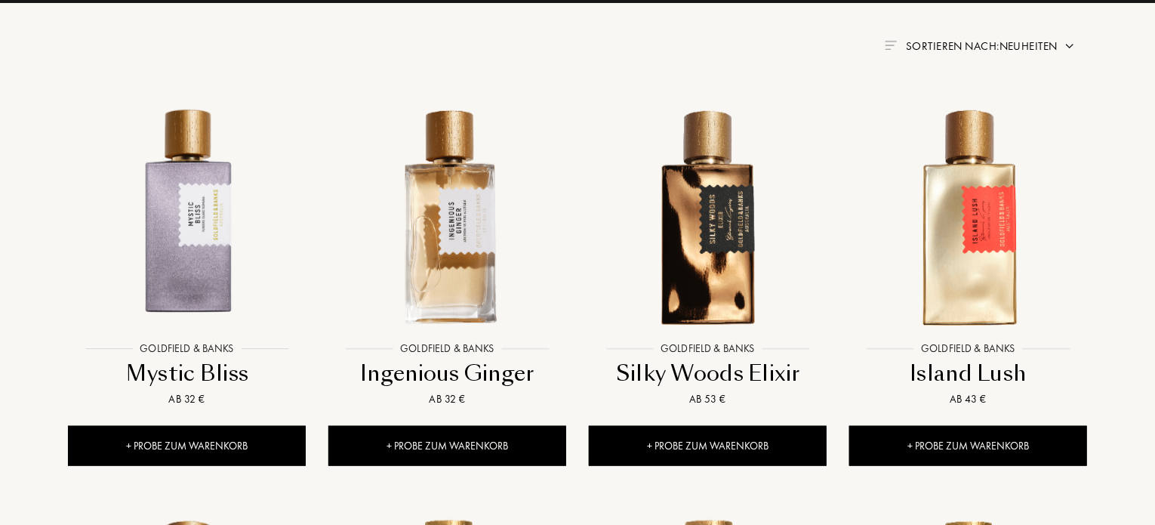
scroll to position [637, 0]
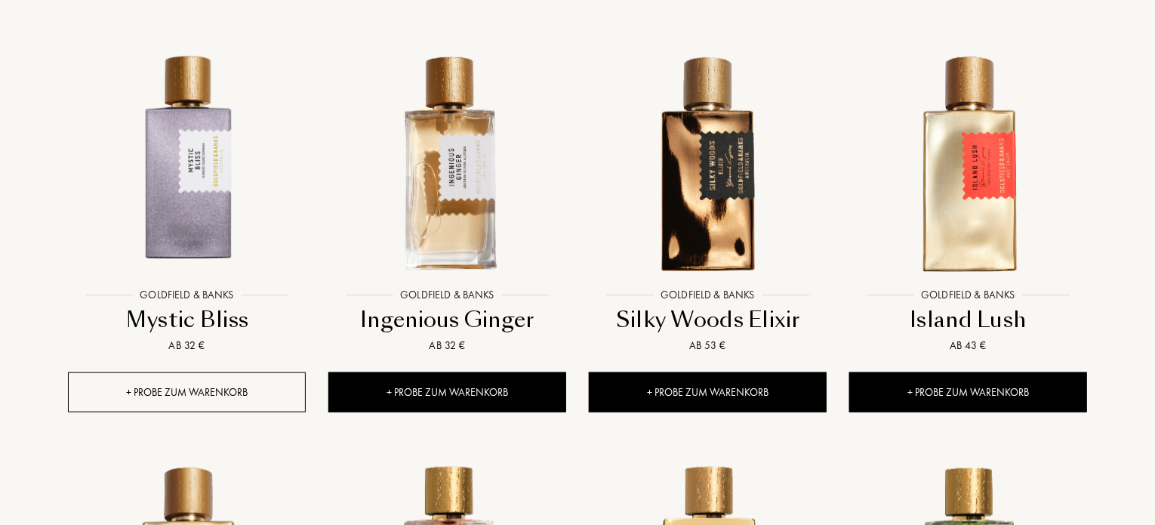
click at [214, 386] on div "+ Probe zum Warenkorb" at bounding box center [187, 392] width 238 height 40
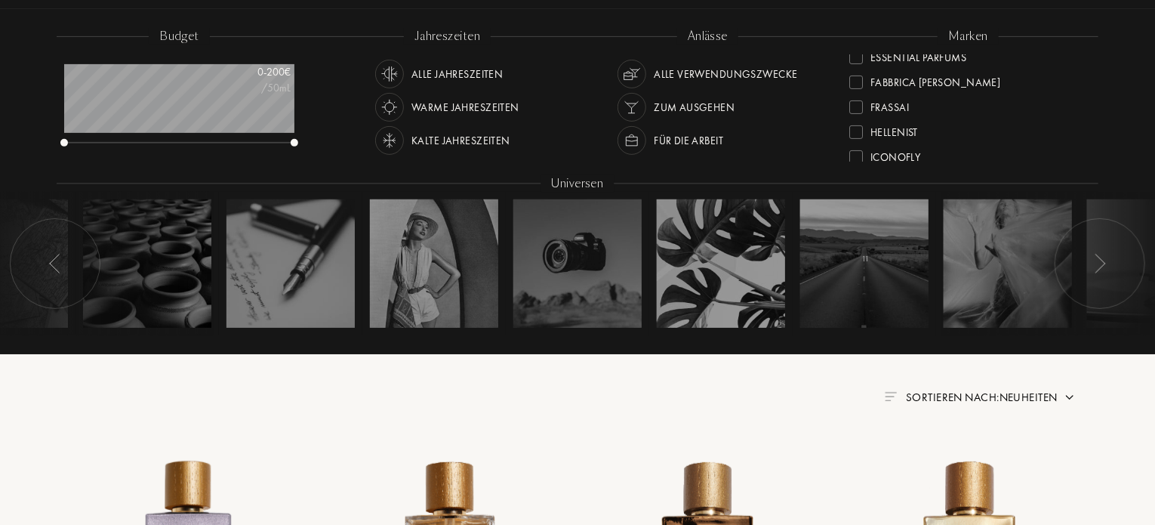
scroll to position [211, 0]
click at [859, 126] on div at bounding box center [857, 131] width 14 height 14
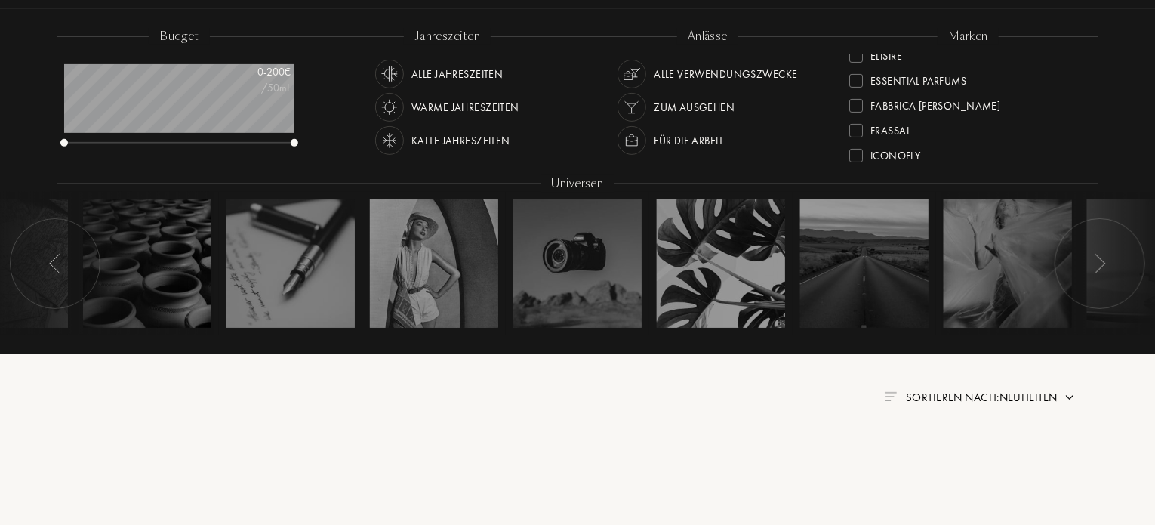
scroll to position [0, 0]
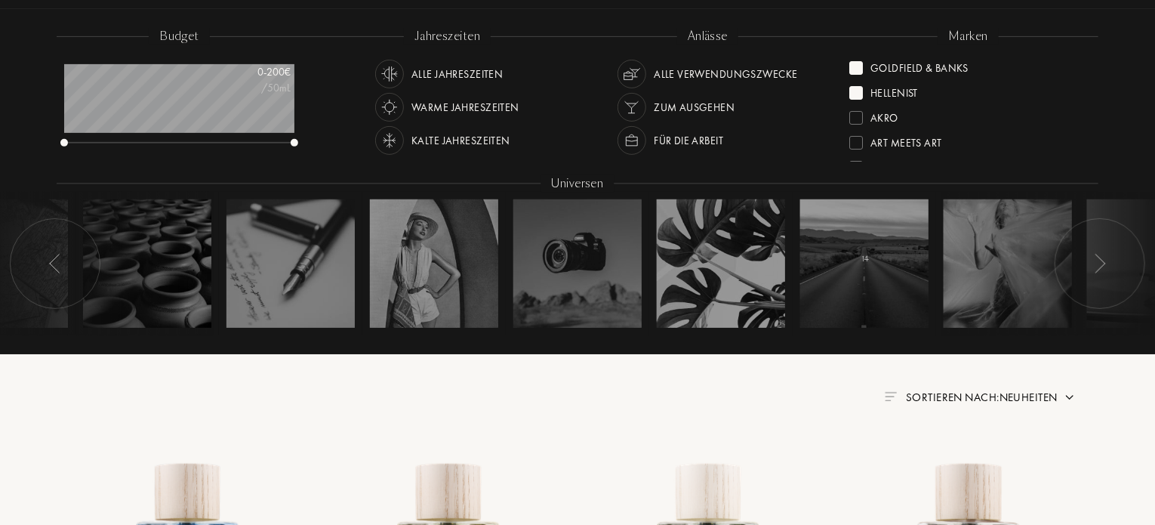
click at [856, 63] on div at bounding box center [857, 68] width 14 height 14
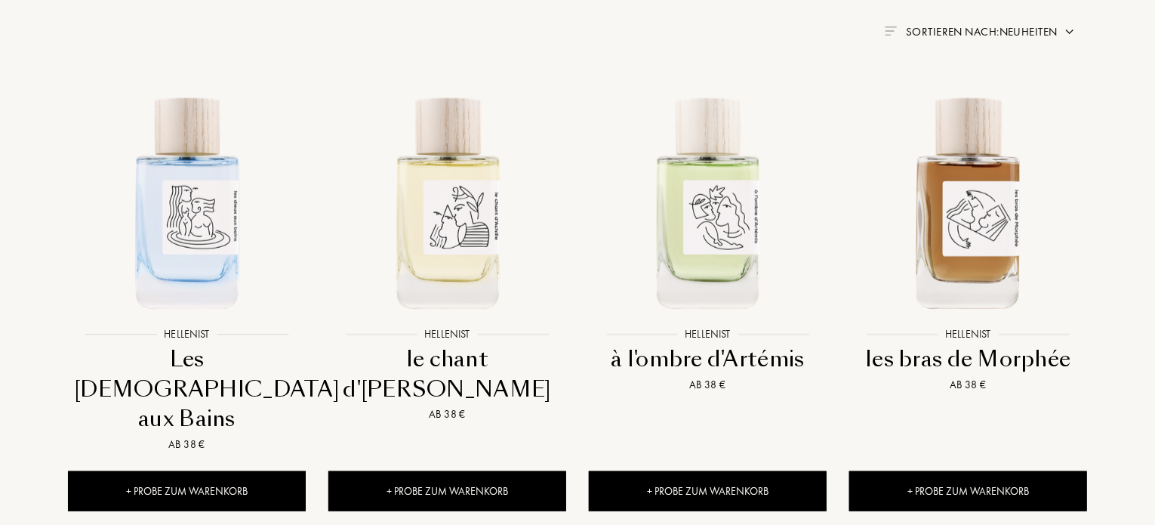
scroll to position [695, 0]
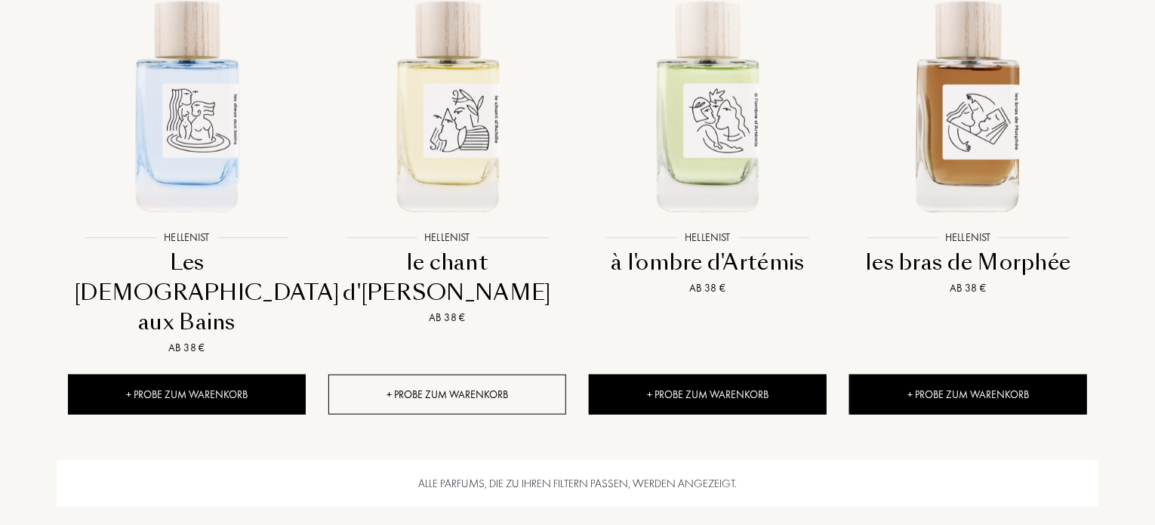
click at [440, 375] on div "+ Probe zum Warenkorb" at bounding box center [447, 395] width 238 height 40
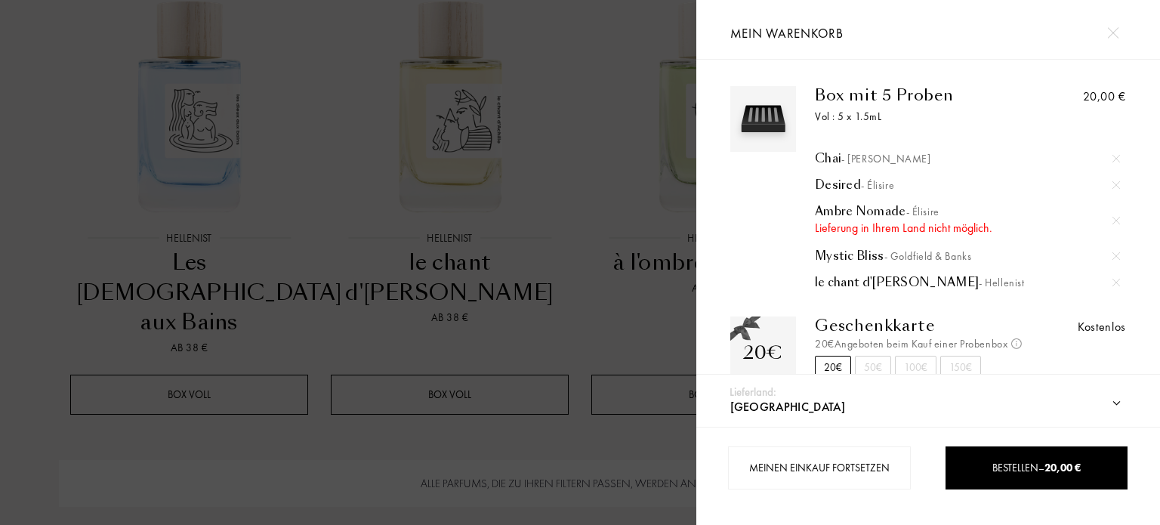
click at [1114, 223] on img at bounding box center [1116, 221] width 8 height 8
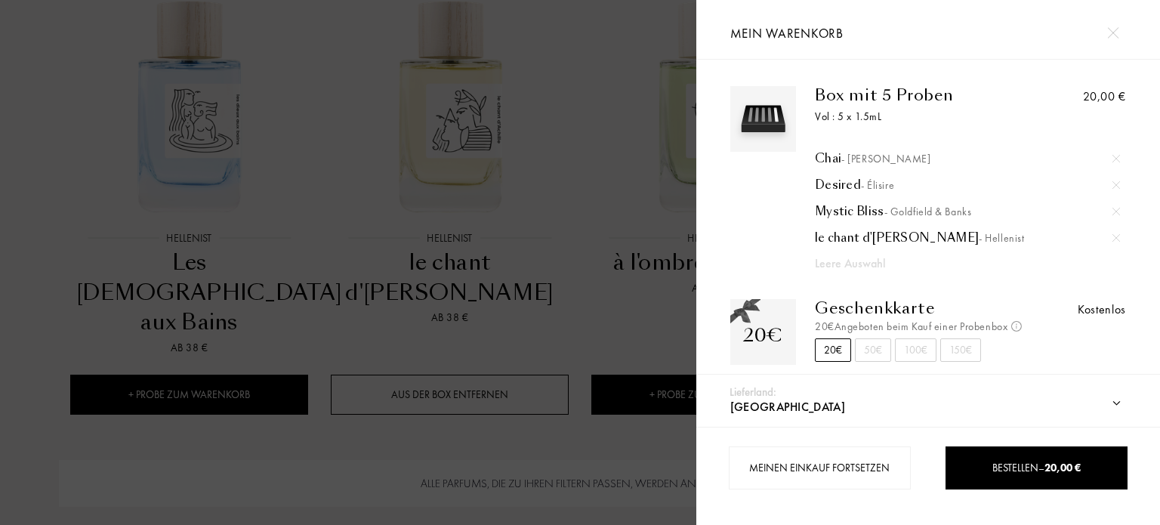
click at [683, 381] on div at bounding box center [348, 262] width 696 height 525
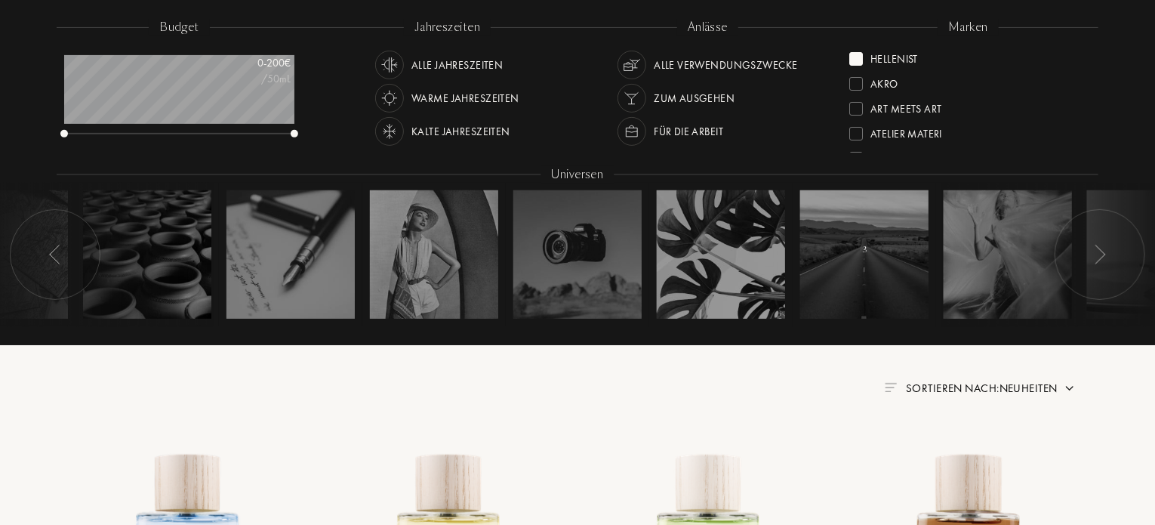
scroll to position [208, 0]
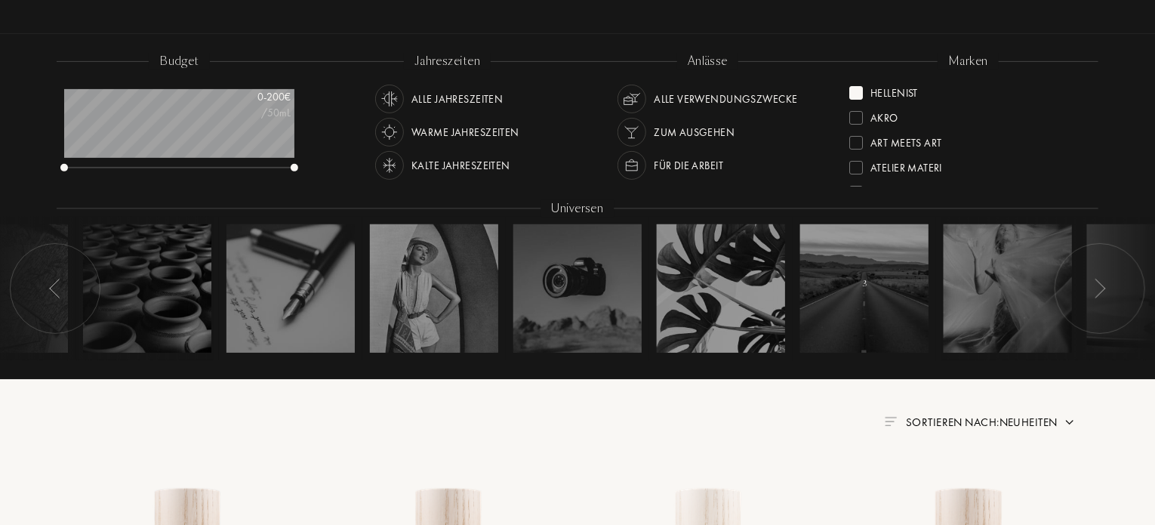
click at [864, 91] on div "Hellenist" at bounding box center [884, 90] width 69 height 20
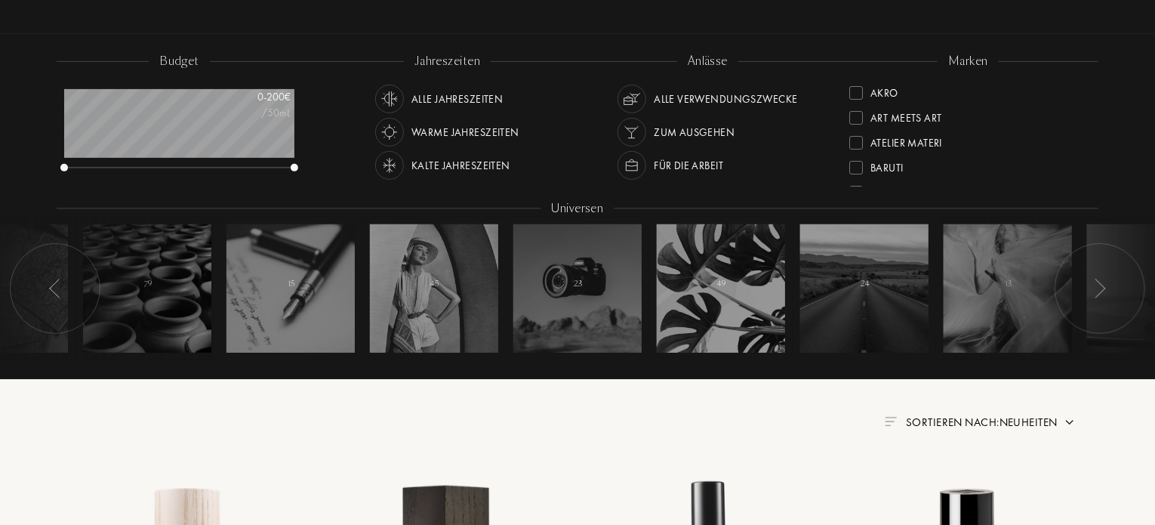
click at [858, 118] on div at bounding box center [857, 118] width 14 height 14
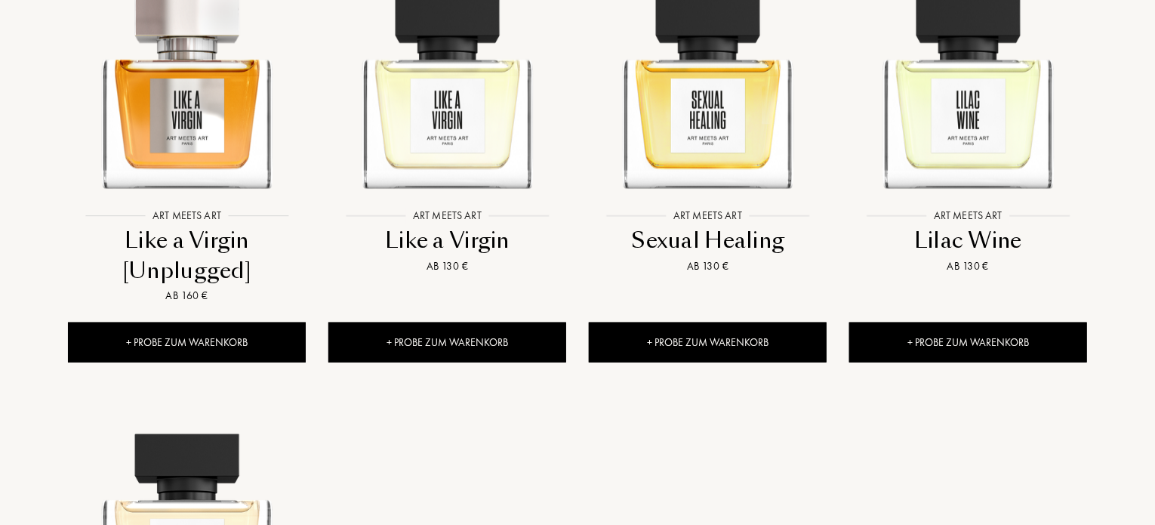
scroll to position [755, 0]
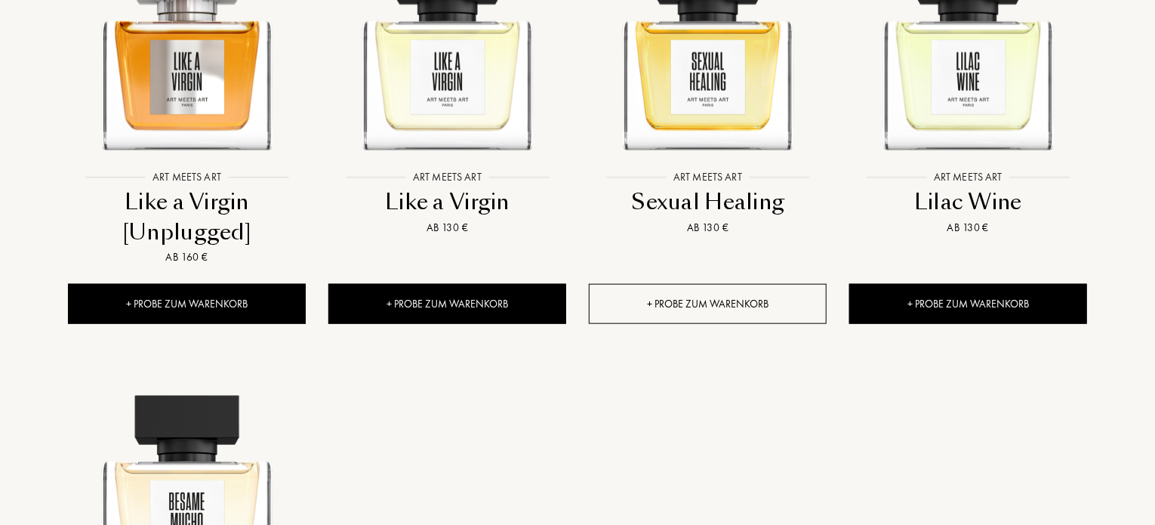
click at [731, 304] on div "+ Probe zum Warenkorb" at bounding box center [708, 304] width 238 height 40
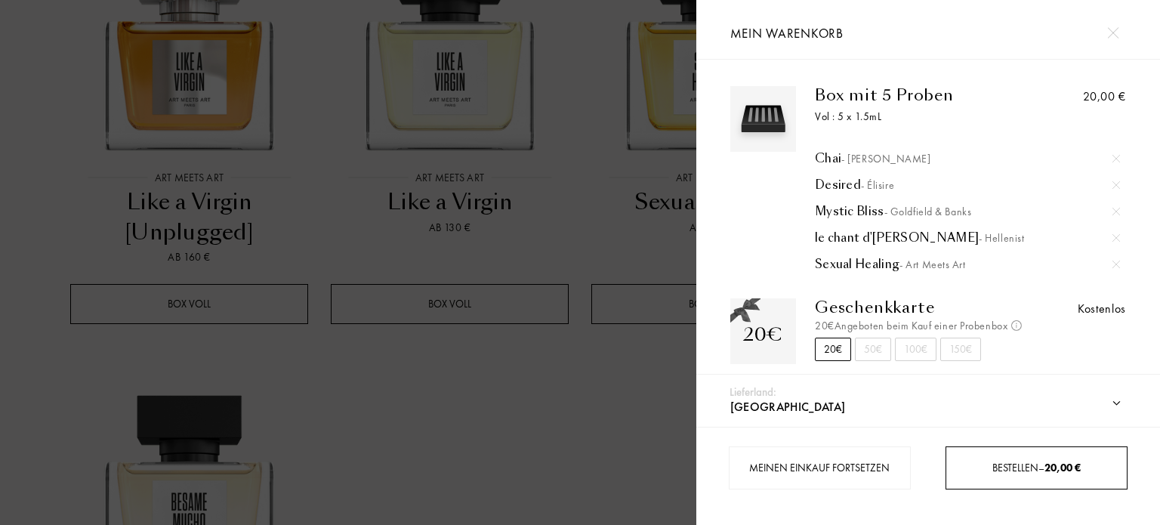
click at [1024, 469] on span "Bestellen – 20,00 €" at bounding box center [1036, 468] width 88 height 14
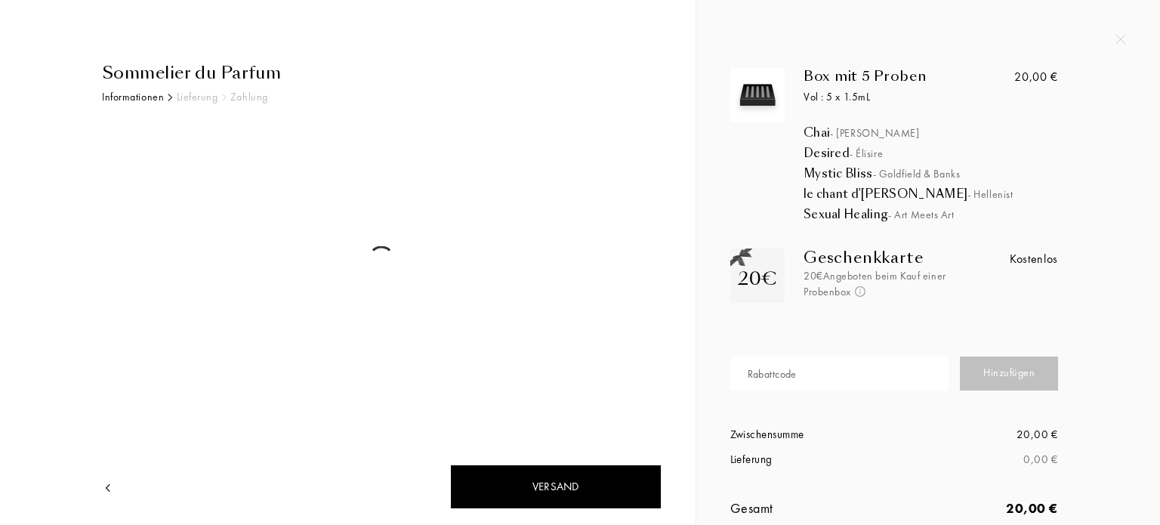
select select "DE"
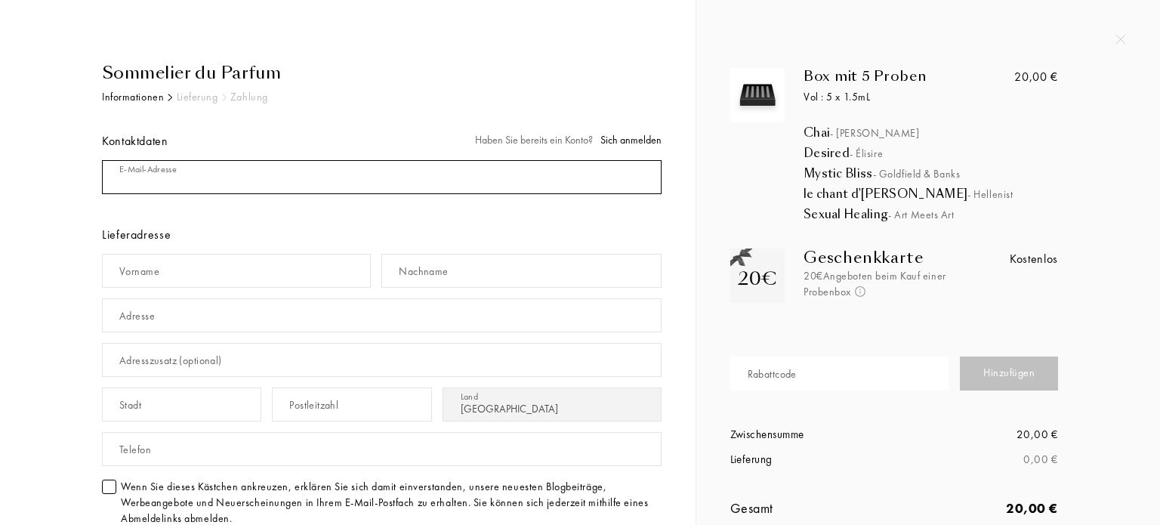
click at [170, 165] on div "E-Mail-Adresse" at bounding box center [382, 177] width 560 height 45
type input "Re.koslowski@web.de"
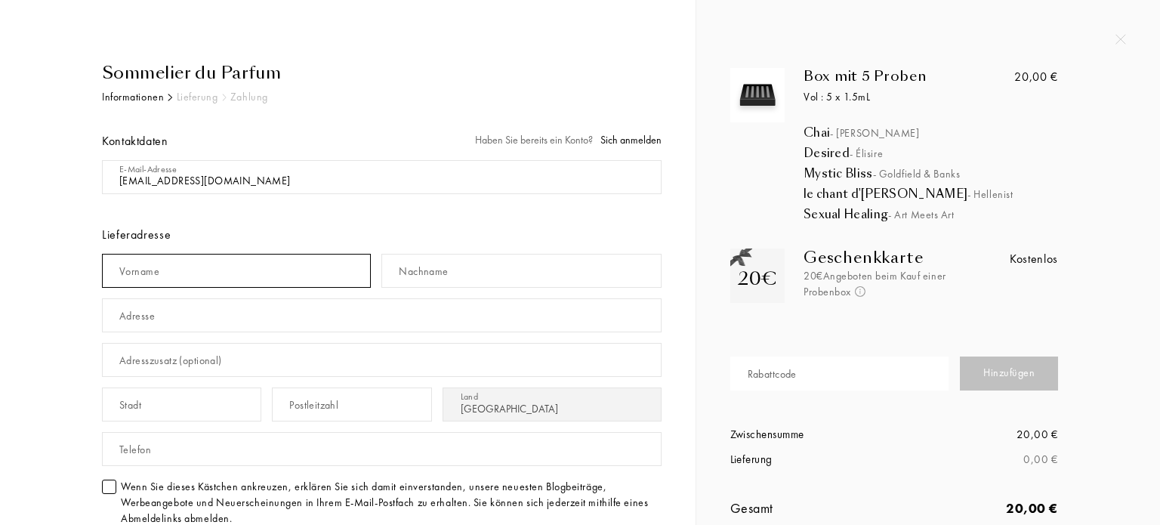
type input "Rebecca"
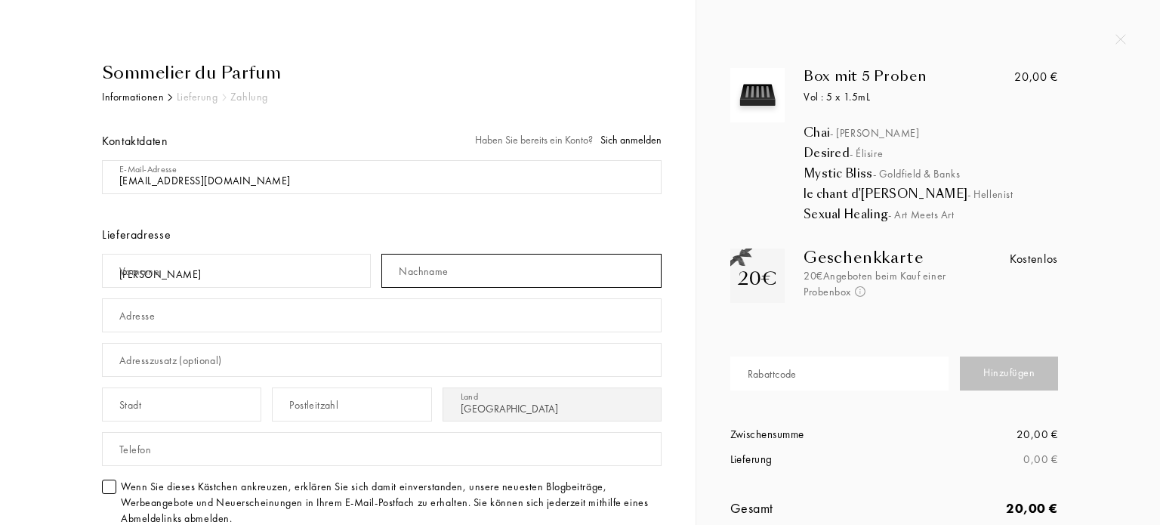
type input "Koslowski"
type input "[STREET_ADDRESS]"
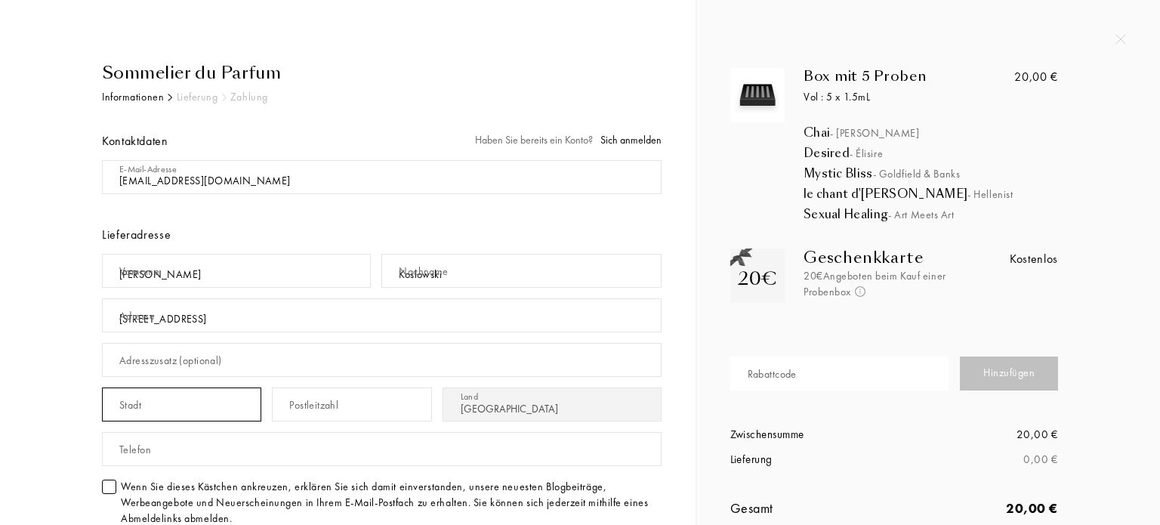
type input "Stade"
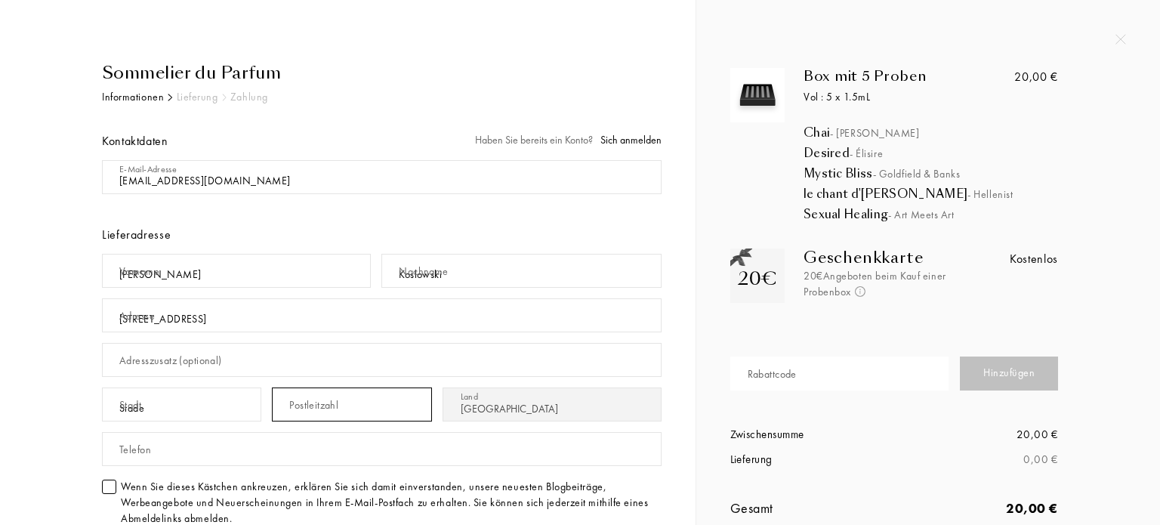
type input "21682"
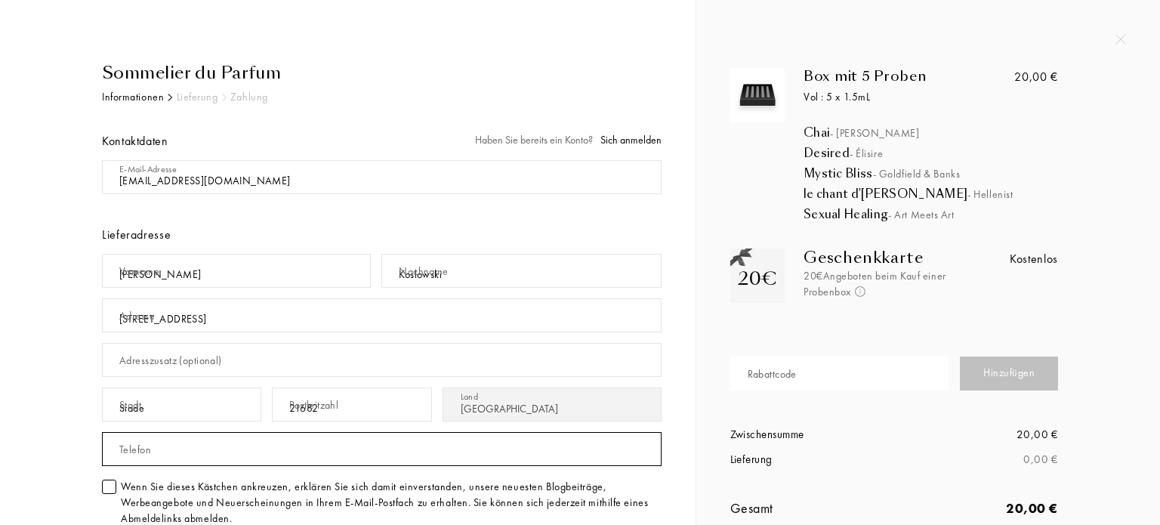
type input "04141368298"
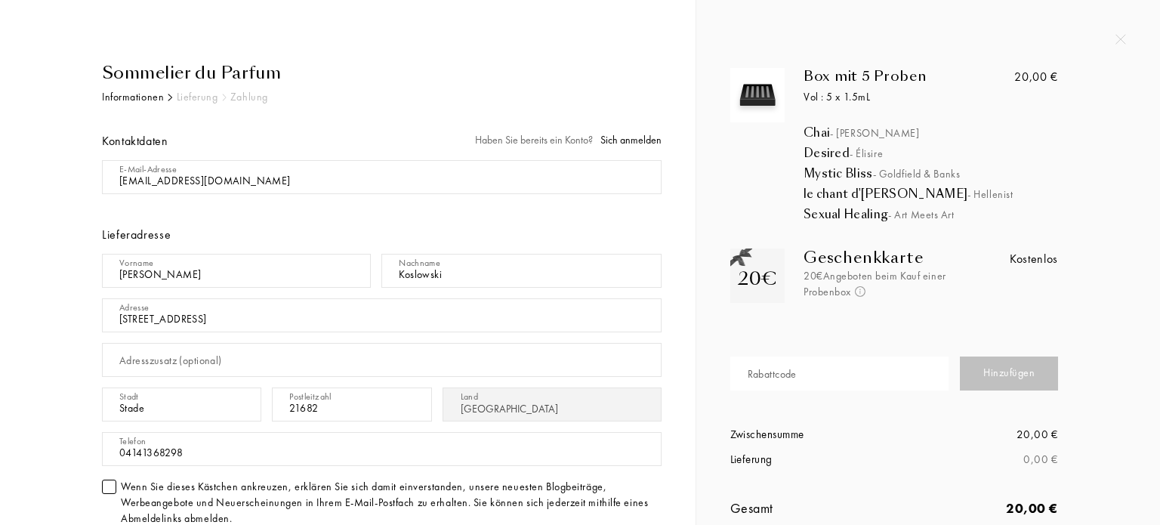
click at [671, 262] on div "Sommelier du Parfum Informationen Lieferung Zahlung Kontaktdaten Haben Sie bere…" at bounding box center [348, 429] width 650 height 739
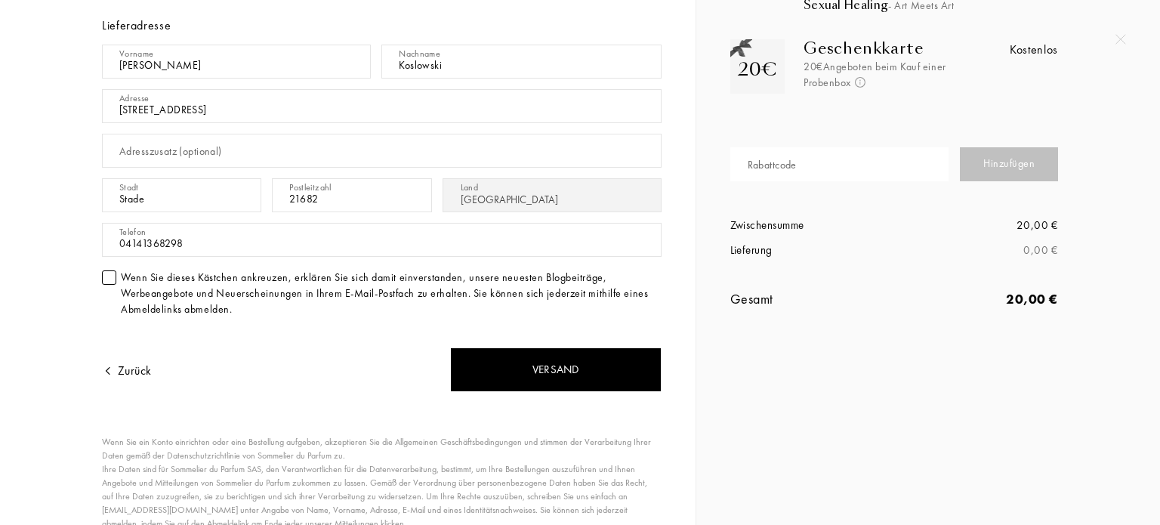
scroll to position [211, 0]
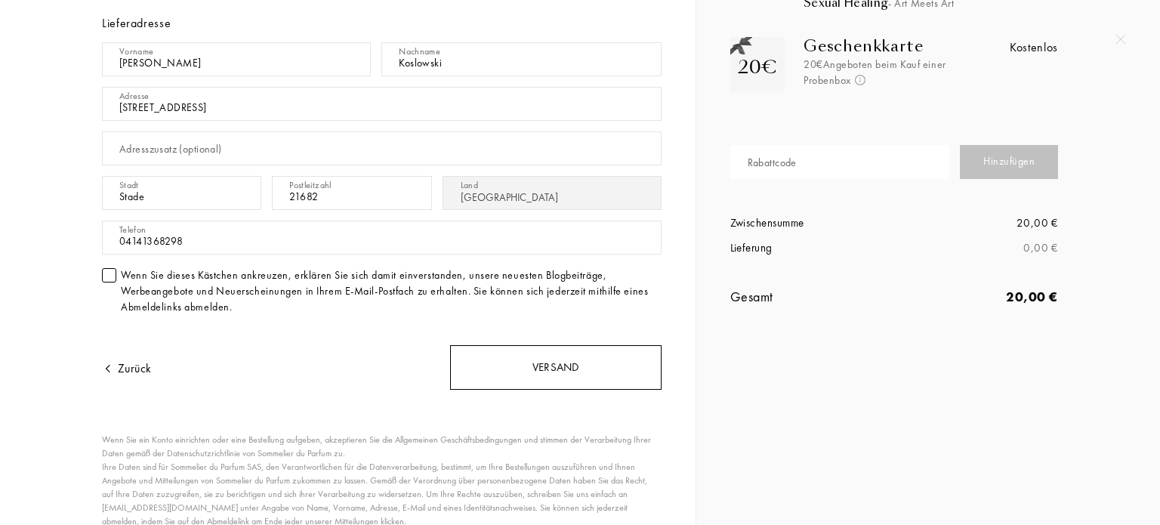
click at [567, 365] on div "Versand" at bounding box center [555, 367] width 211 height 45
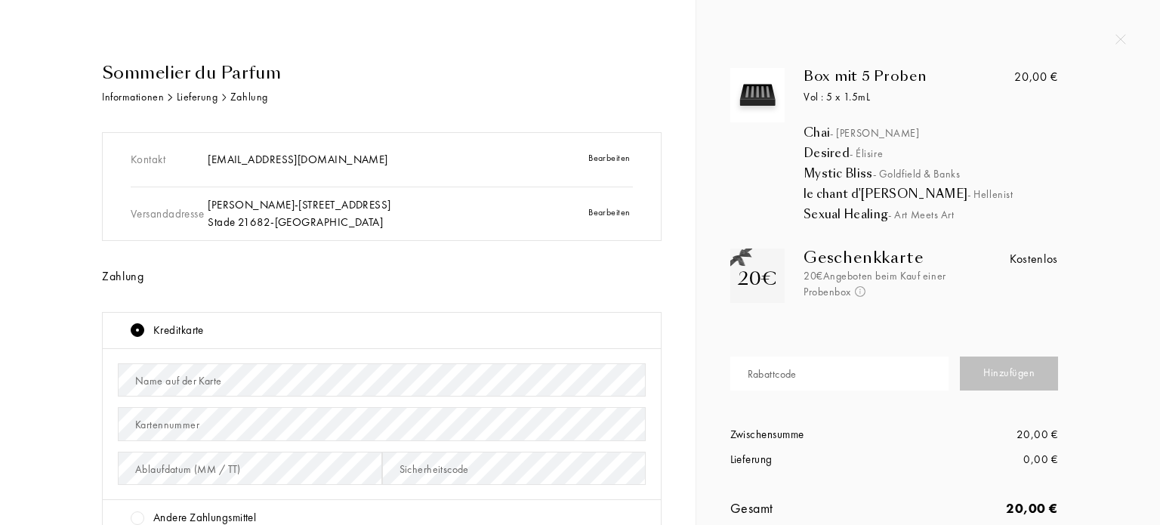
click at [680, 377] on div "Sommelier du Parfum Informationen Lieferung Zahlung Kontakt re.koslowski@web.de…" at bounding box center [347, 447] width 673 height 774
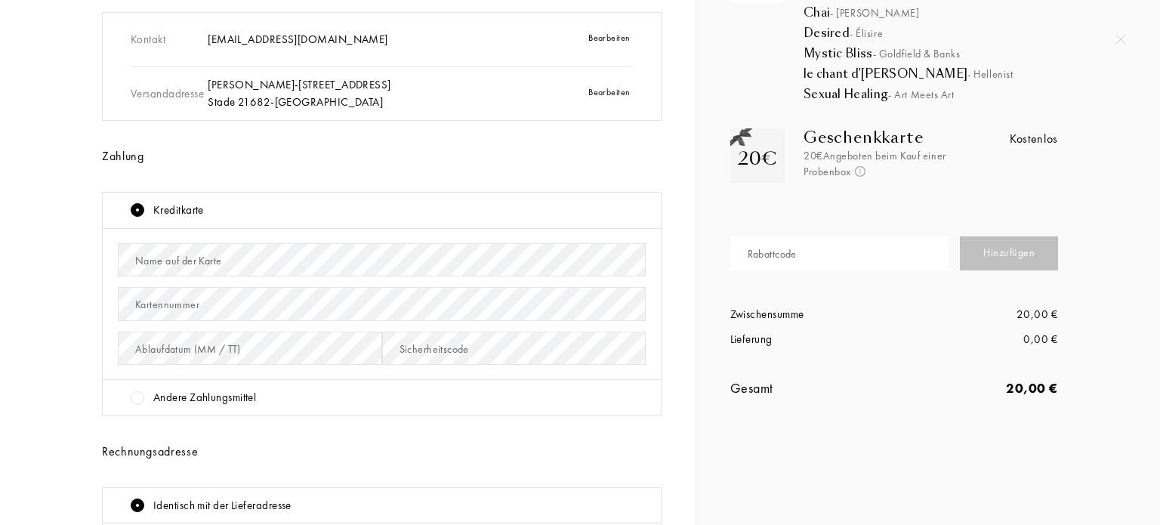
scroll to position [121, 0]
click at [138, 396] on div at bounding box center [138, 397] width 14 height 14
